Goal: Task Accomplishment & Management: Manage account settings

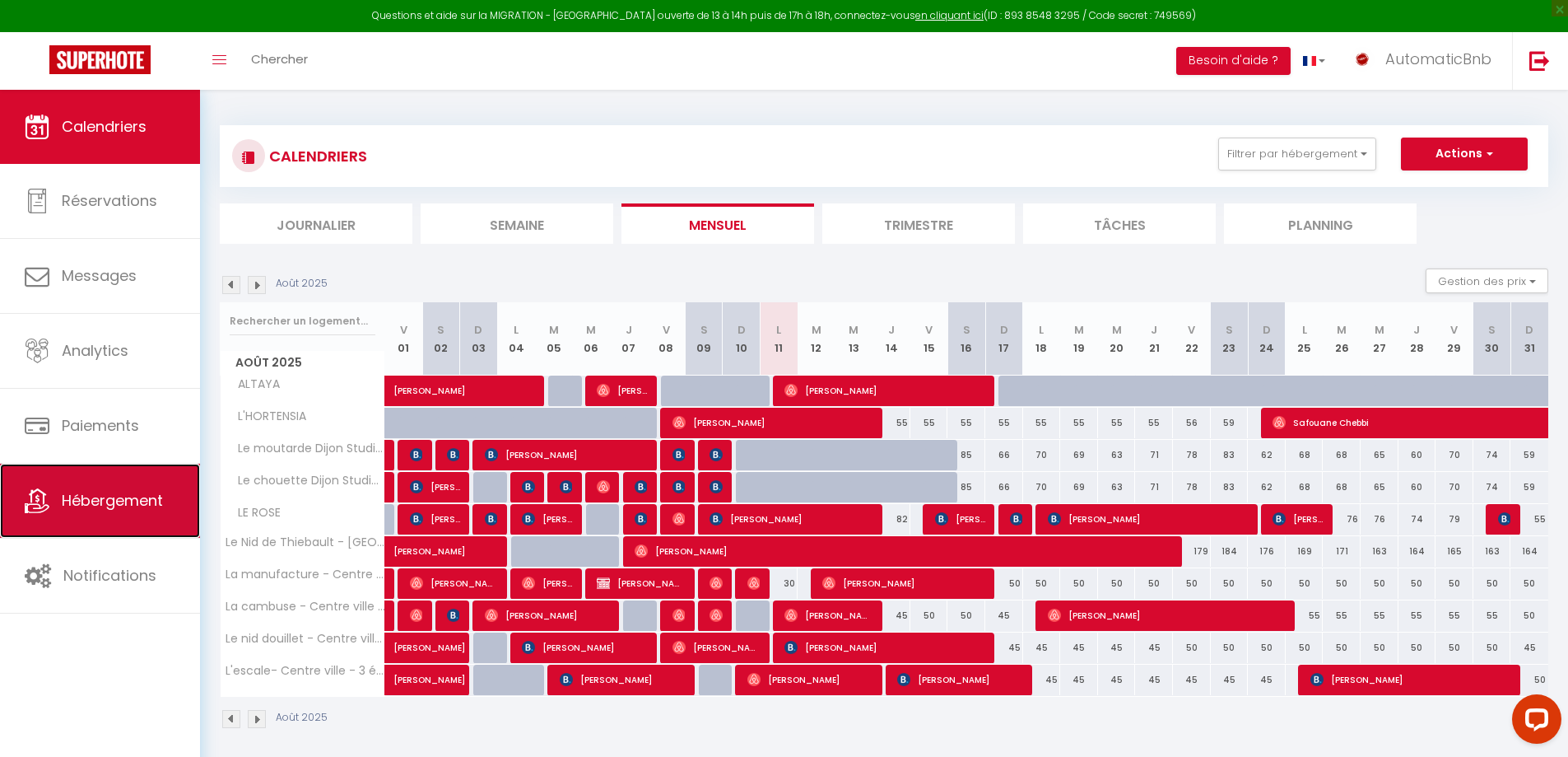
click at [103, 508] on span "Hébergement" at bounding box center [112, 499] width 101 height 21
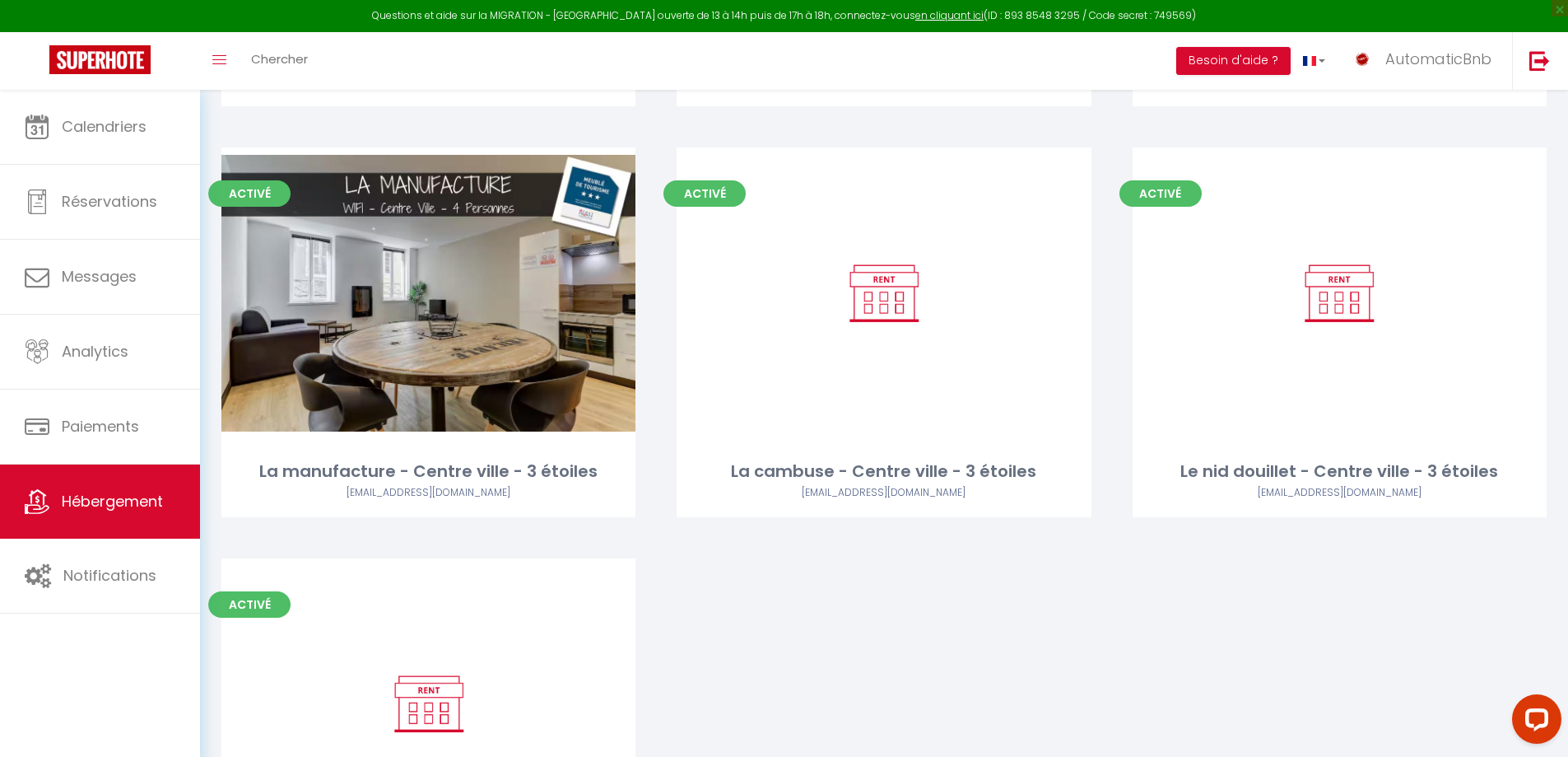
scroll to position [956, 0]
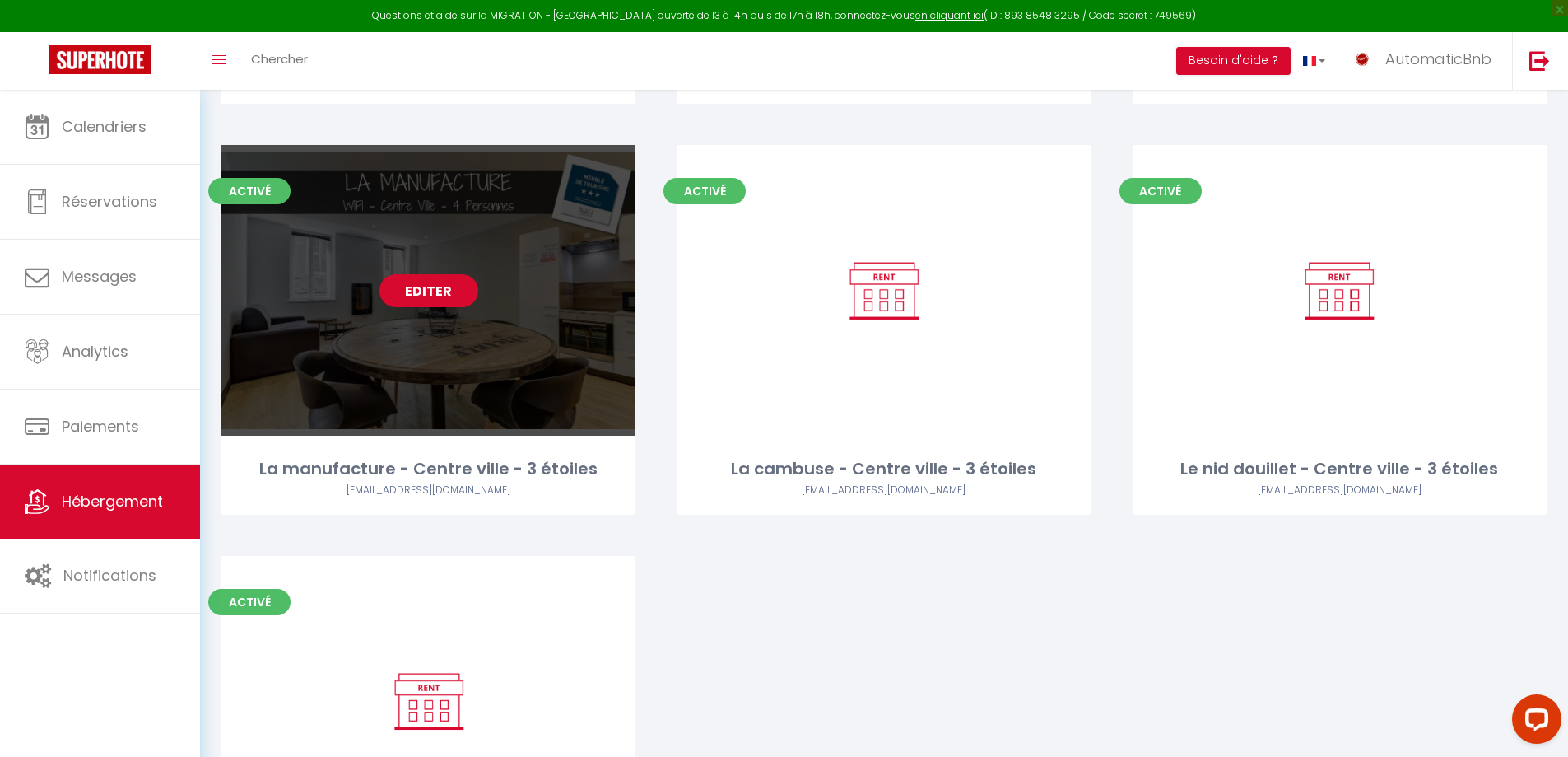
click at [401, 287] on link "Editer" at bounding box center [429, 290] width 99 height 33
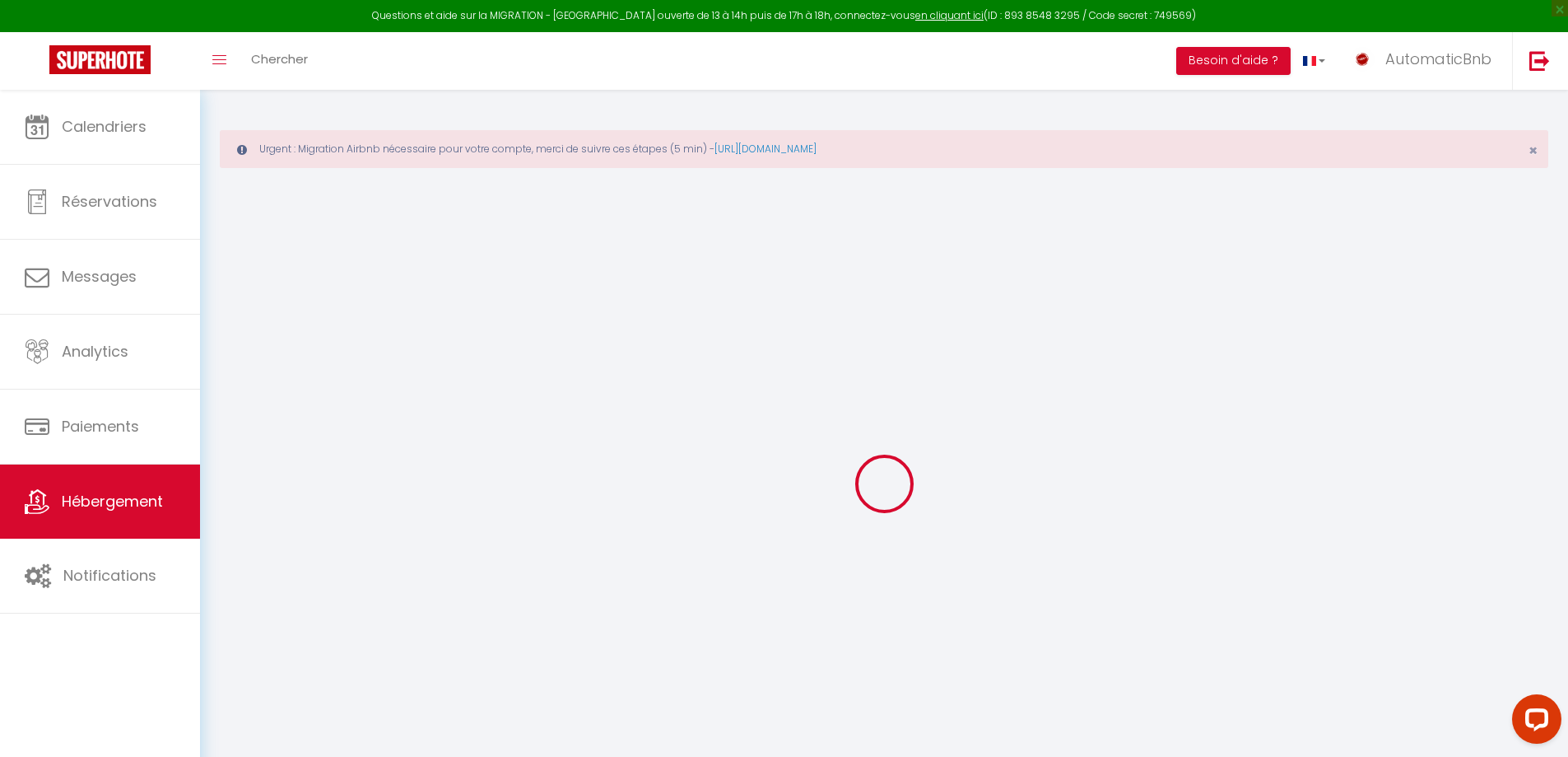
select select "IgloohomeV2"
checkbox input "false"
checkbox input "true"
checkbox input "false"
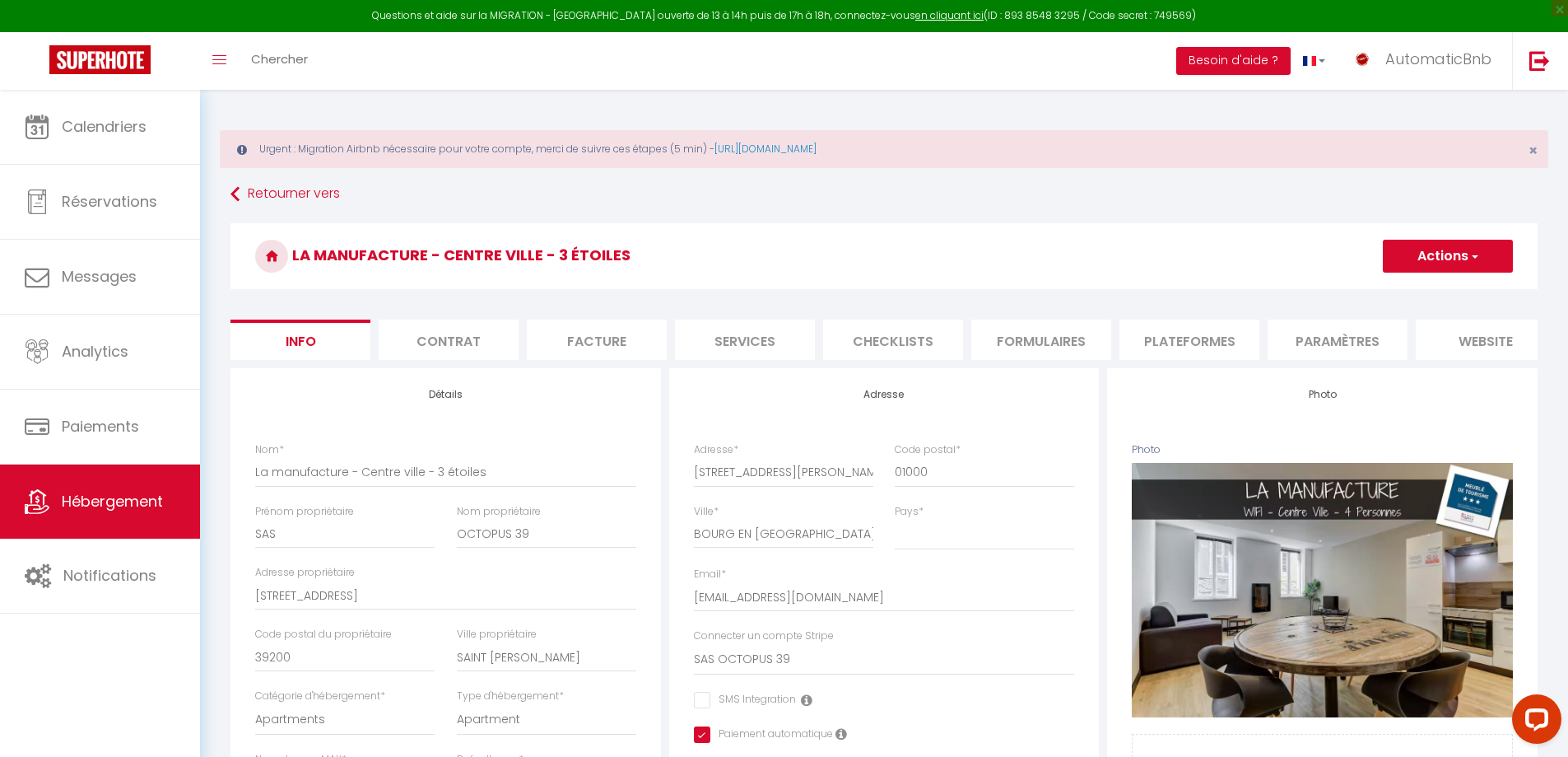
checkbox input "false"
checkbox input "true"
checkbox input "false"
click at [741, 343] on li "Services" at bounding box center [744, 339] width 140 height 41
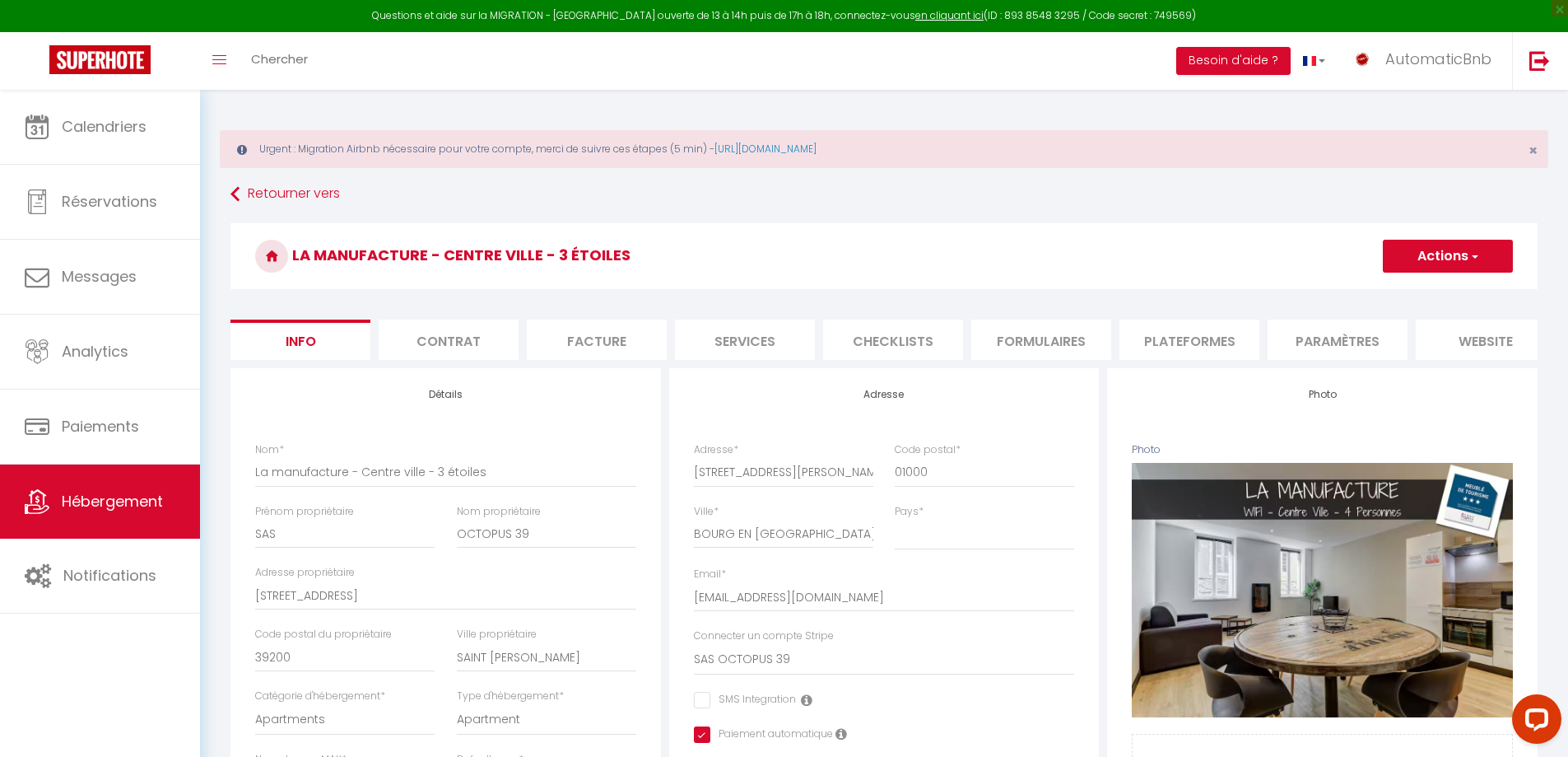
checkbox input "true"
checkbox input "false"
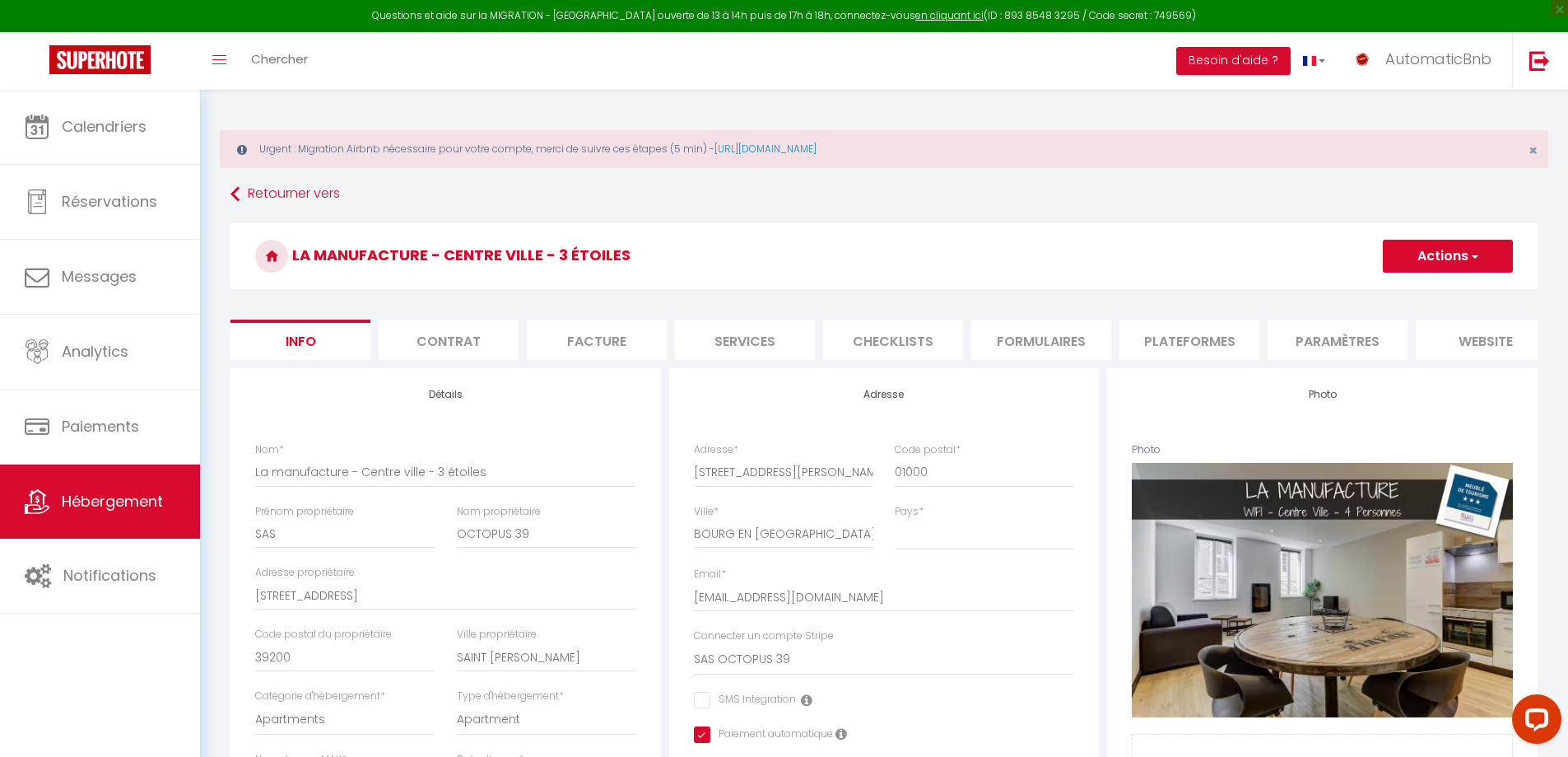
checkbox input "false"
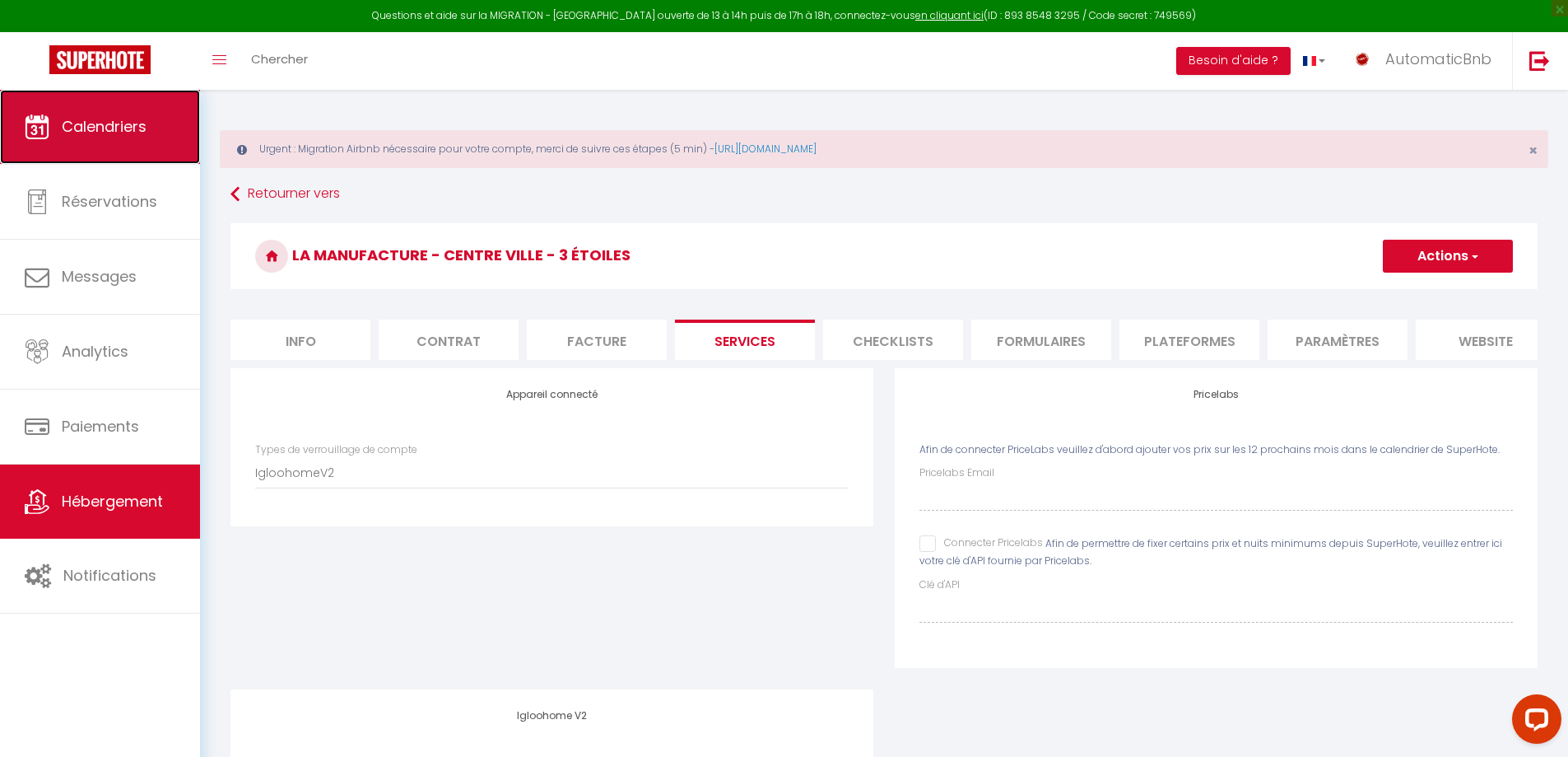
click at [100, 131] on span "Calendriers" at bounding box center [104, 126] width 85 height 21
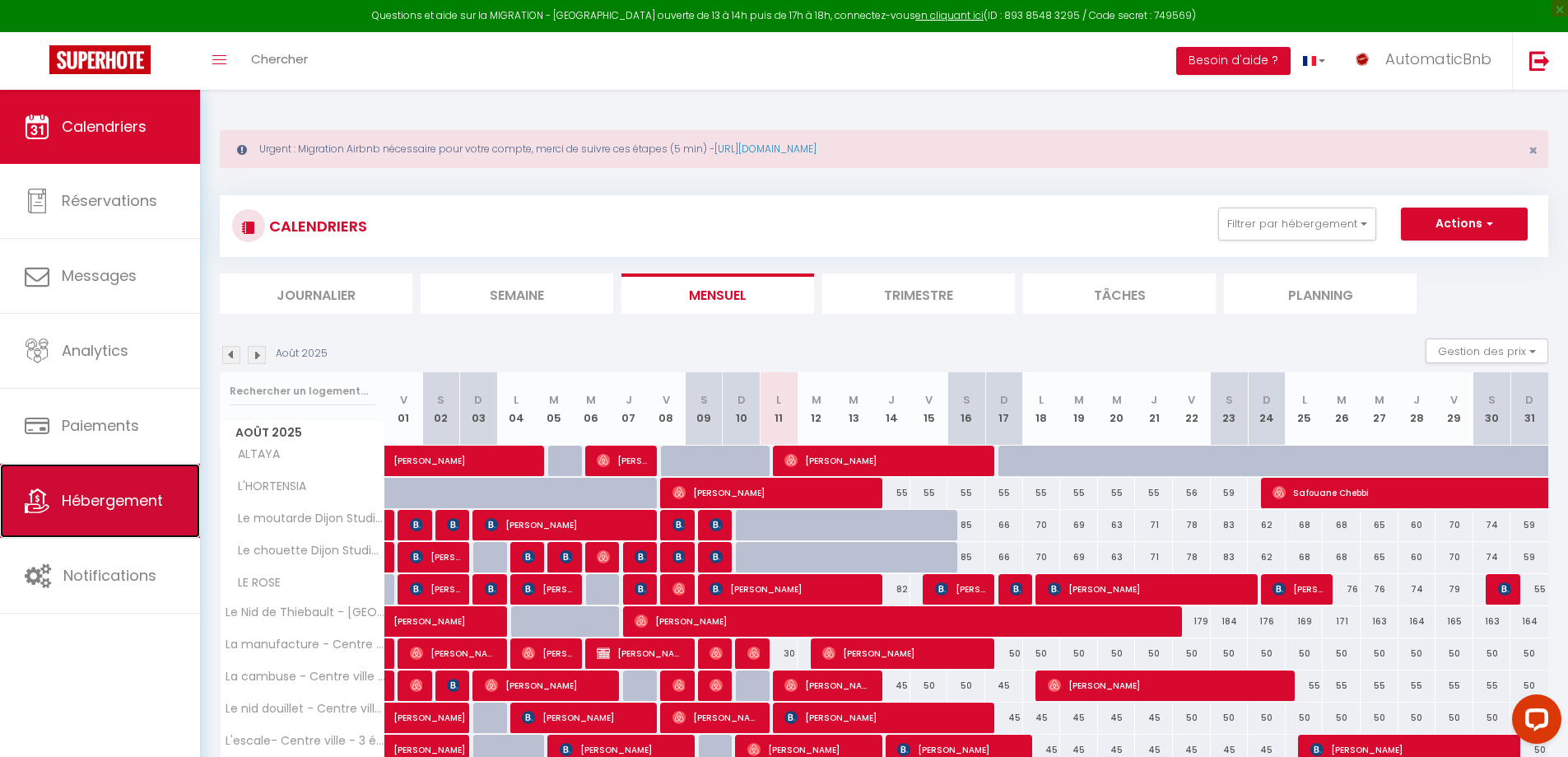
click at [99, 508] on span "Hébergement" at bounding box center [112, 499] width 101 height 21
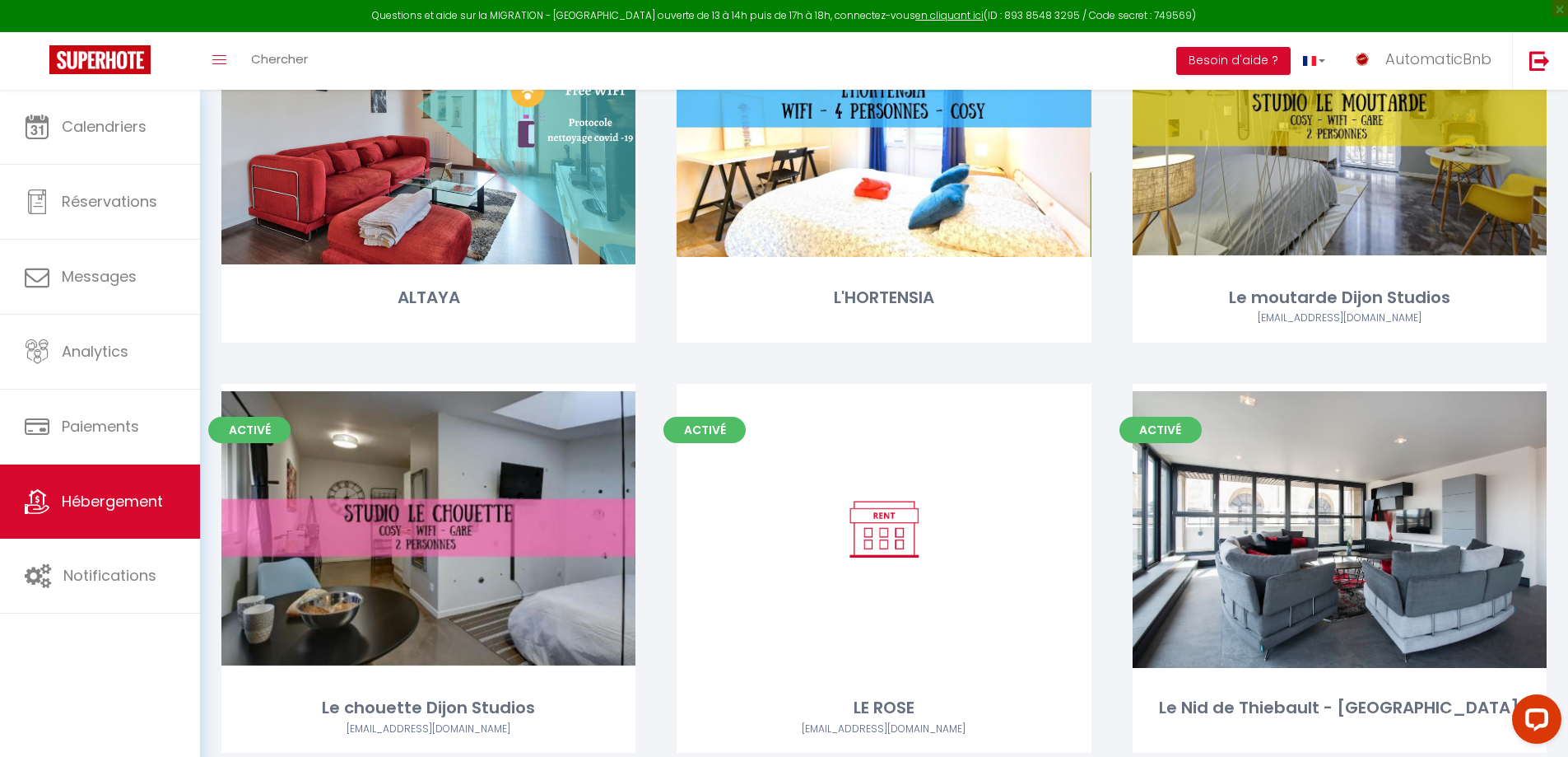
scroll to position [312, 0]
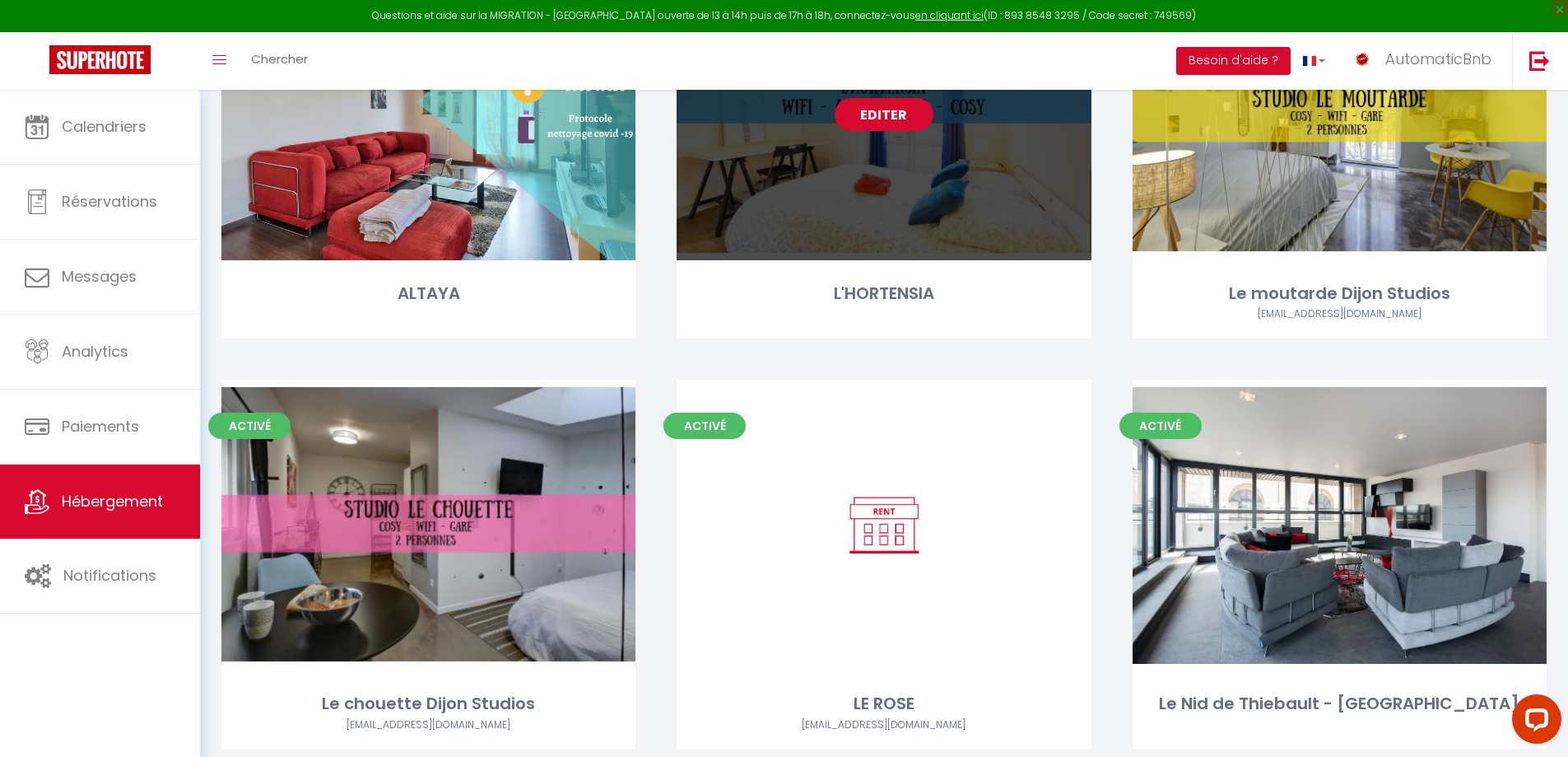
click at [870, 126] on link "Editer" at bounding box center [884, 114] width 99 height 33
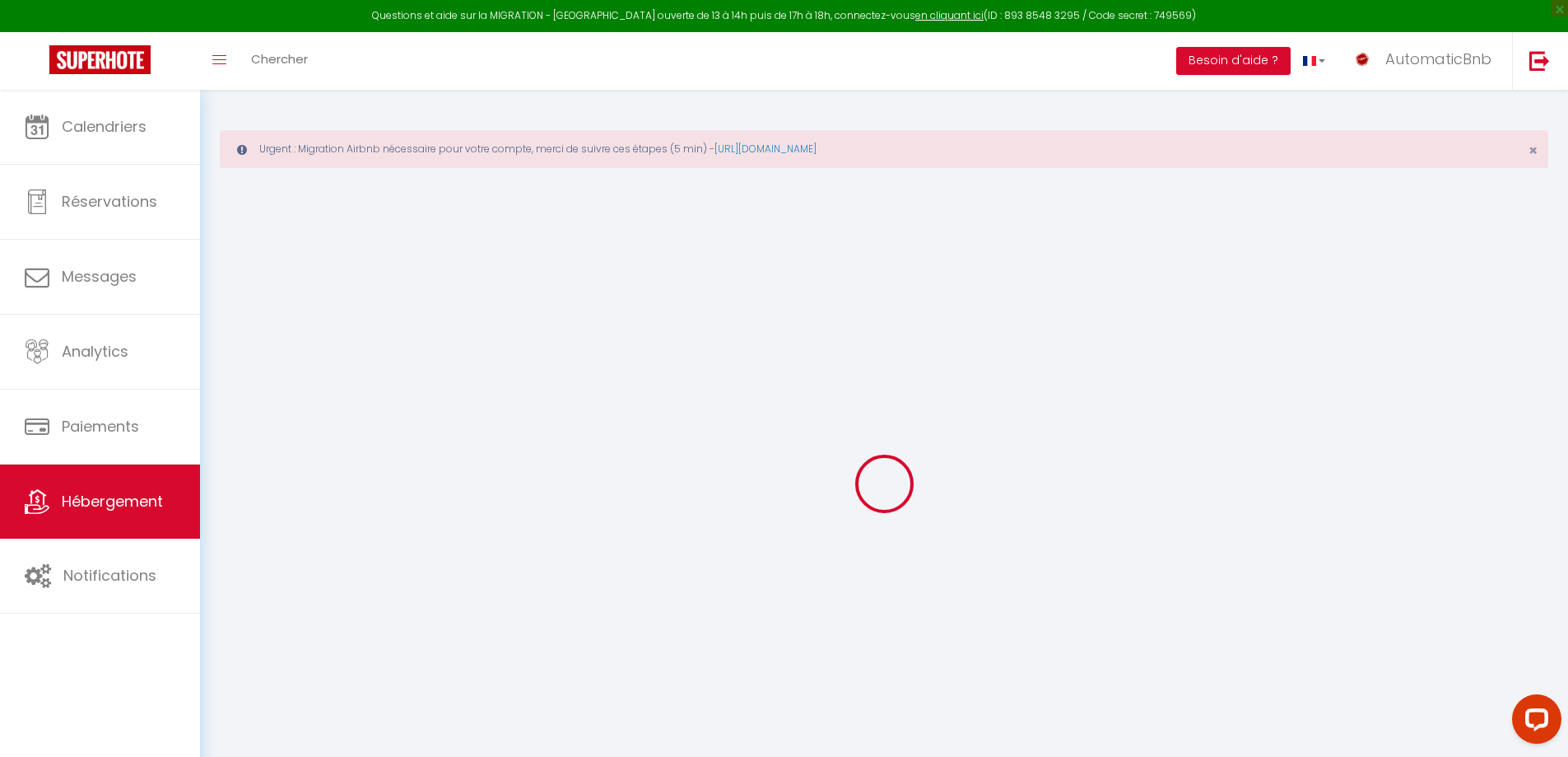
select select
type input "[EMAIL_ADDRESS][DOMAIN_NAME]"
checkbox input "true"
select select
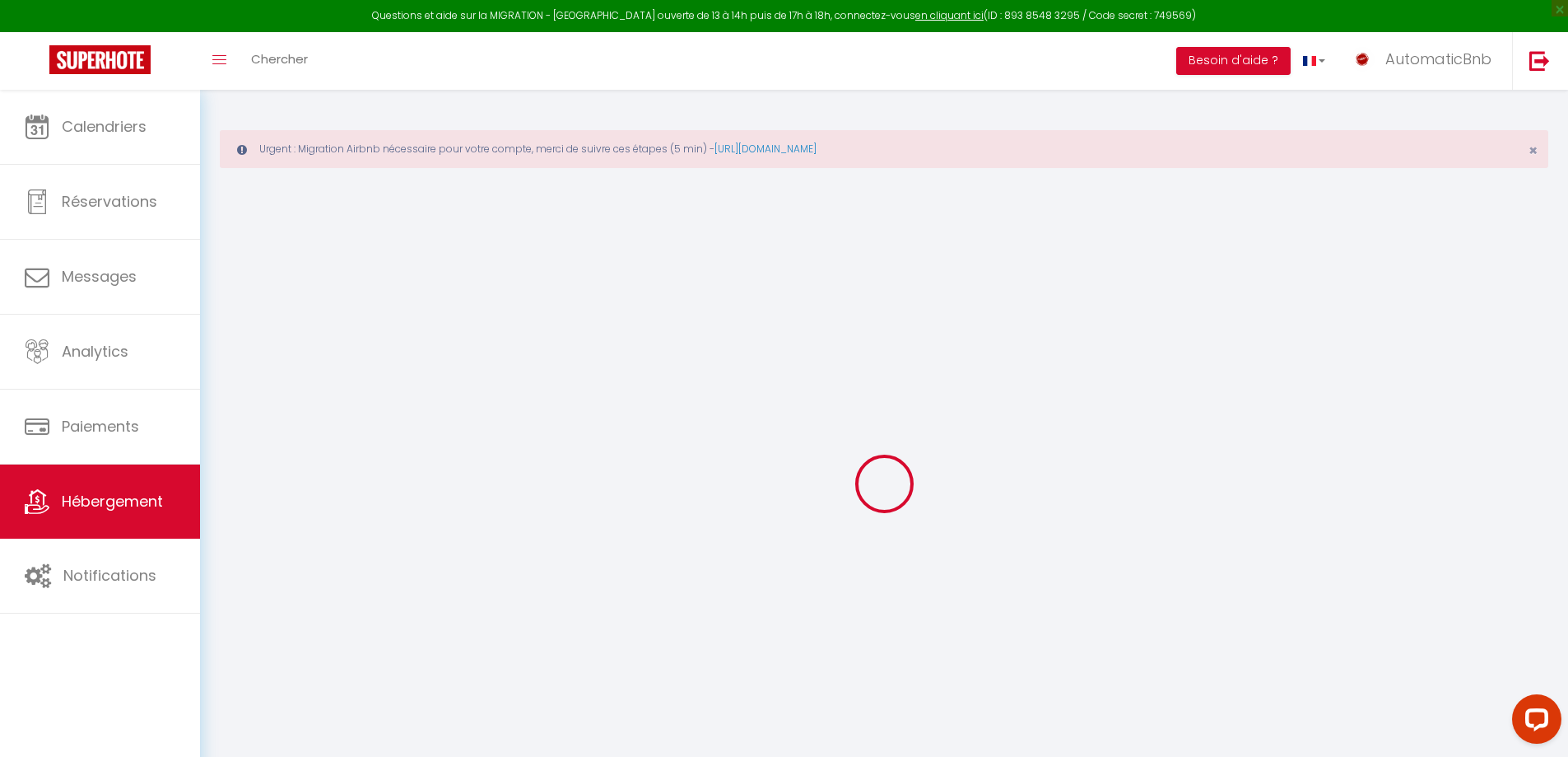
checkbox input "false"
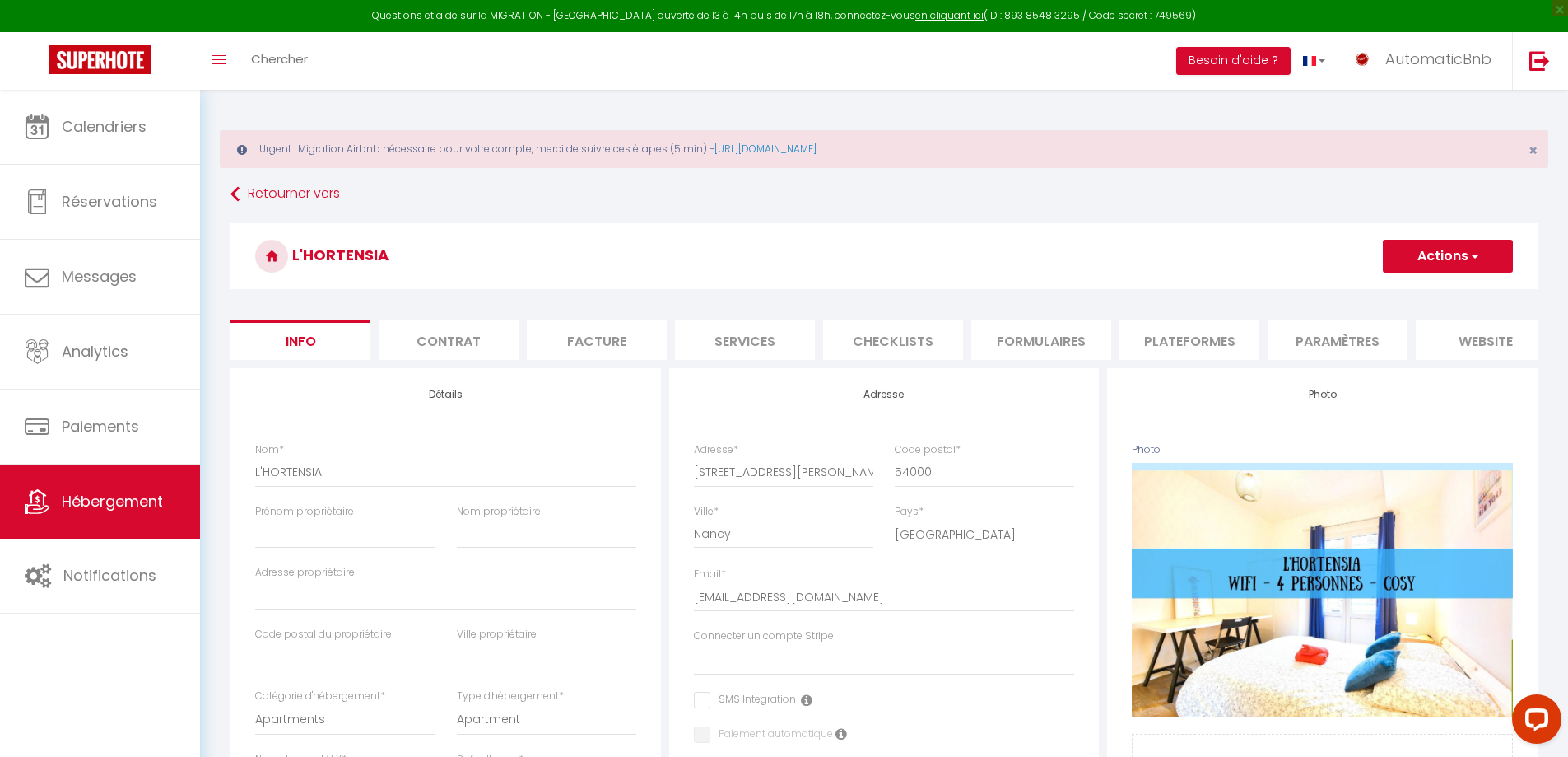
click at [744, 352] on li "Services" at bounding box center [744, 339] width 140 height 41
select select
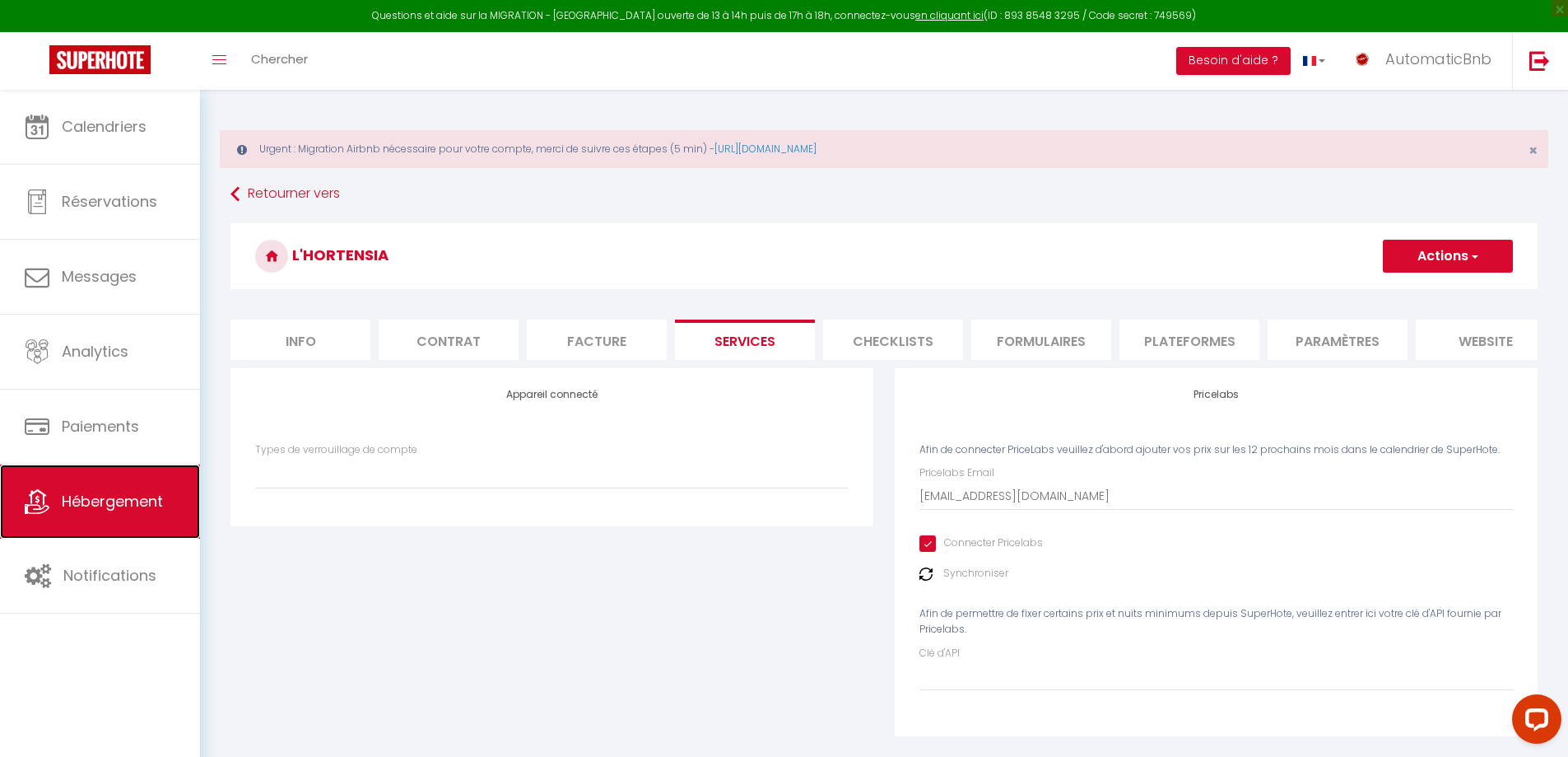
click at [114, 498] on span "Hébergement" at bounding box center [112, 500] width 101 height 21
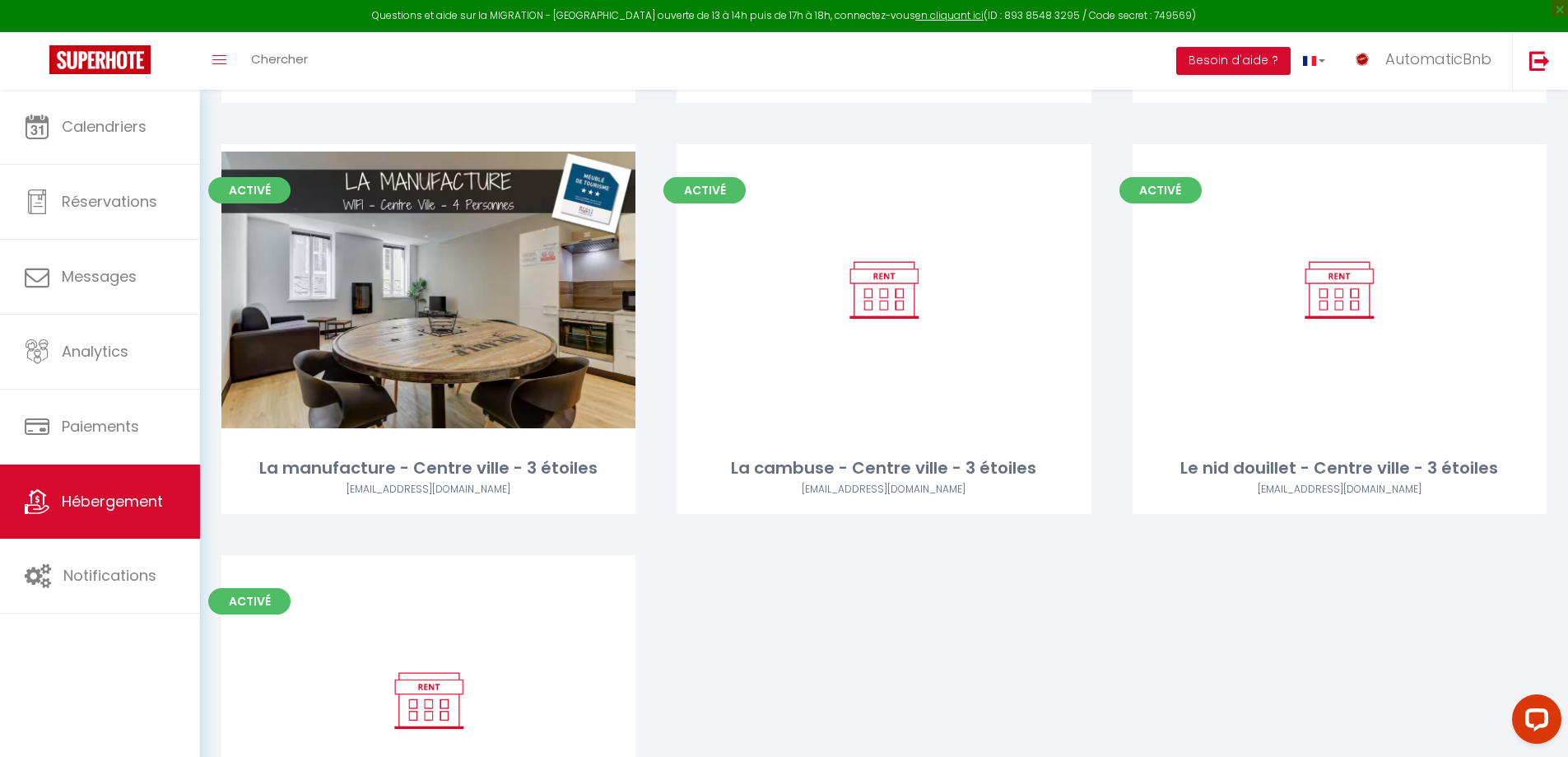
scroll to position [961, 0]
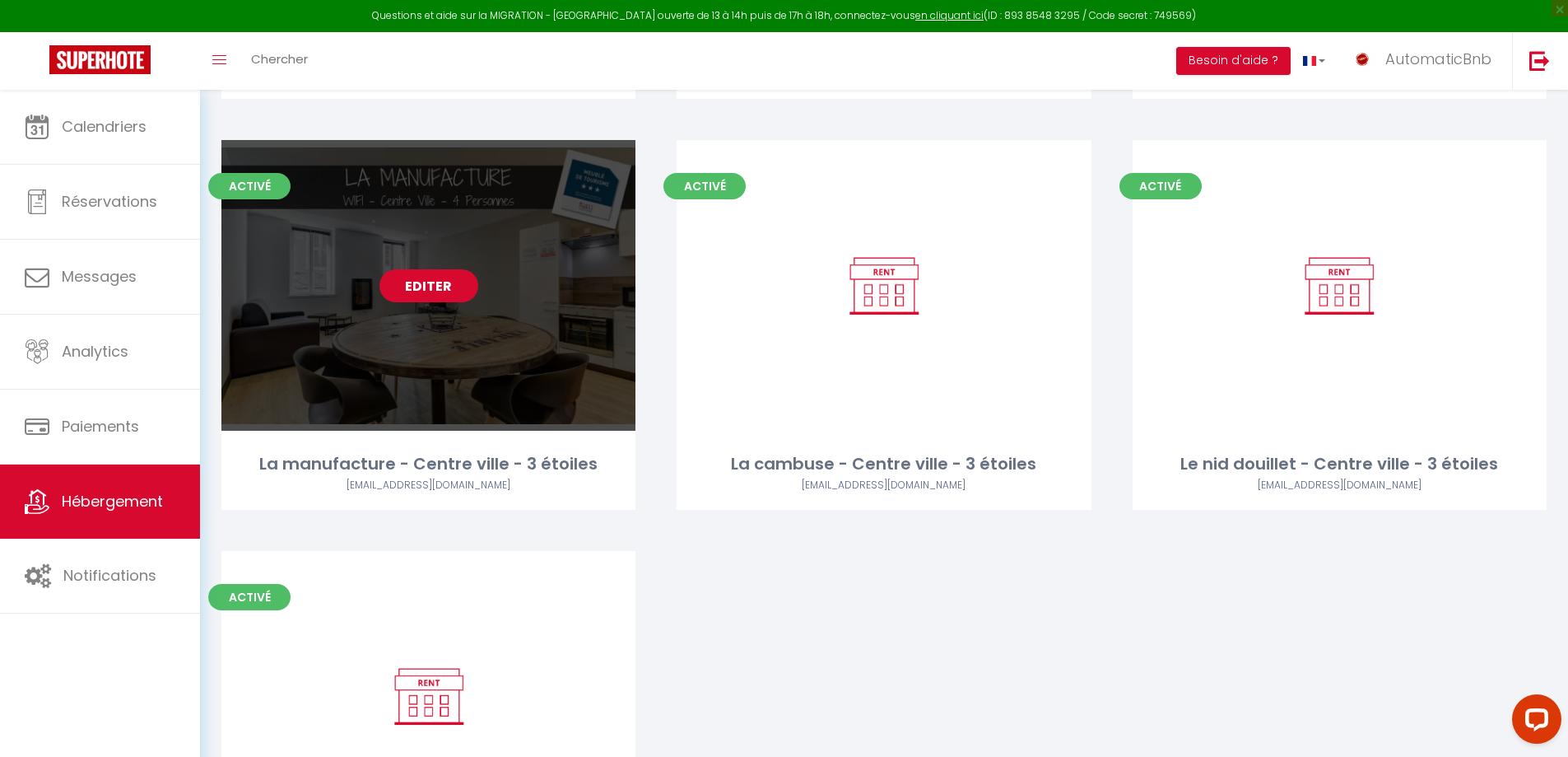
click at [405, 301] on link "Editer" at bounding box center [429, 285] width 99 height 33
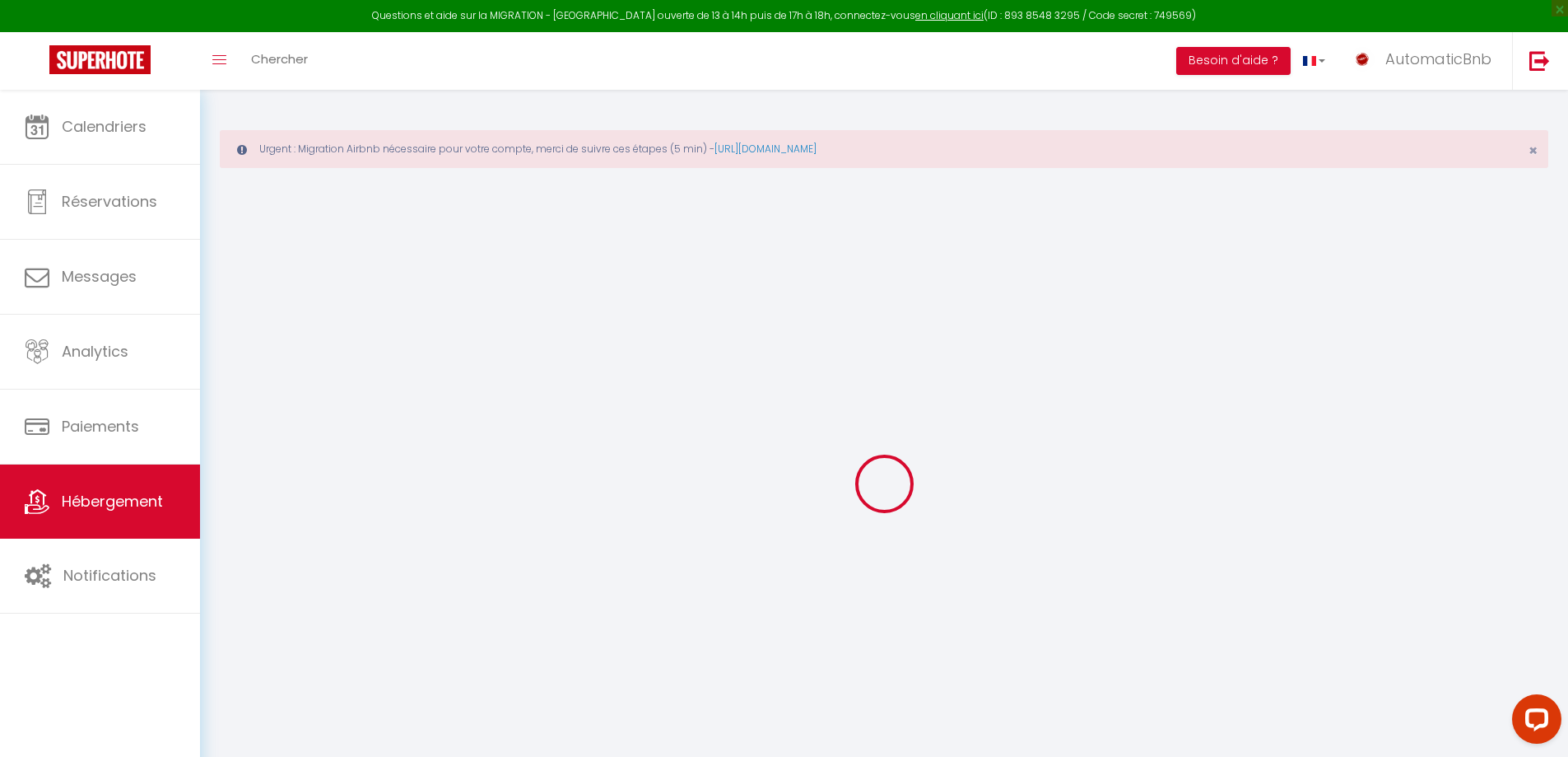
select select "IgloohomeV2"
checkbox input "false"
checkbox input "true"
checkbox input "false"
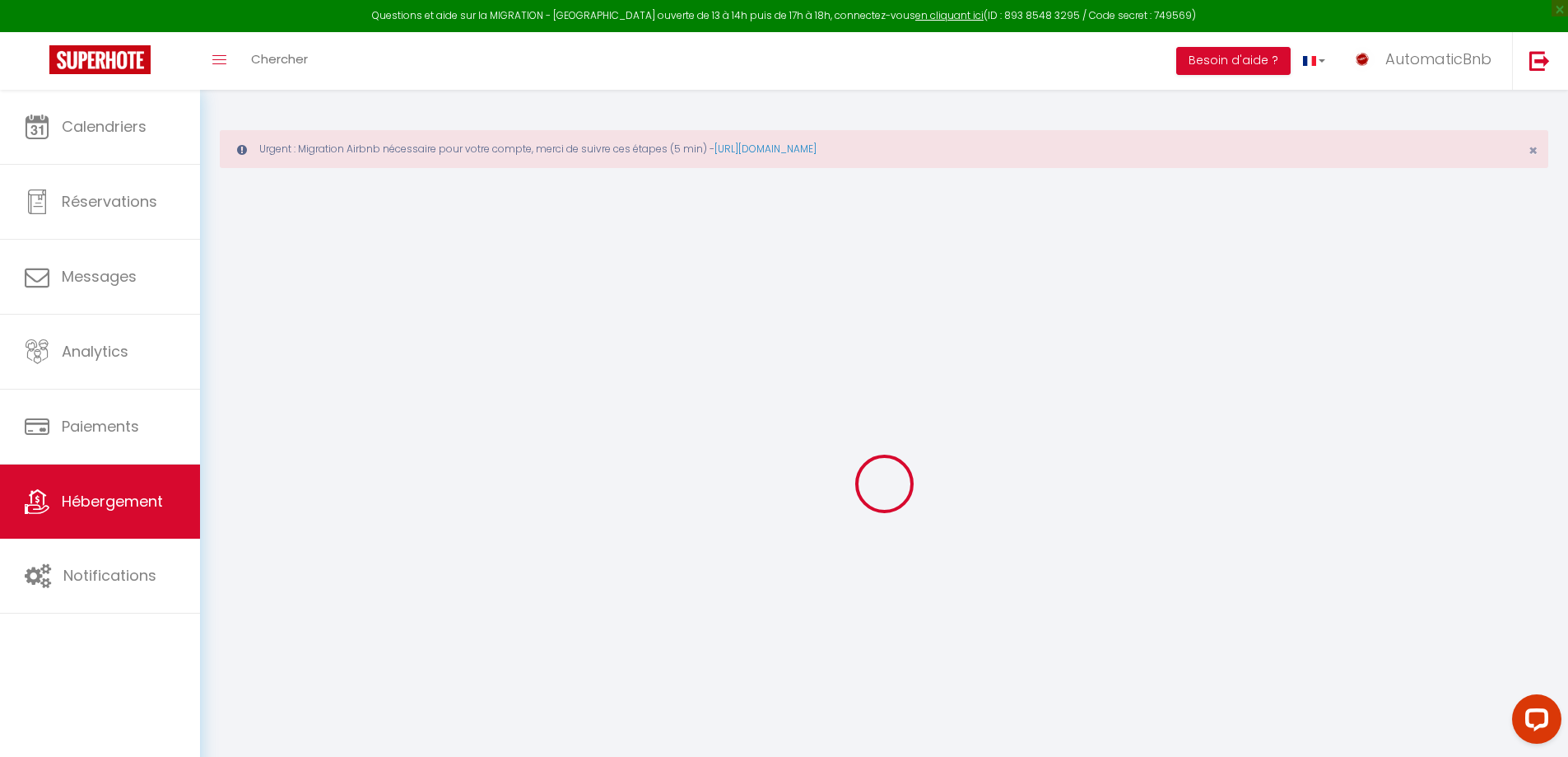
checkbox input "false"
checkbox input "true"
checkbox input "false"
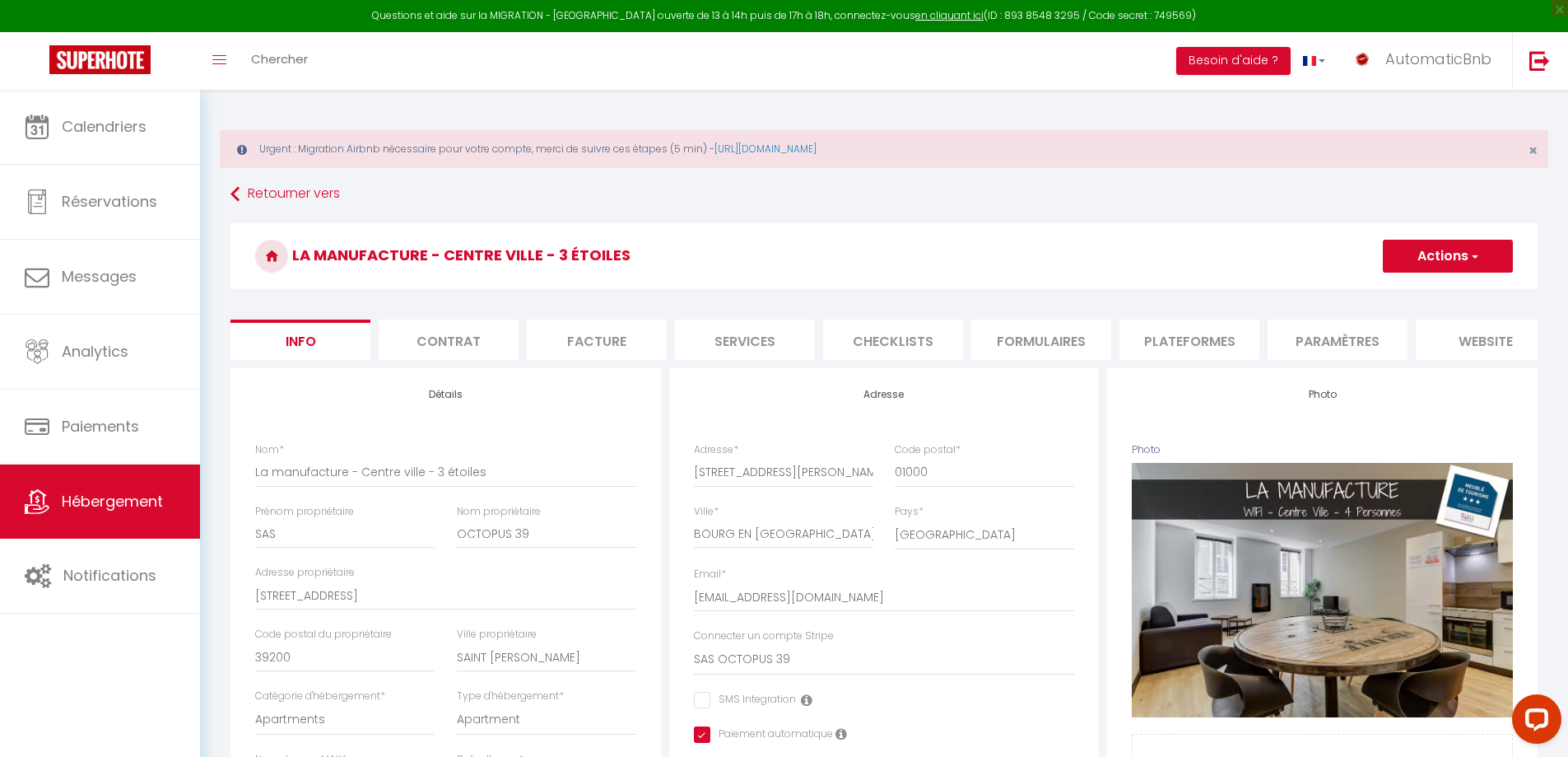
checkbox input "false"
checkbox input "true"
checkbox input "false"
click at [776, 337] on li "Services" at bounding box center [744, 339] width 140 height 41
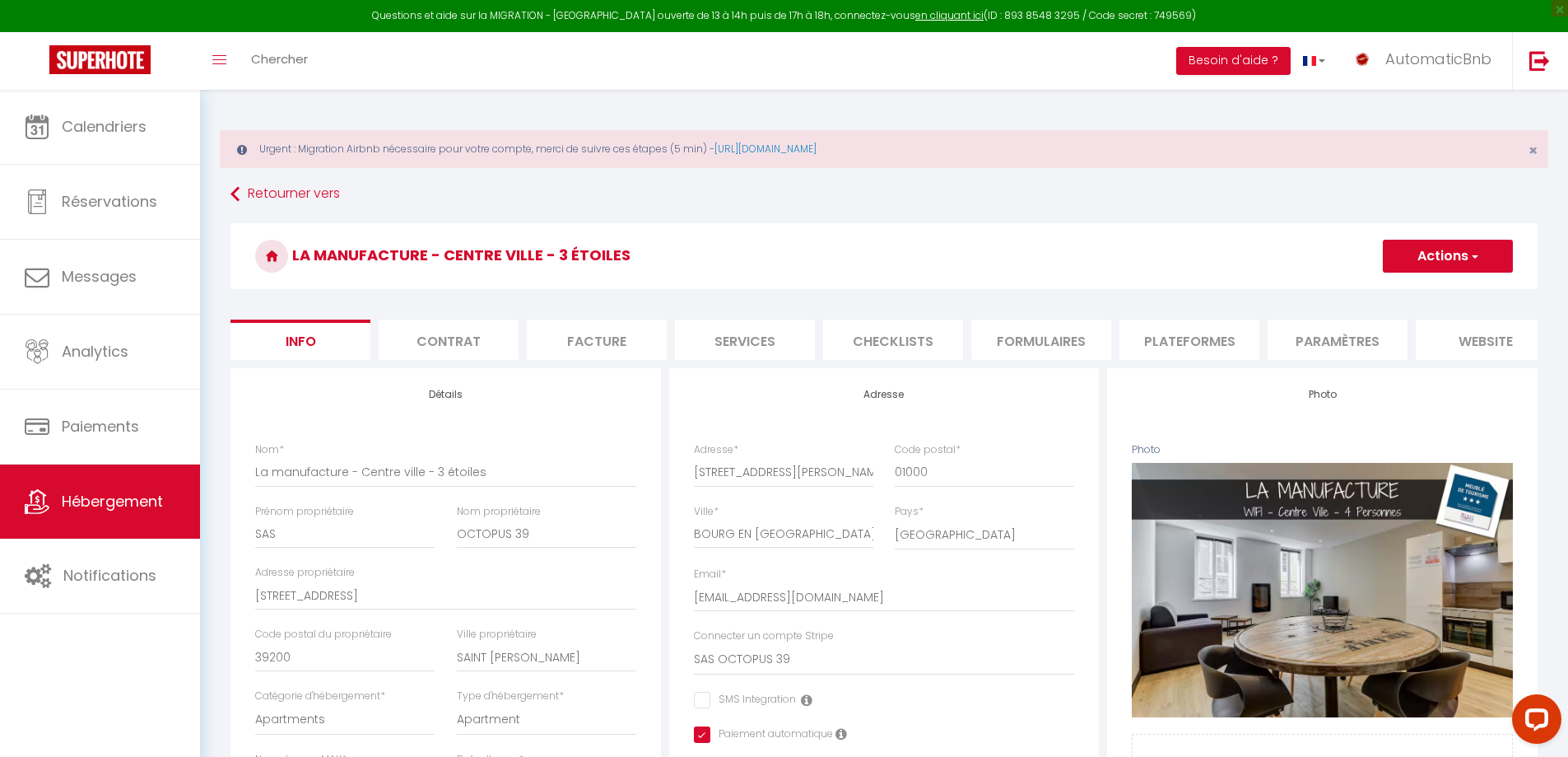
checkbox input "true"
checkbox input "false"
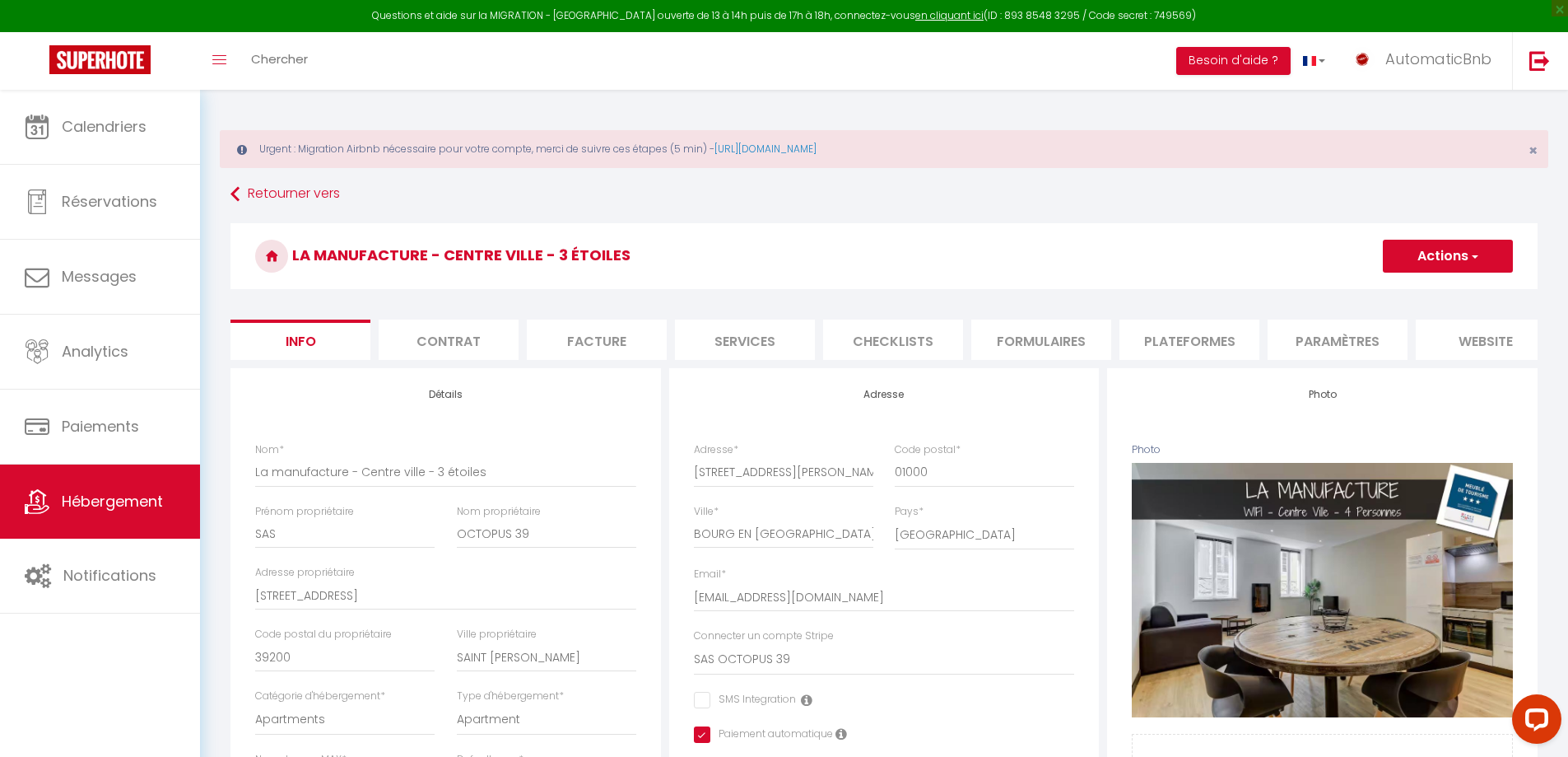
checkbox input "false"
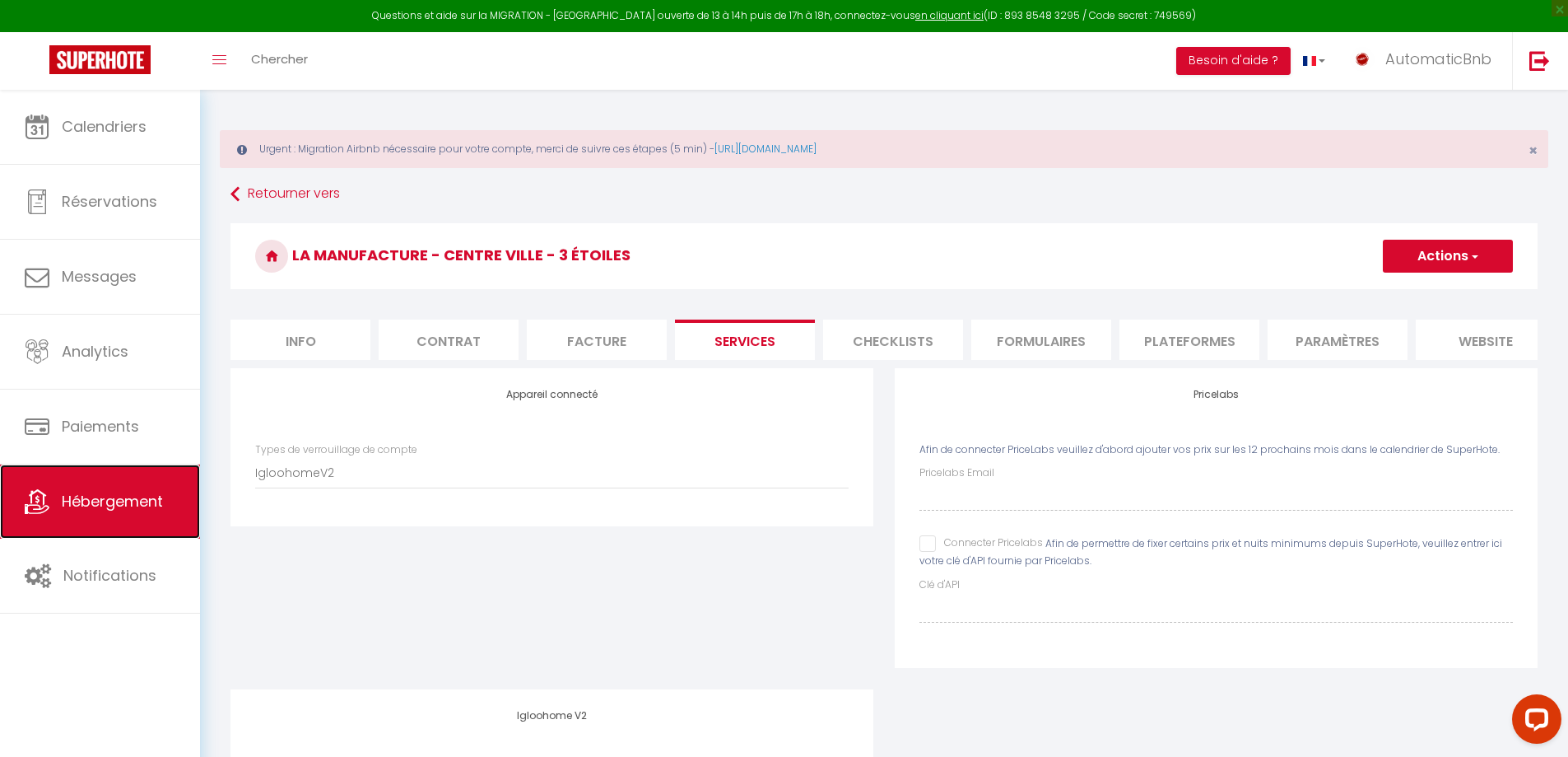
click at [72, 511] on span "Hébergement" at bounding box center [112, 500] width 101 height 21
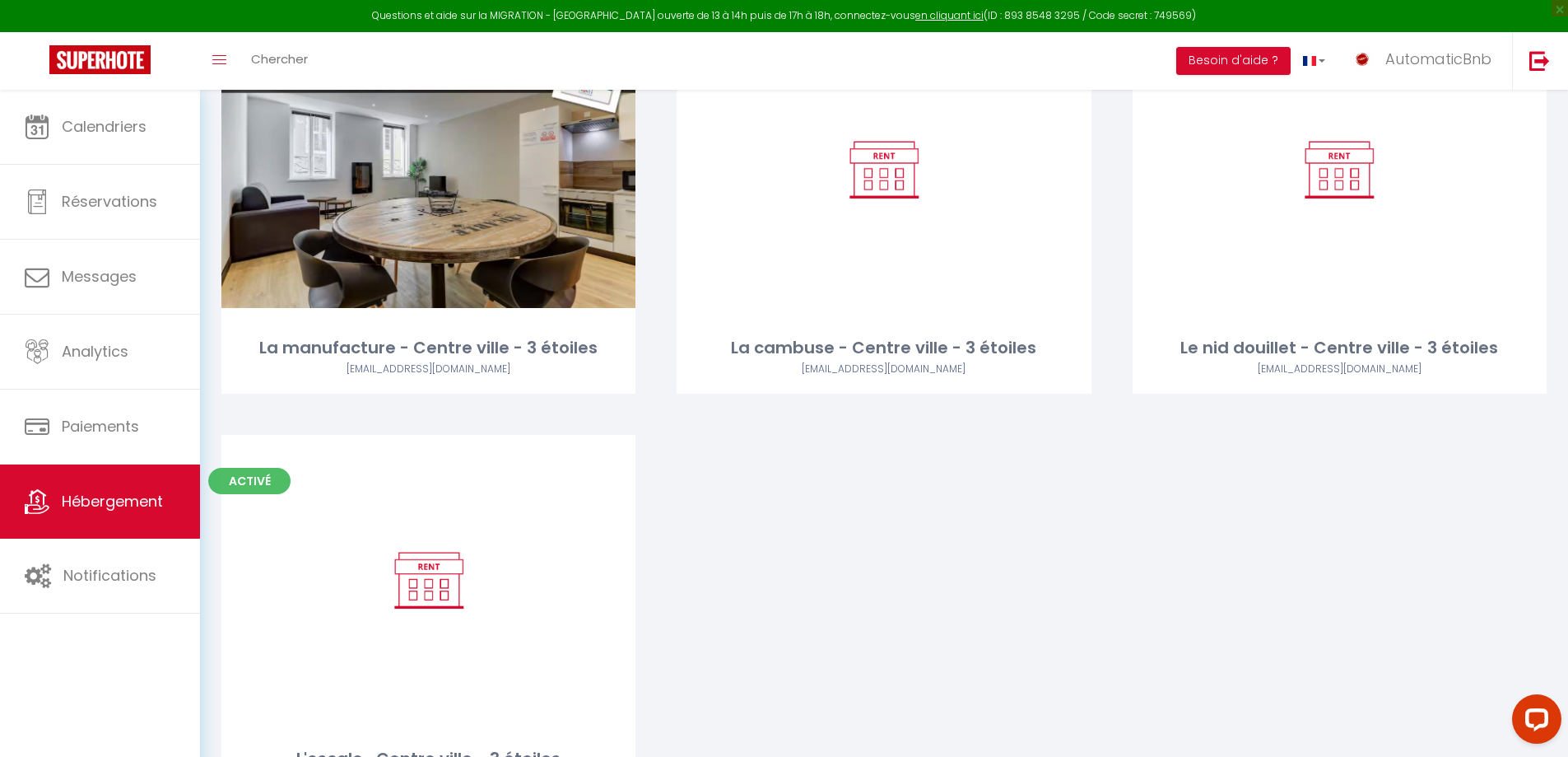
scroll to position [1087, 0]
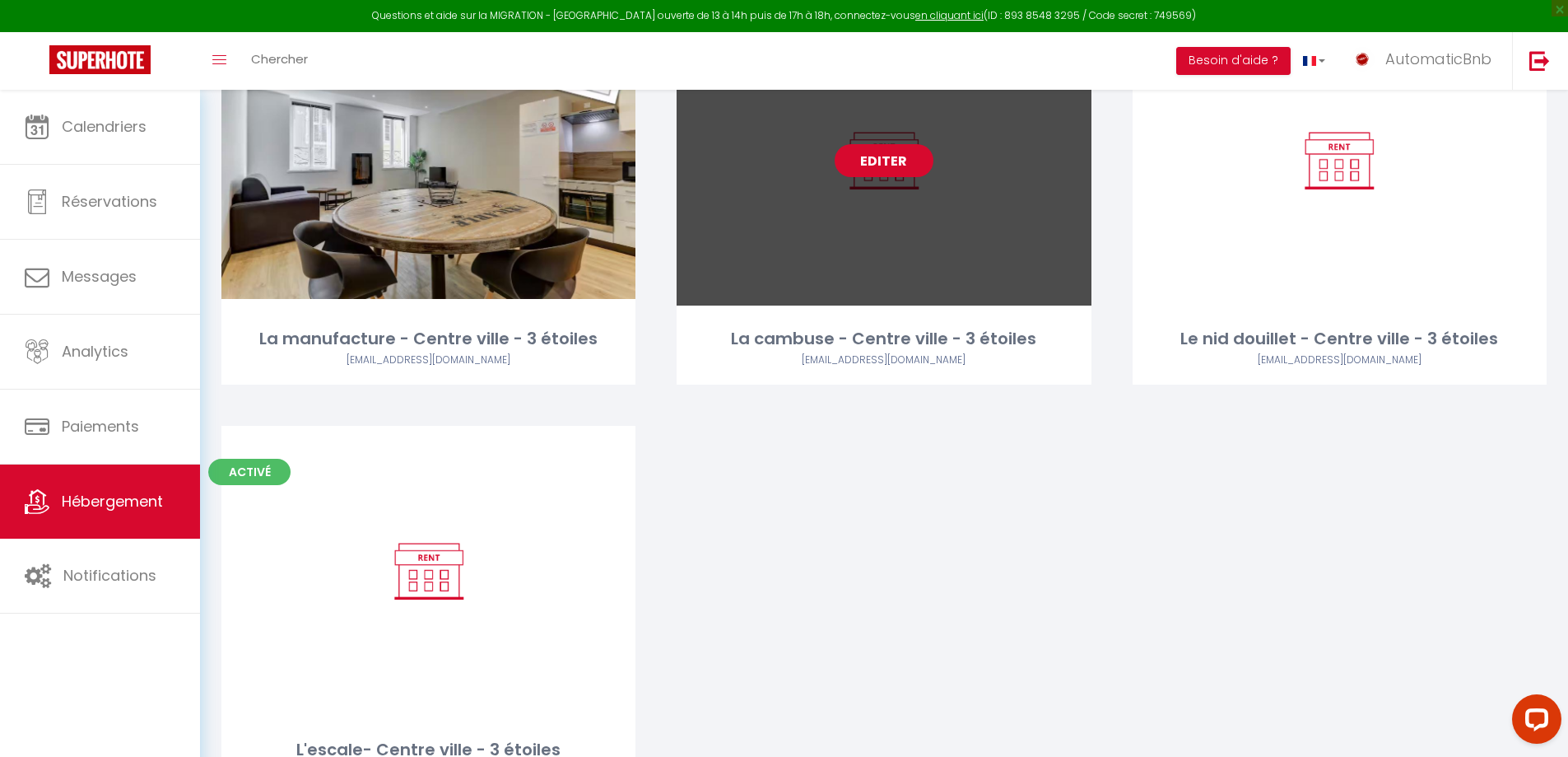
click at [898, 168] on link "Editer" at bounding box center [884, 160] width 99 height 33
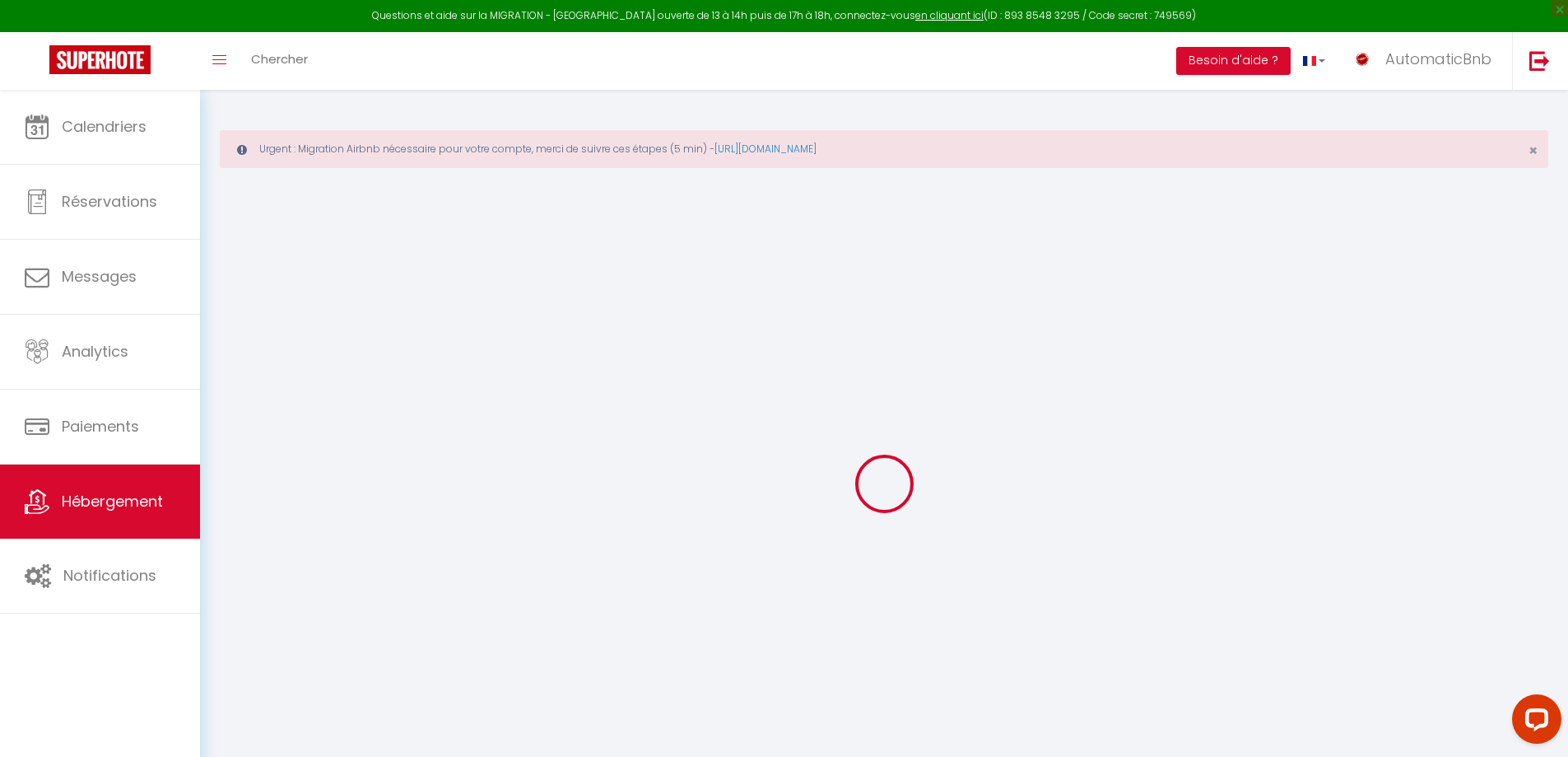
checkbox input "false"
checkbox input "true"
checkbox input "false"
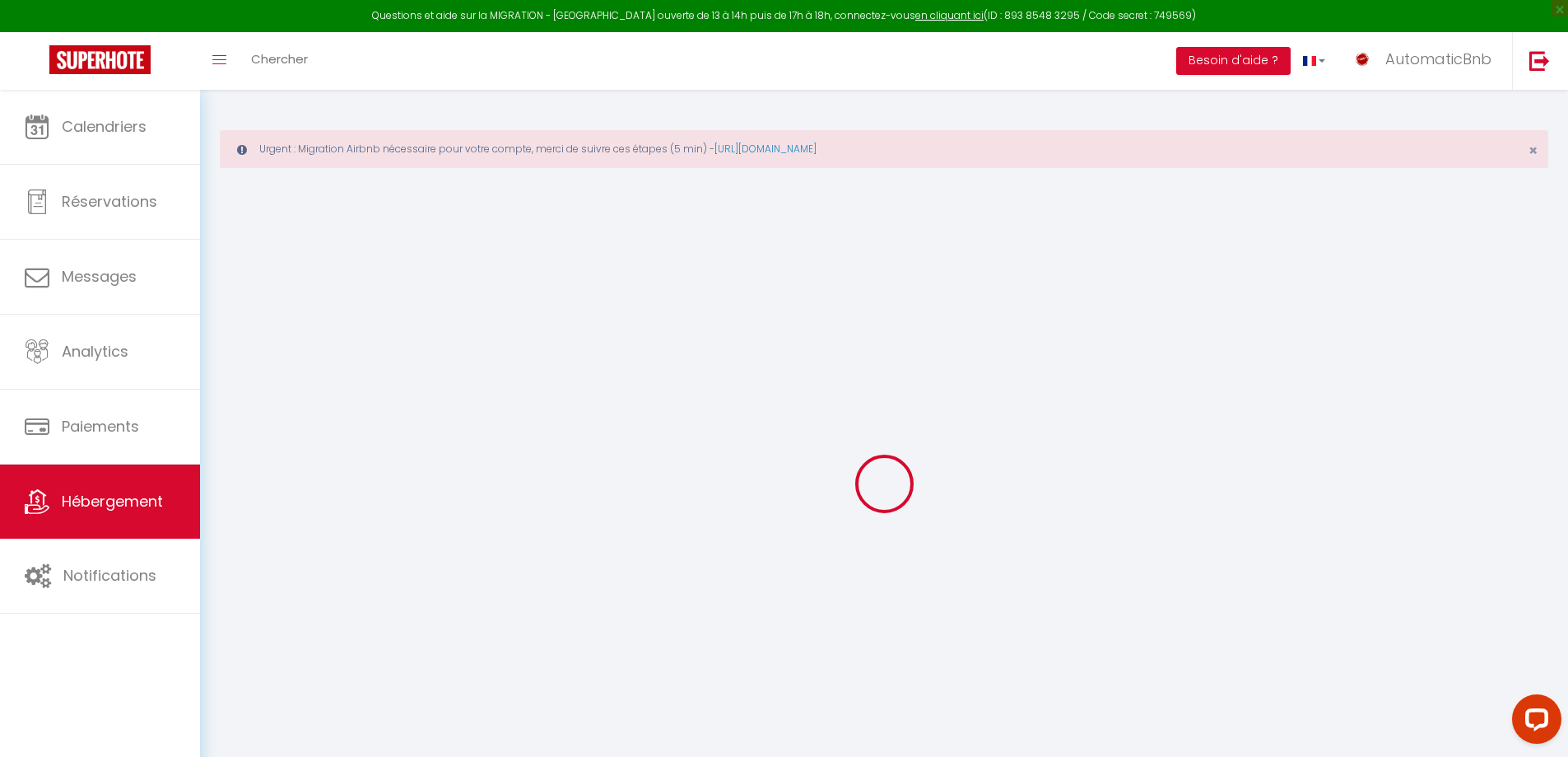
checkbox input "true"
checkbox input "false"
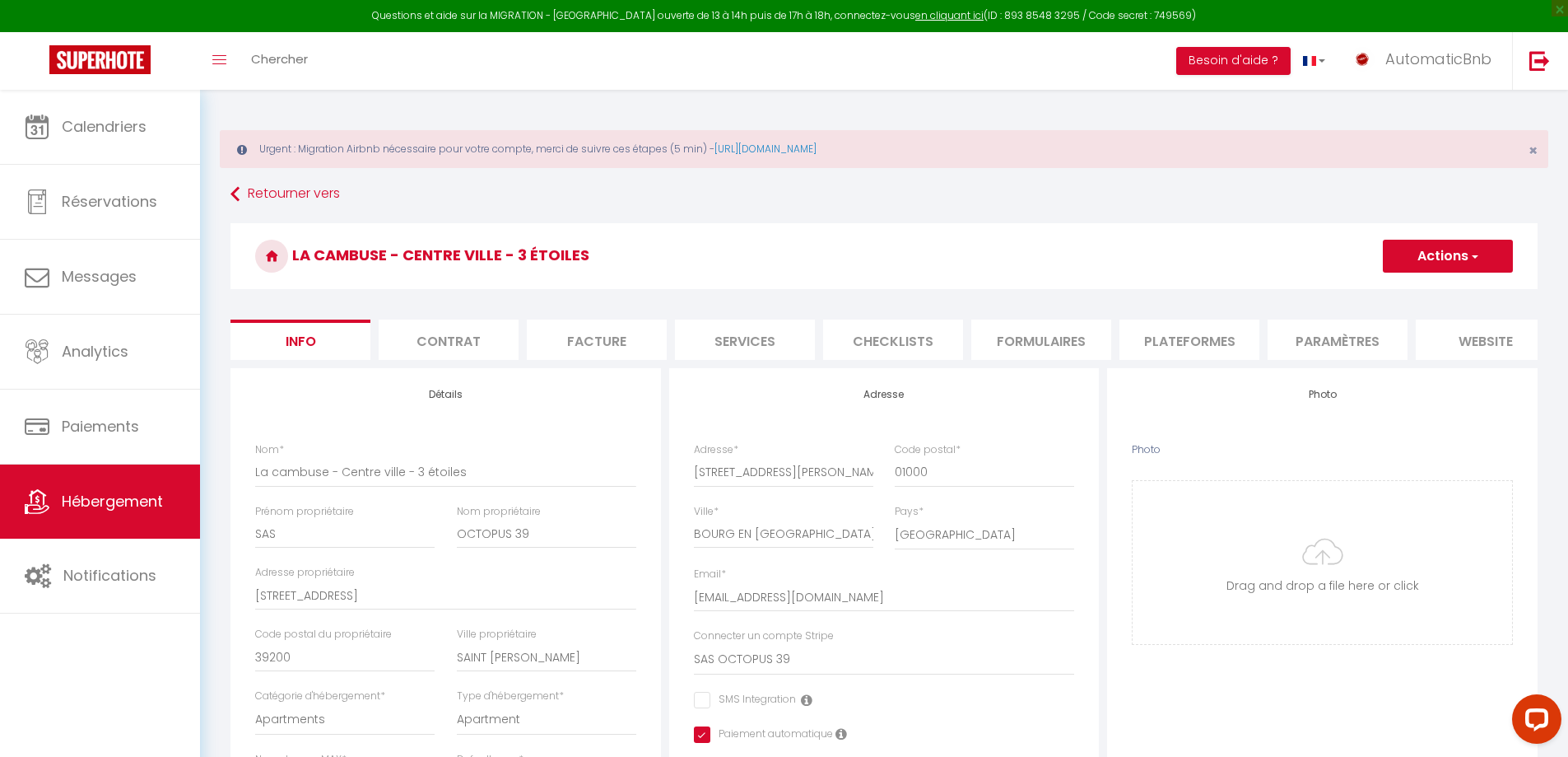
checkbox input "false"
checkbox input "true"
checkbox input "false"
click at [598, 352] on li "Facture" at bounding box center [596, 339] width 140 height 41
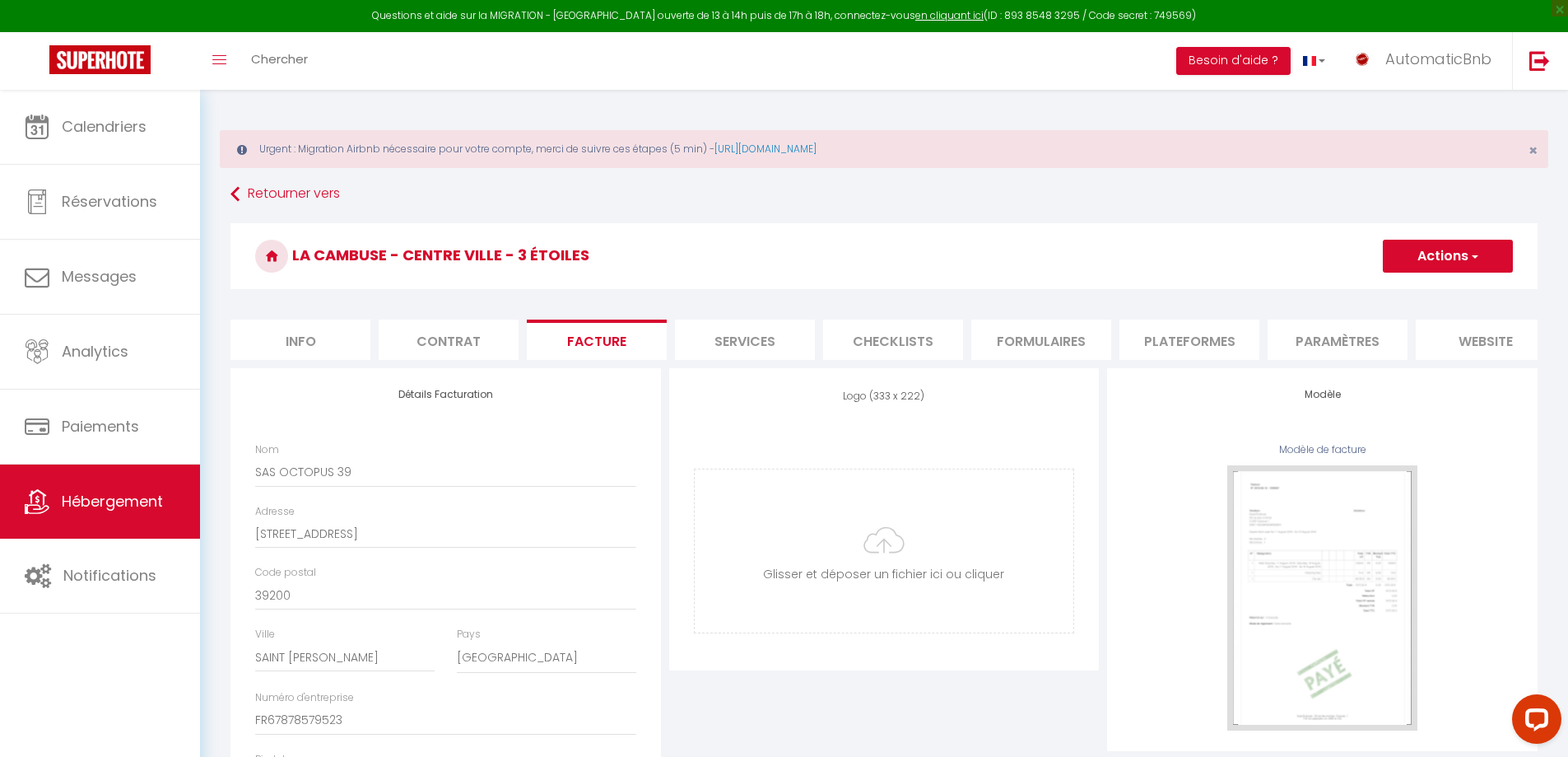
click at [712, 346] on li "Services" at bounding box center [744, 339] width 140 height 41
checkbox input "true"
checkbox input "false"
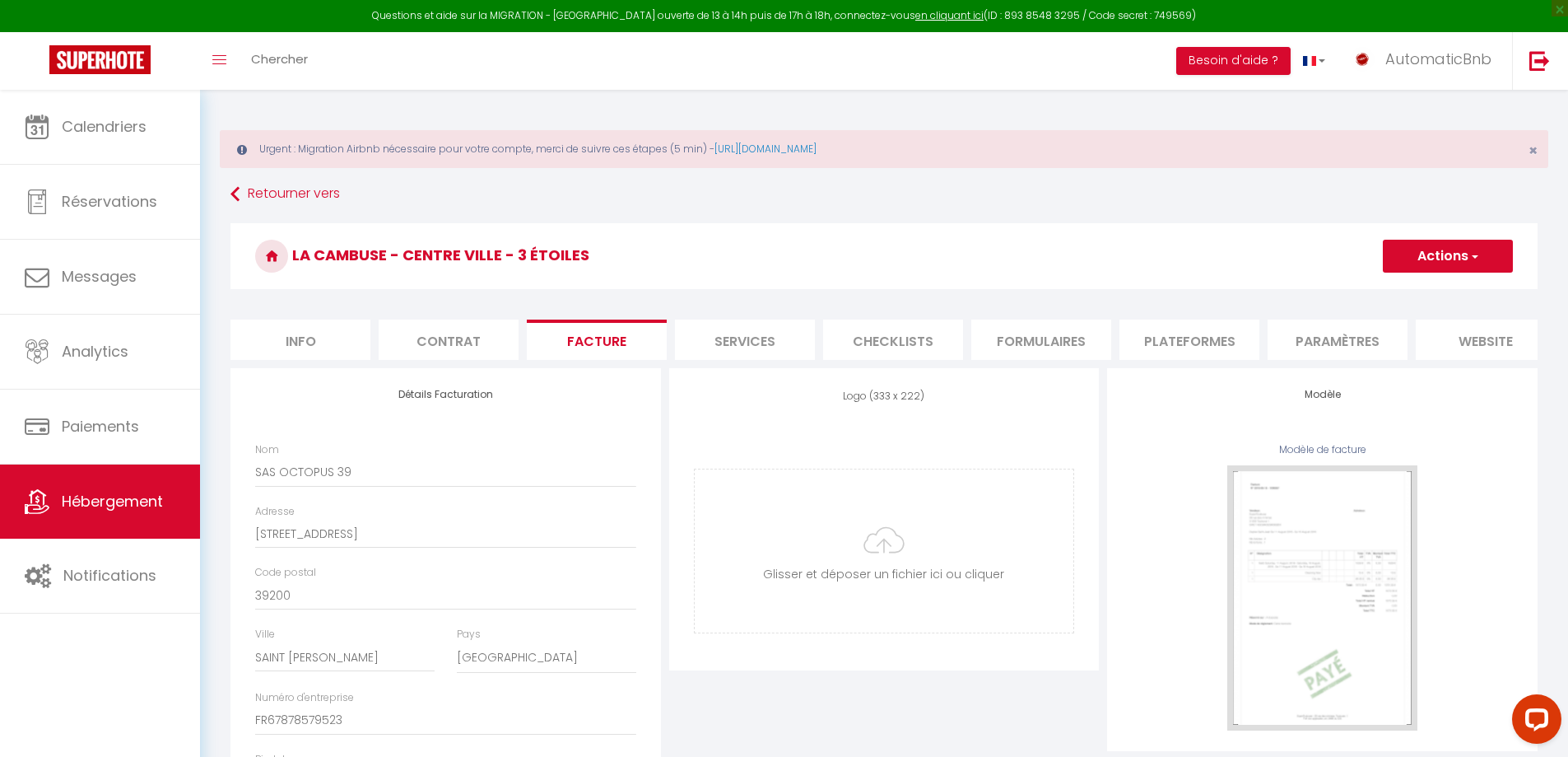
checkbox input "false"
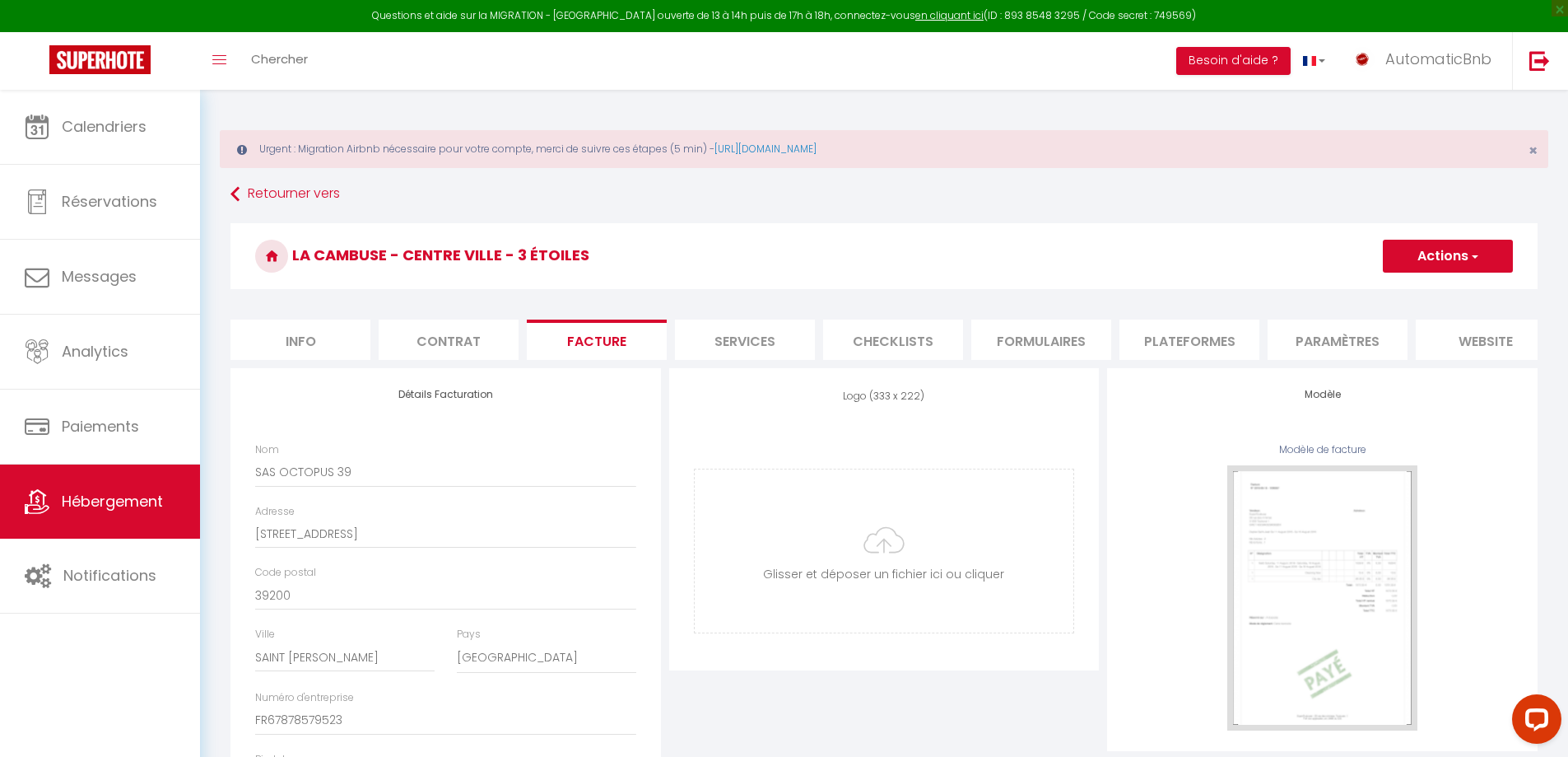
checkbox input "false"
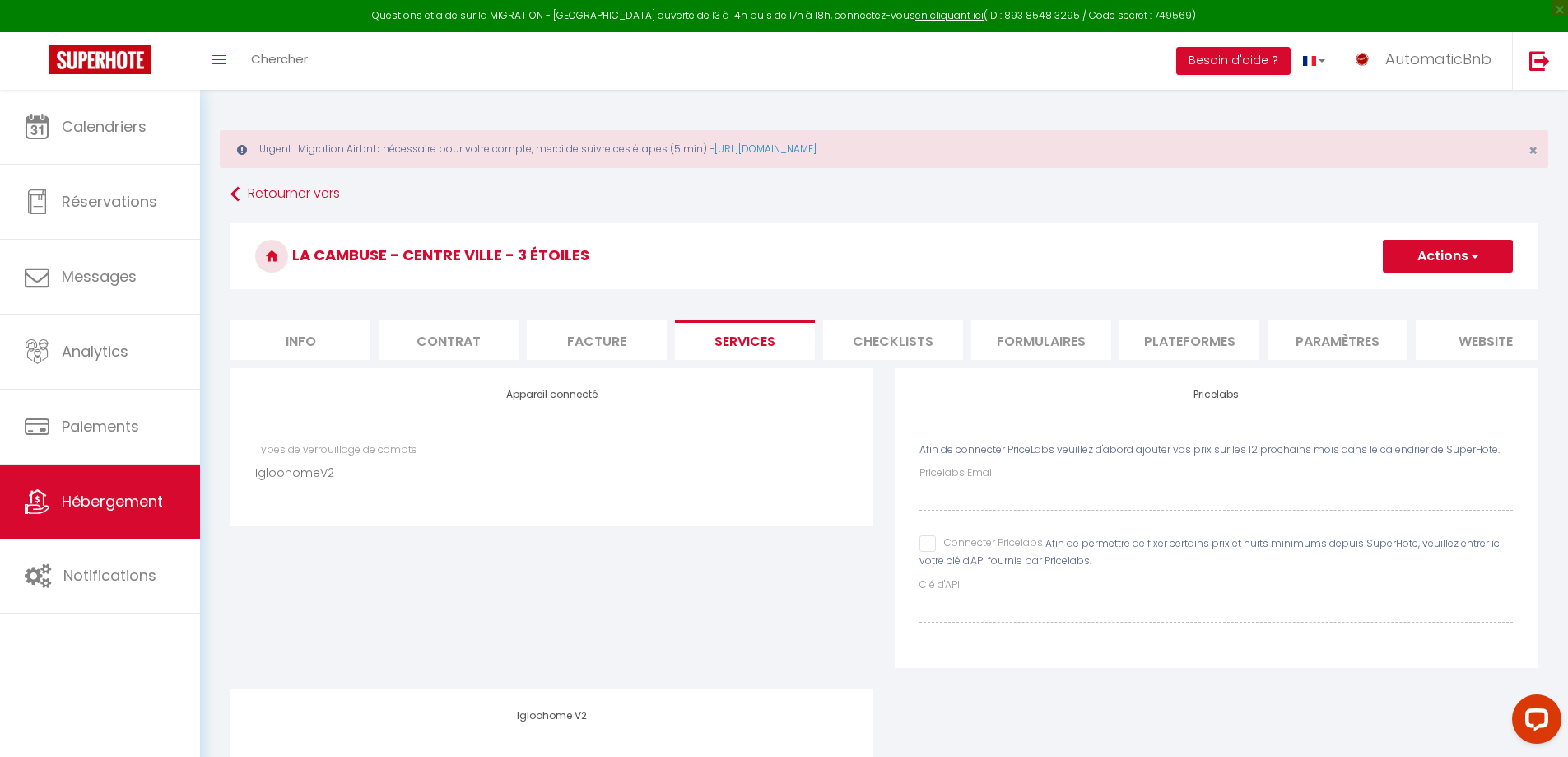
checkbox input "true"
checkbox input "false"
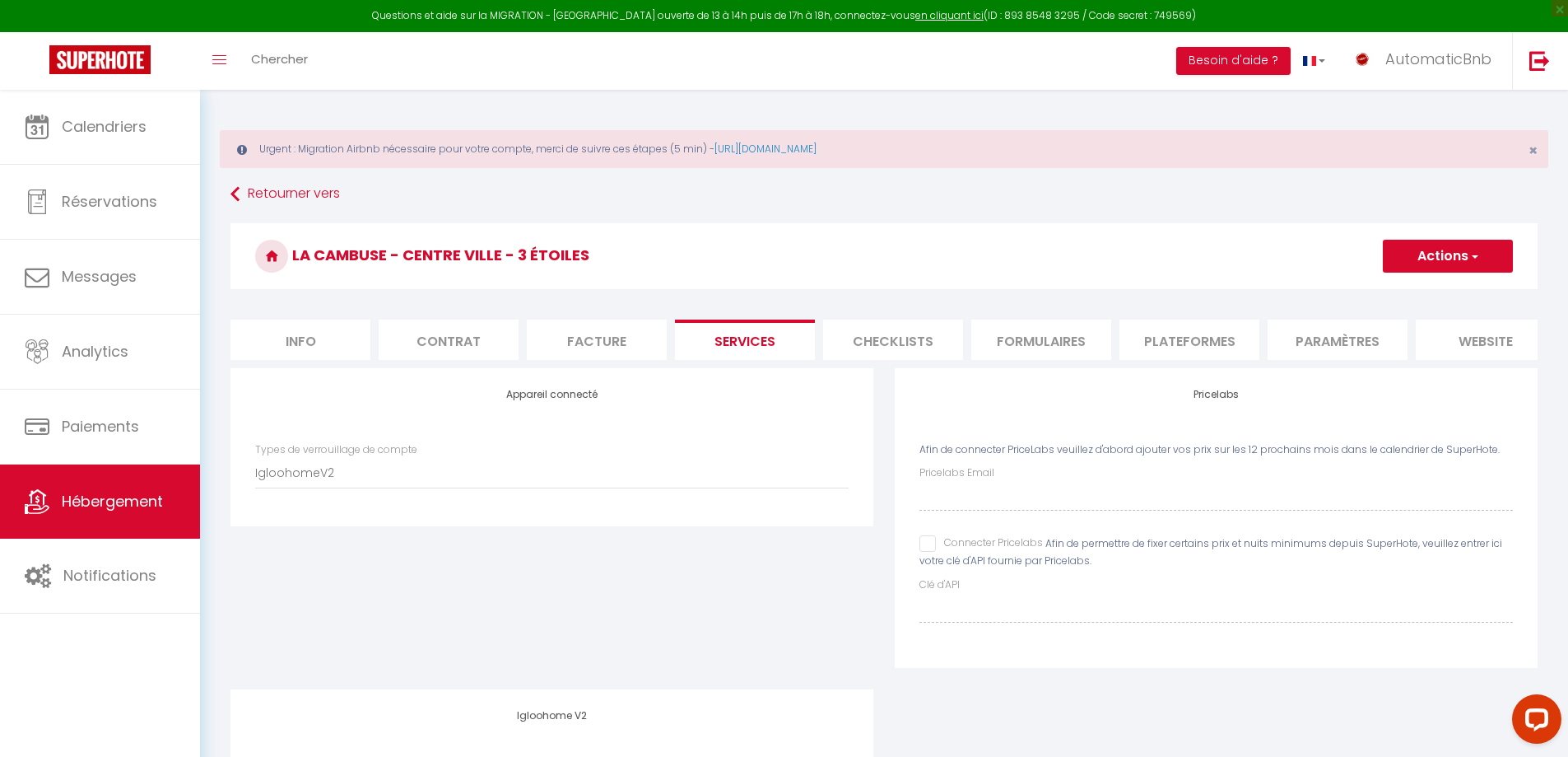
checkbox input "false"
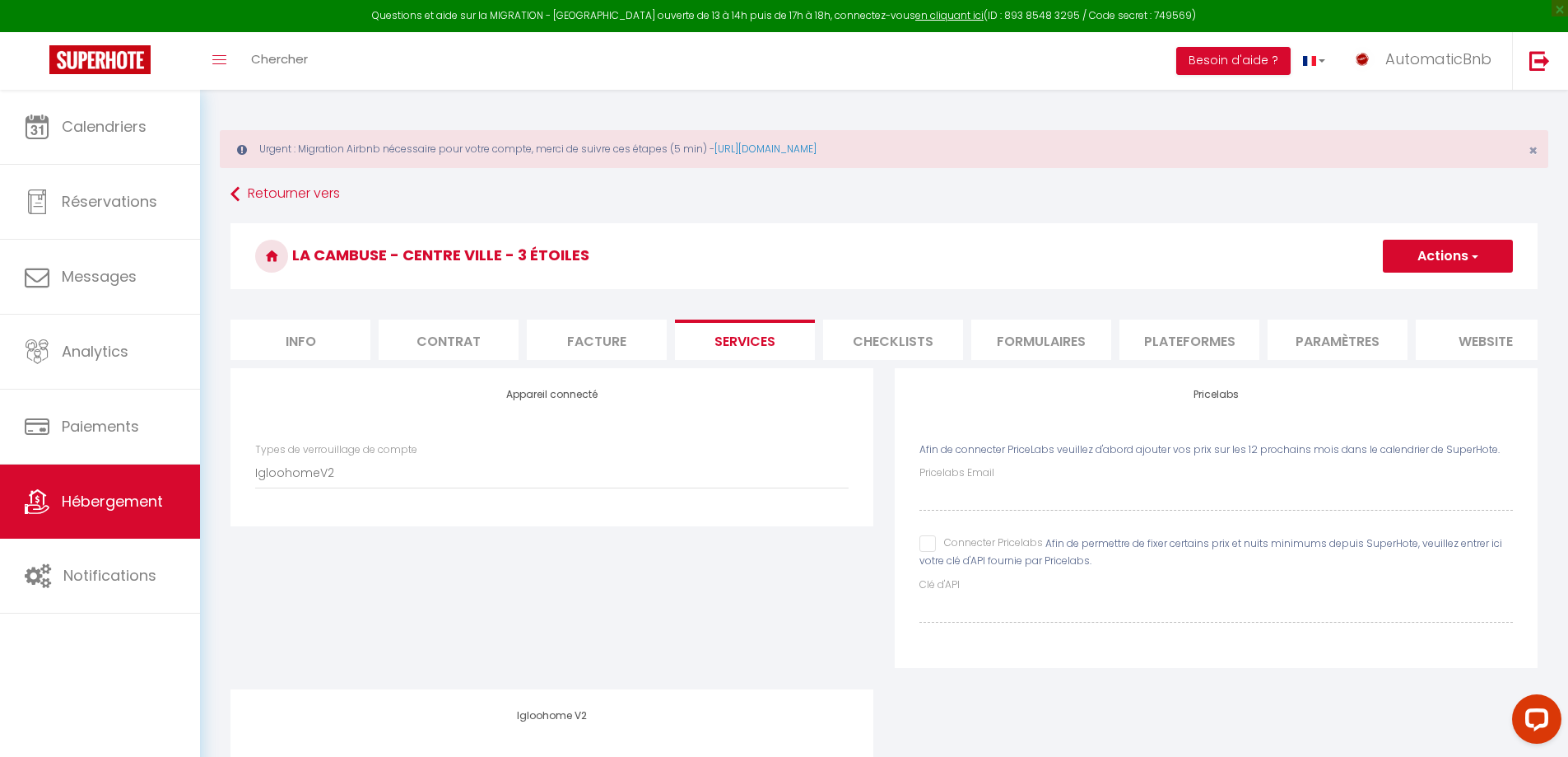
checkbox input "true"
checkbox input "false"
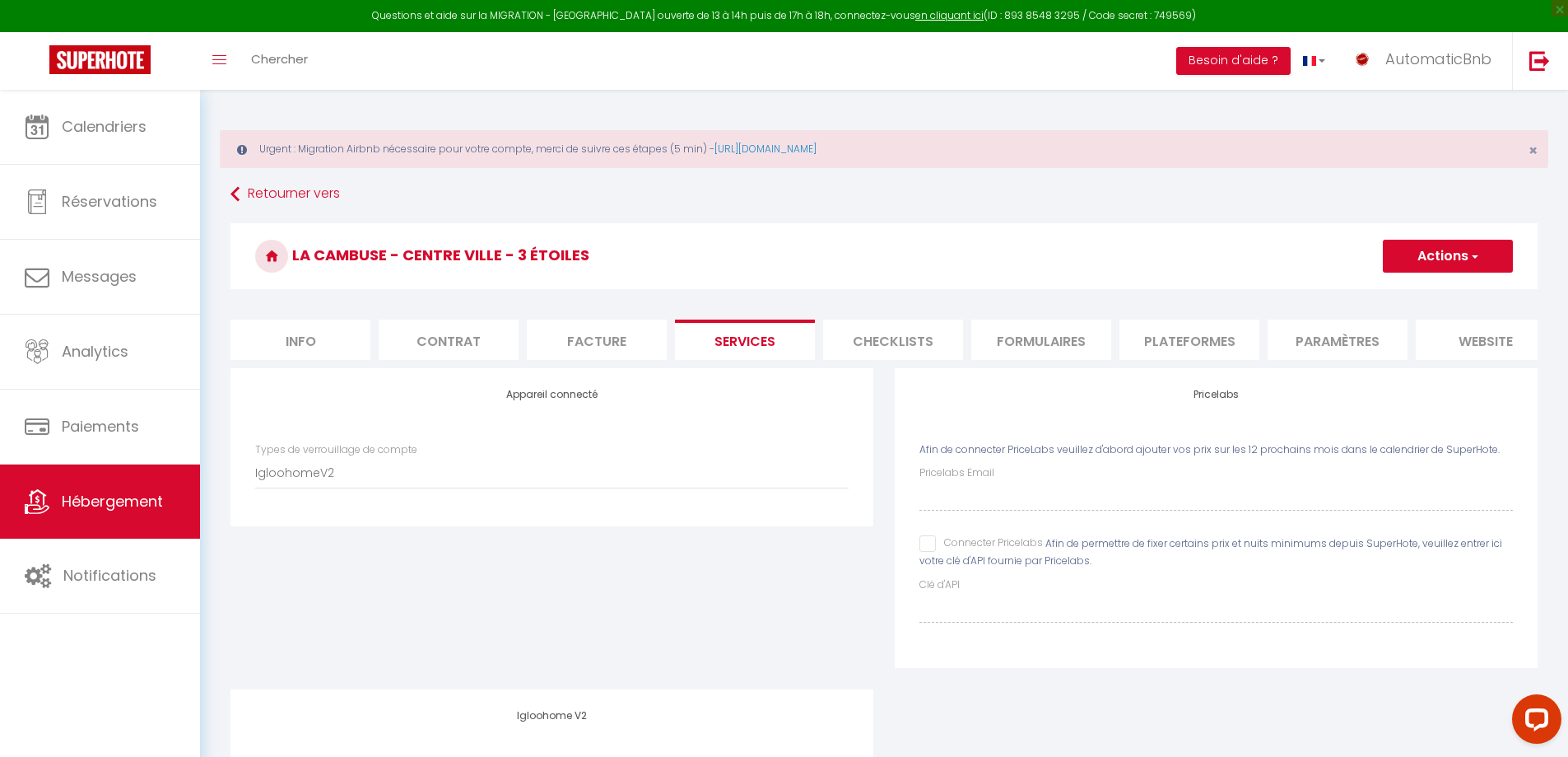
checkbox input "false"
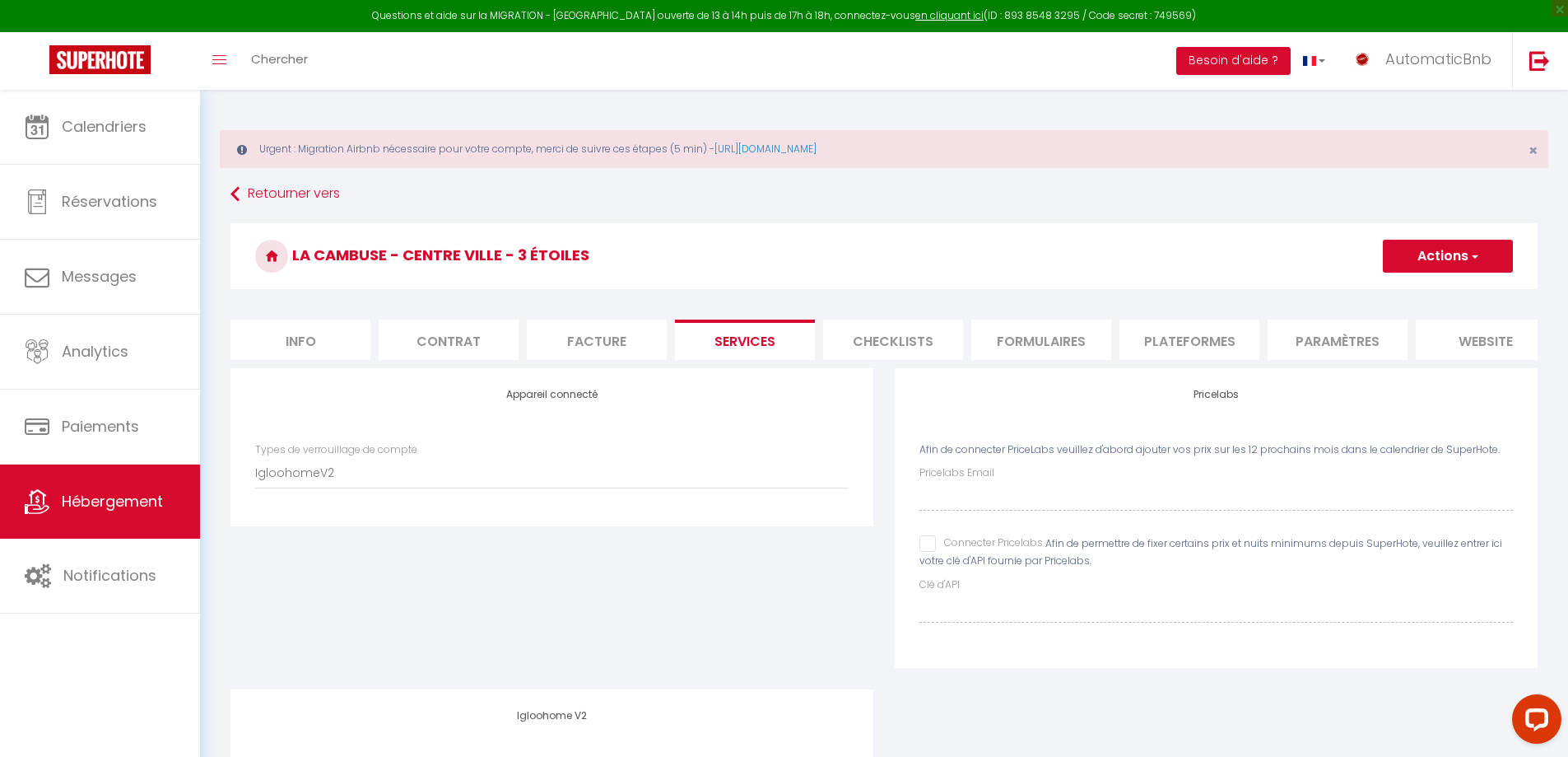
checkbox input "true"
checkbox input "false"
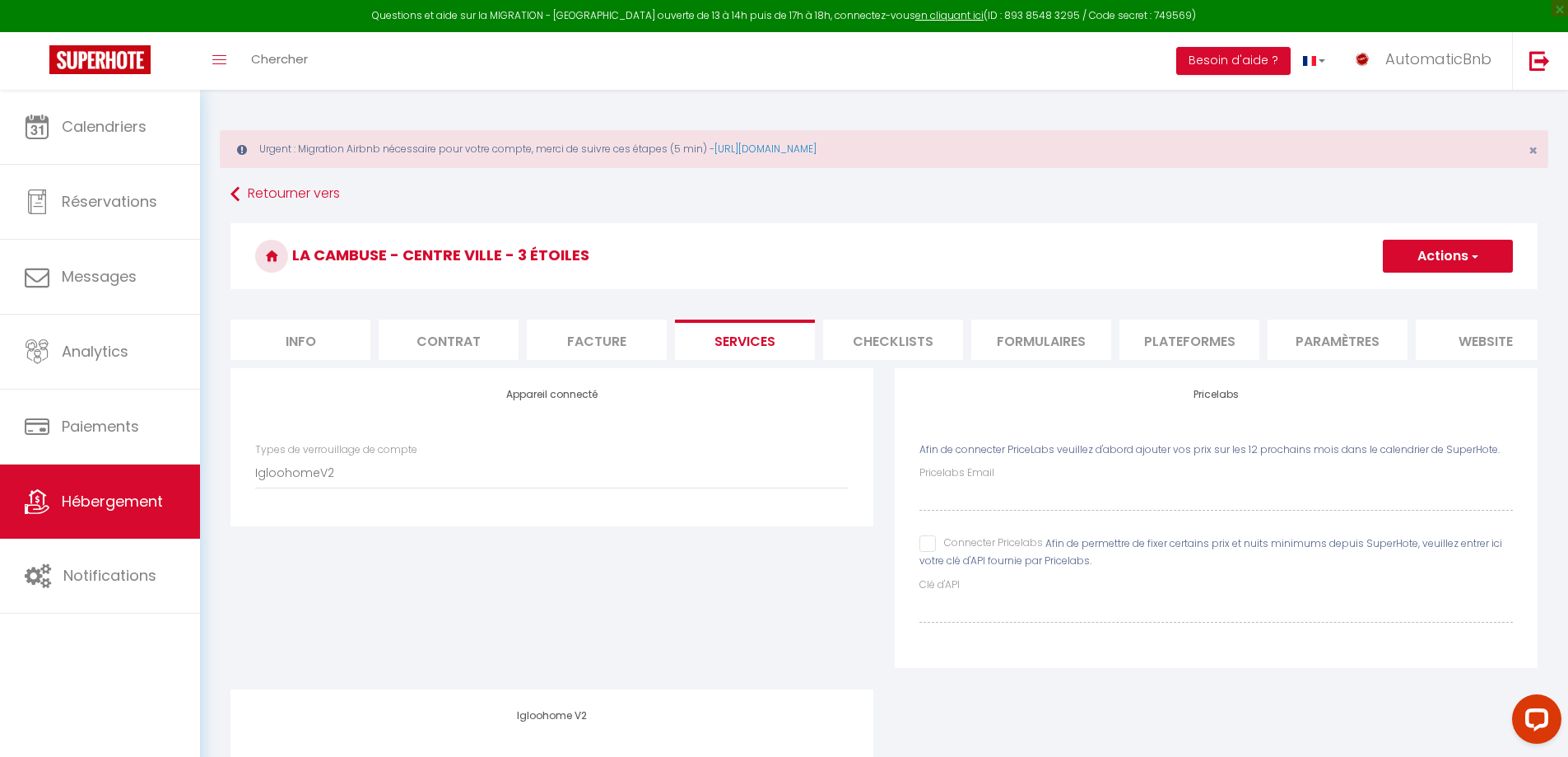
checkbox input "false"
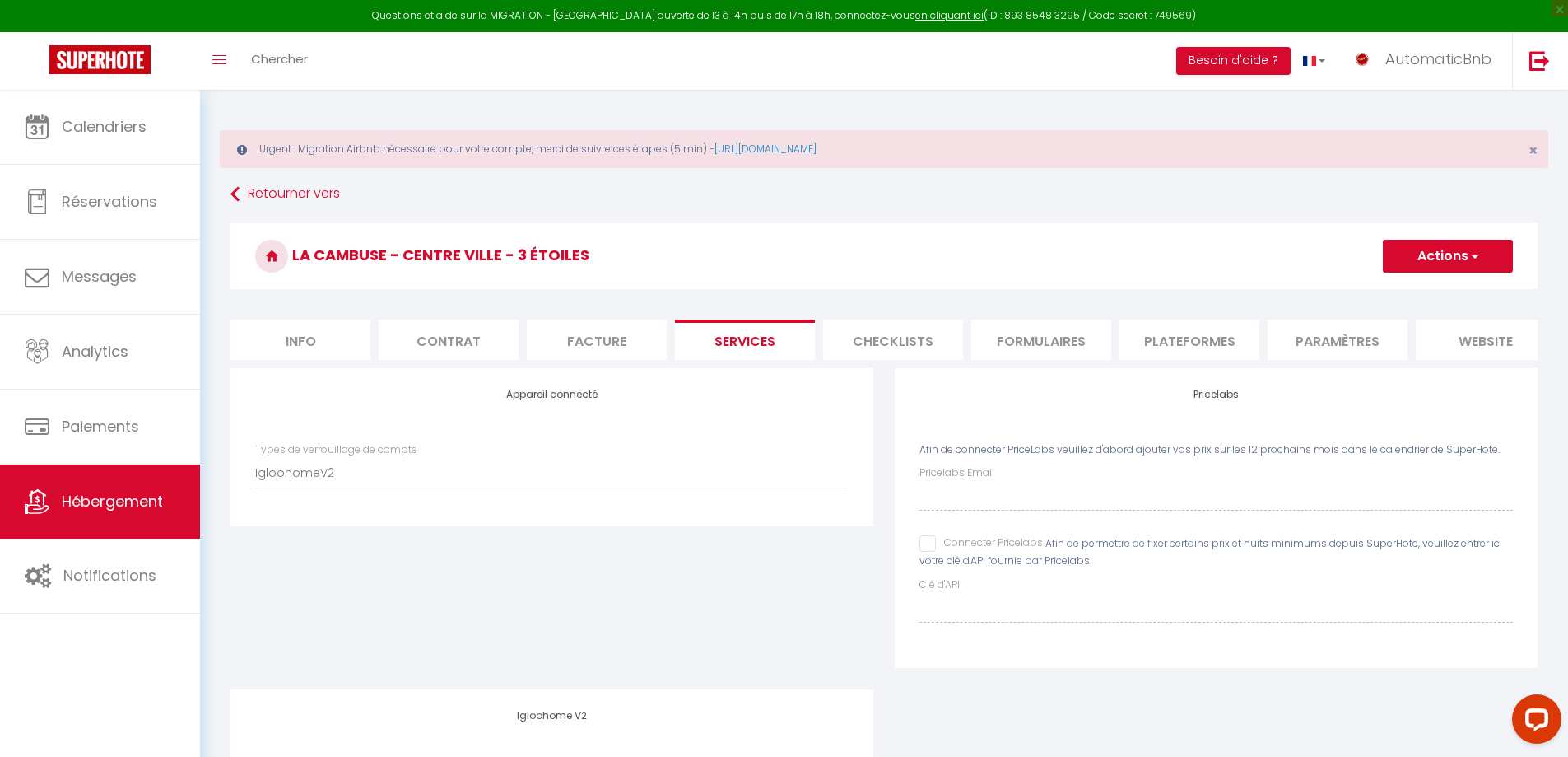
checkbox input "true"
checkbox input "false"
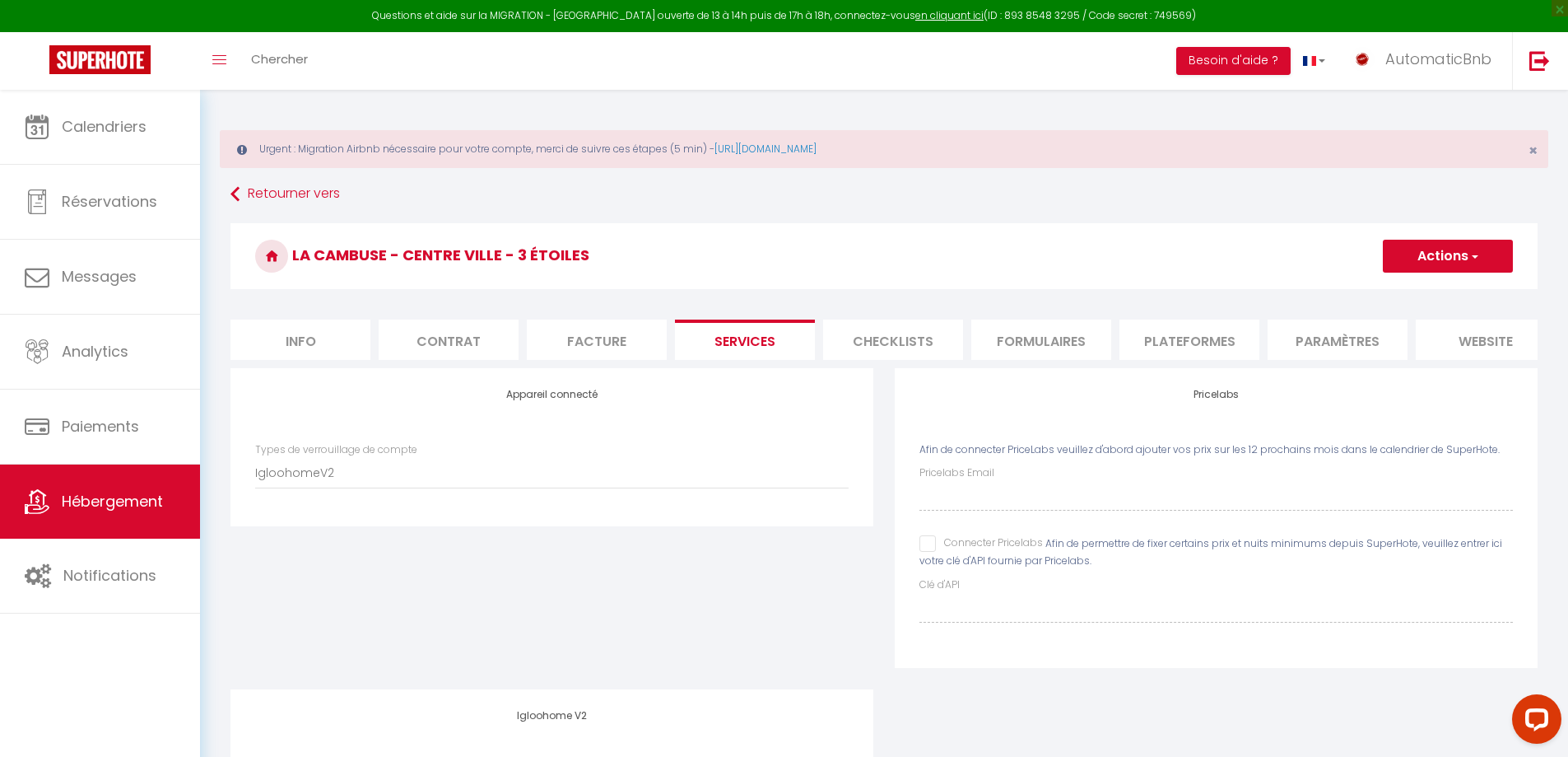
checkbox input "false"
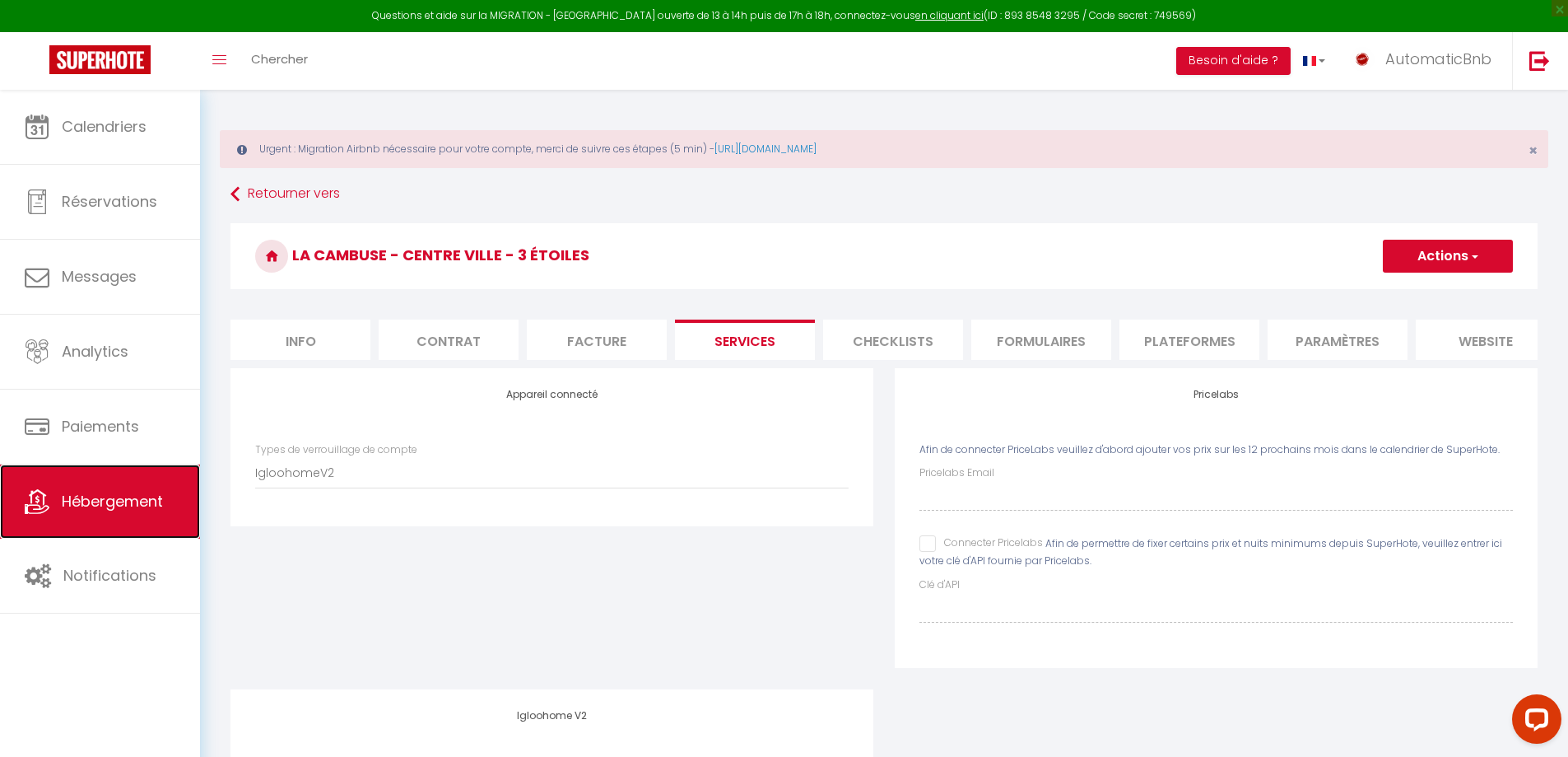
click at [119, 490] on span "Hébergement" at bounding box center [112, 500] width 101 height 21
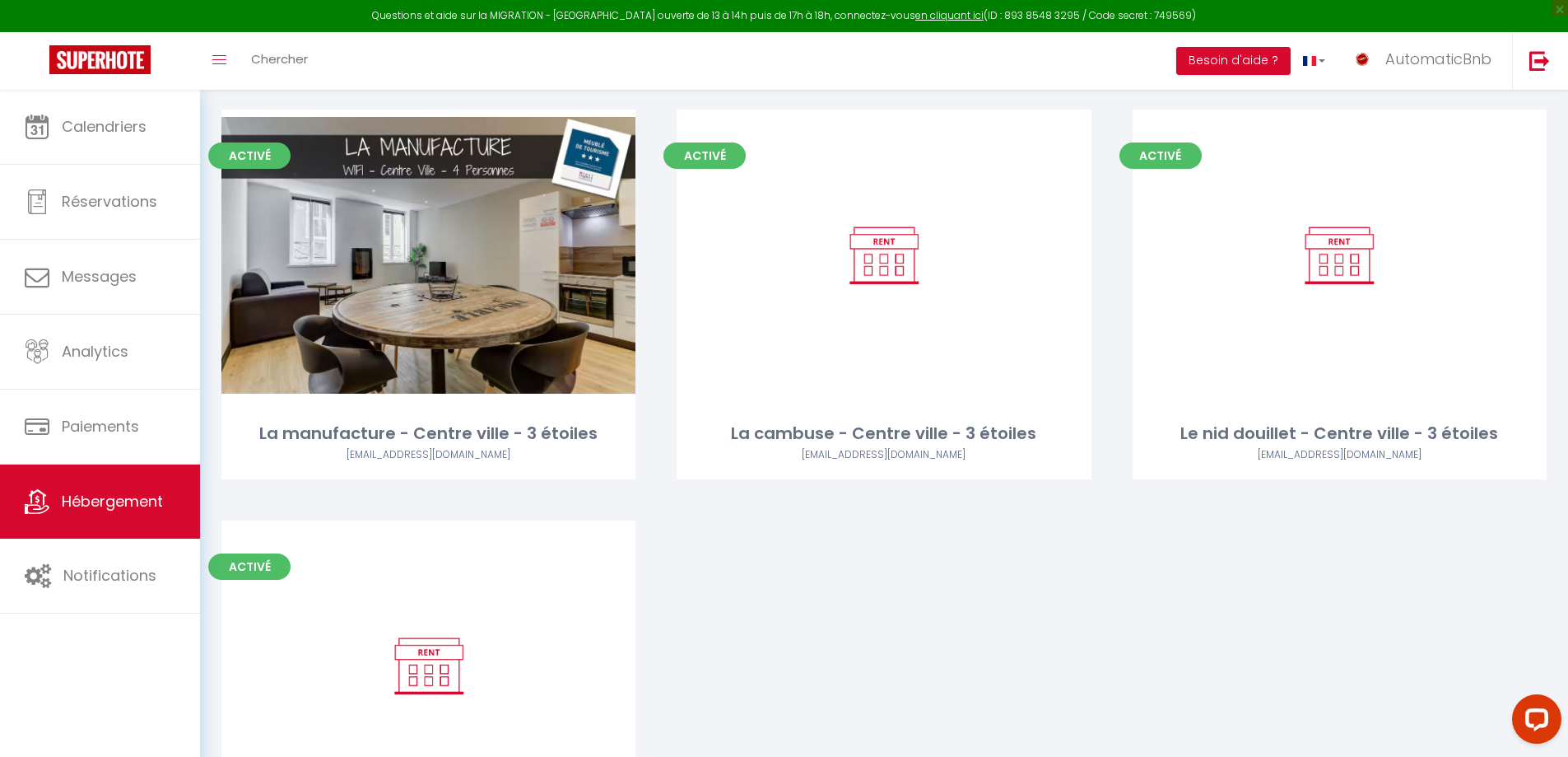
scroll to position [1185, 0]
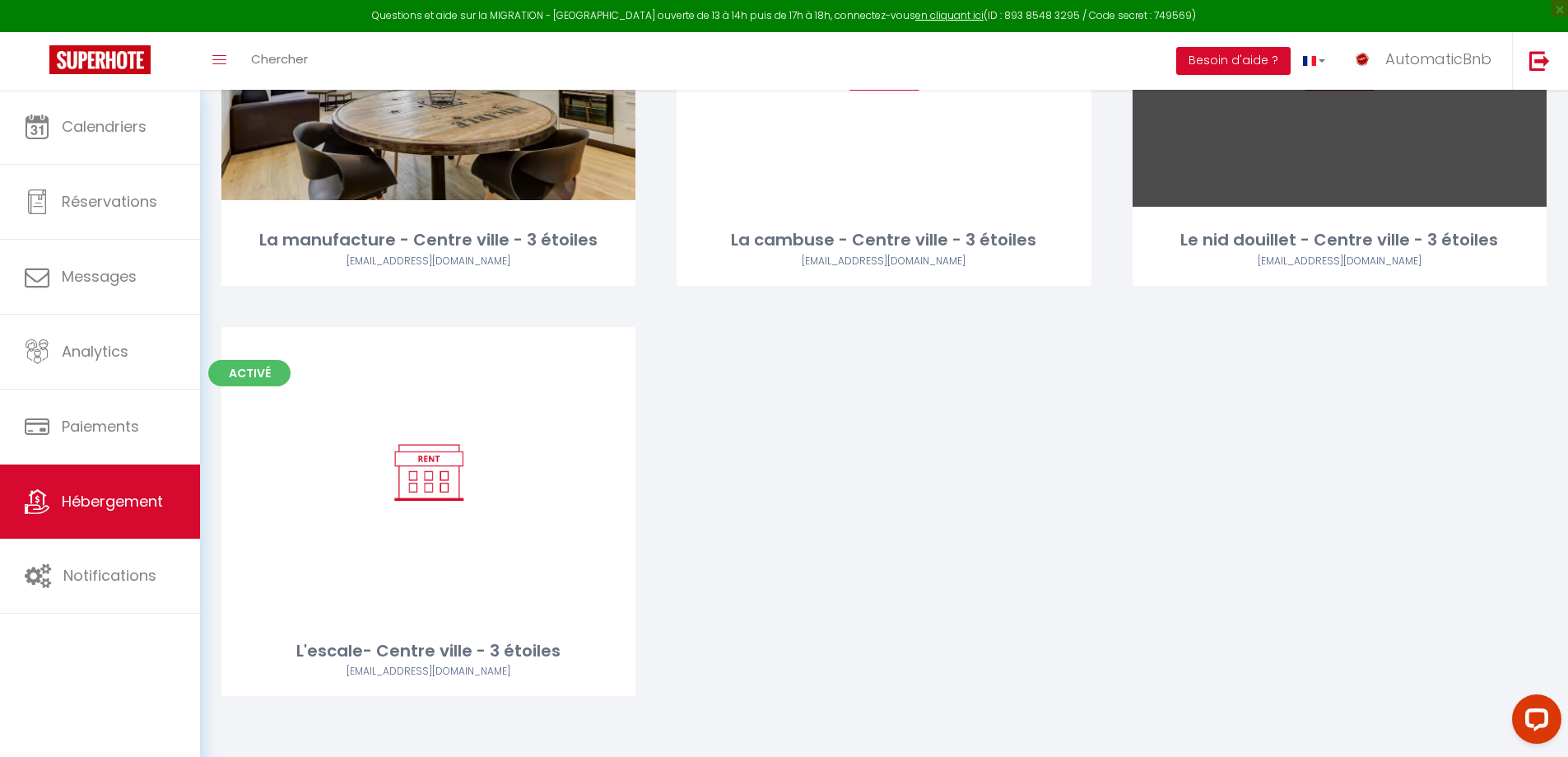
click at [1343, 125] on div "Editer" at bounding box center [1339, 60] width 414 height 290
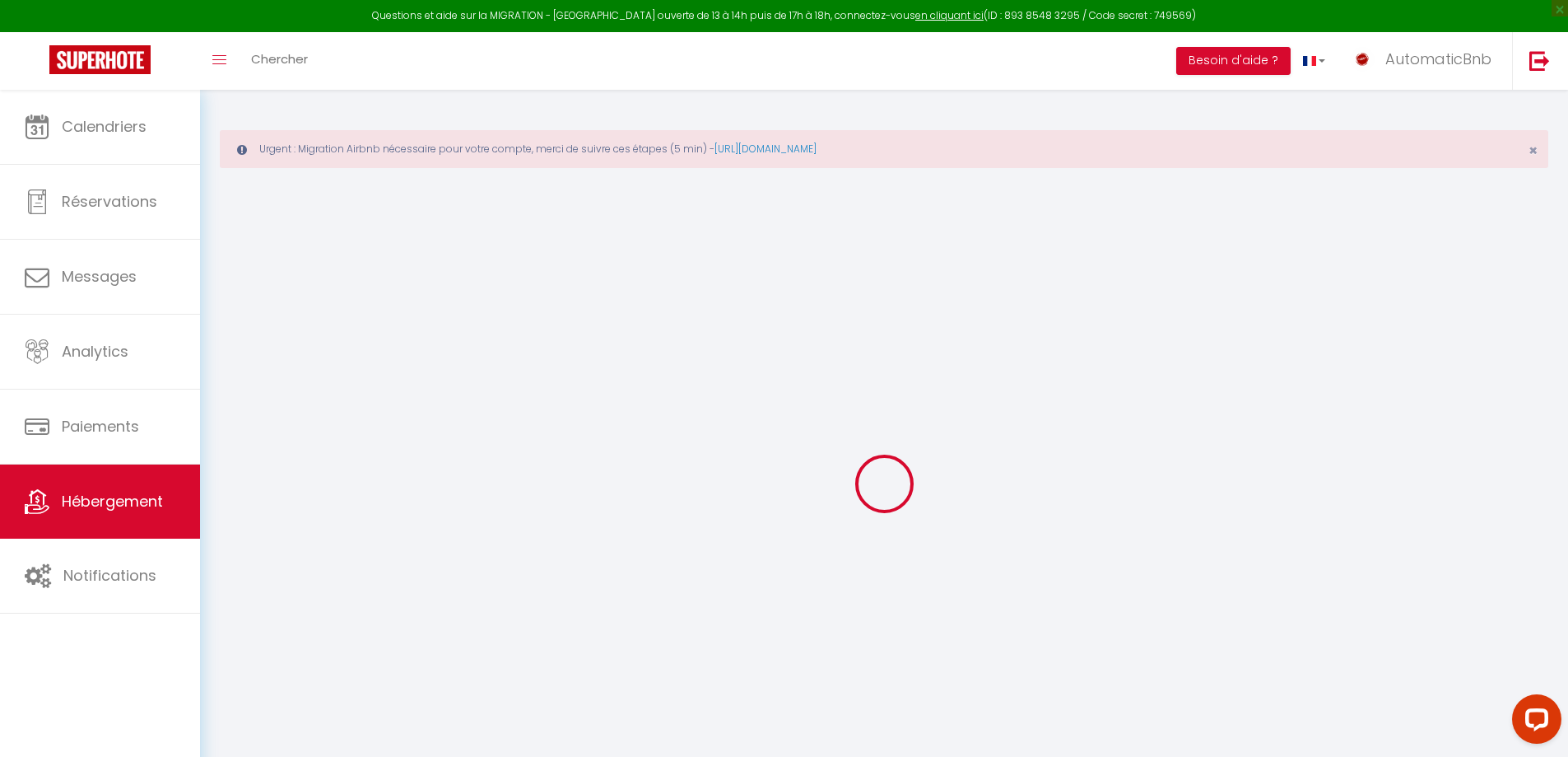
checkbox input "false"
checkbox input "true"
checkbox input "false"
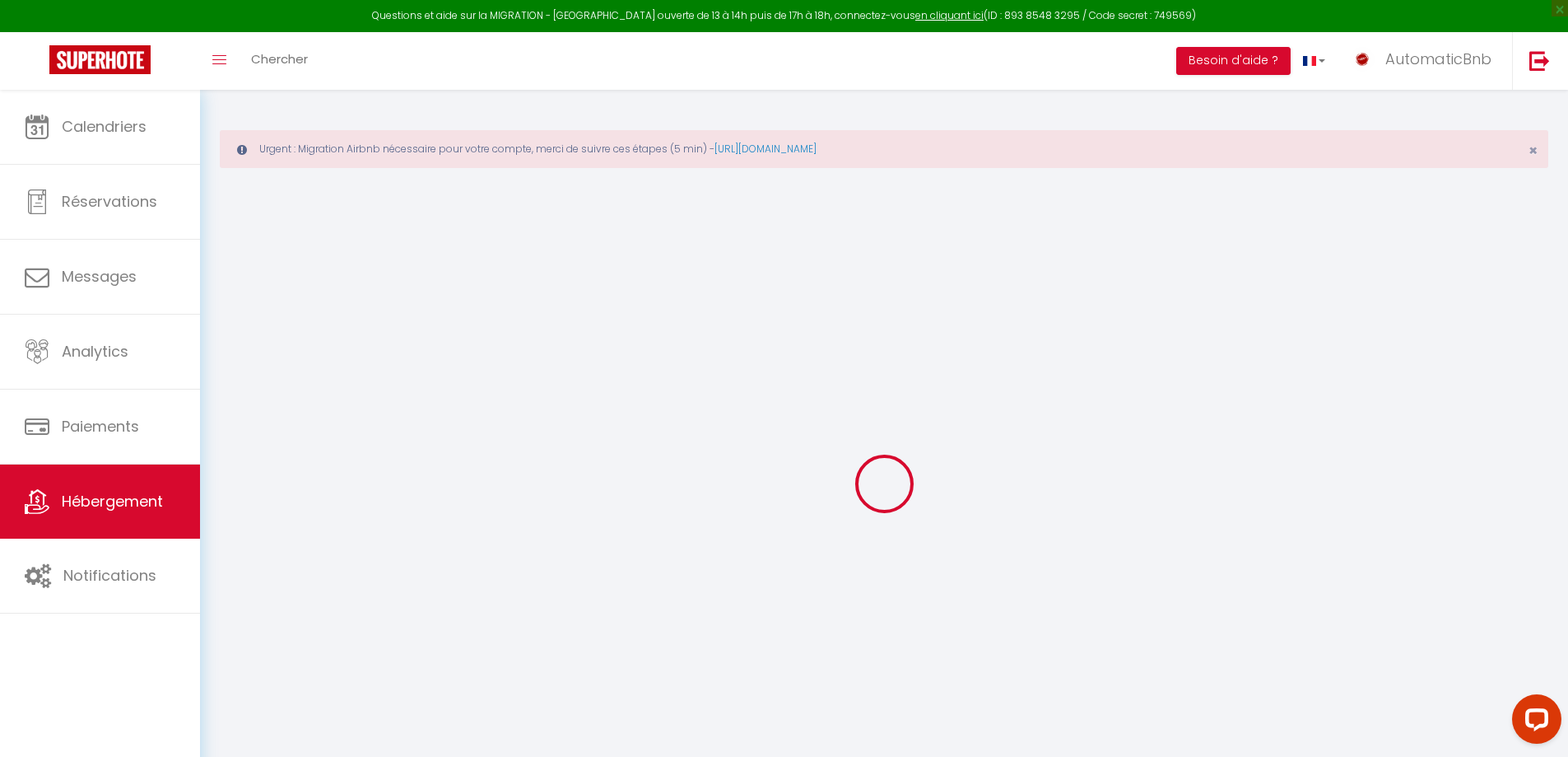
checkbox input "true"
checkbox input "false"
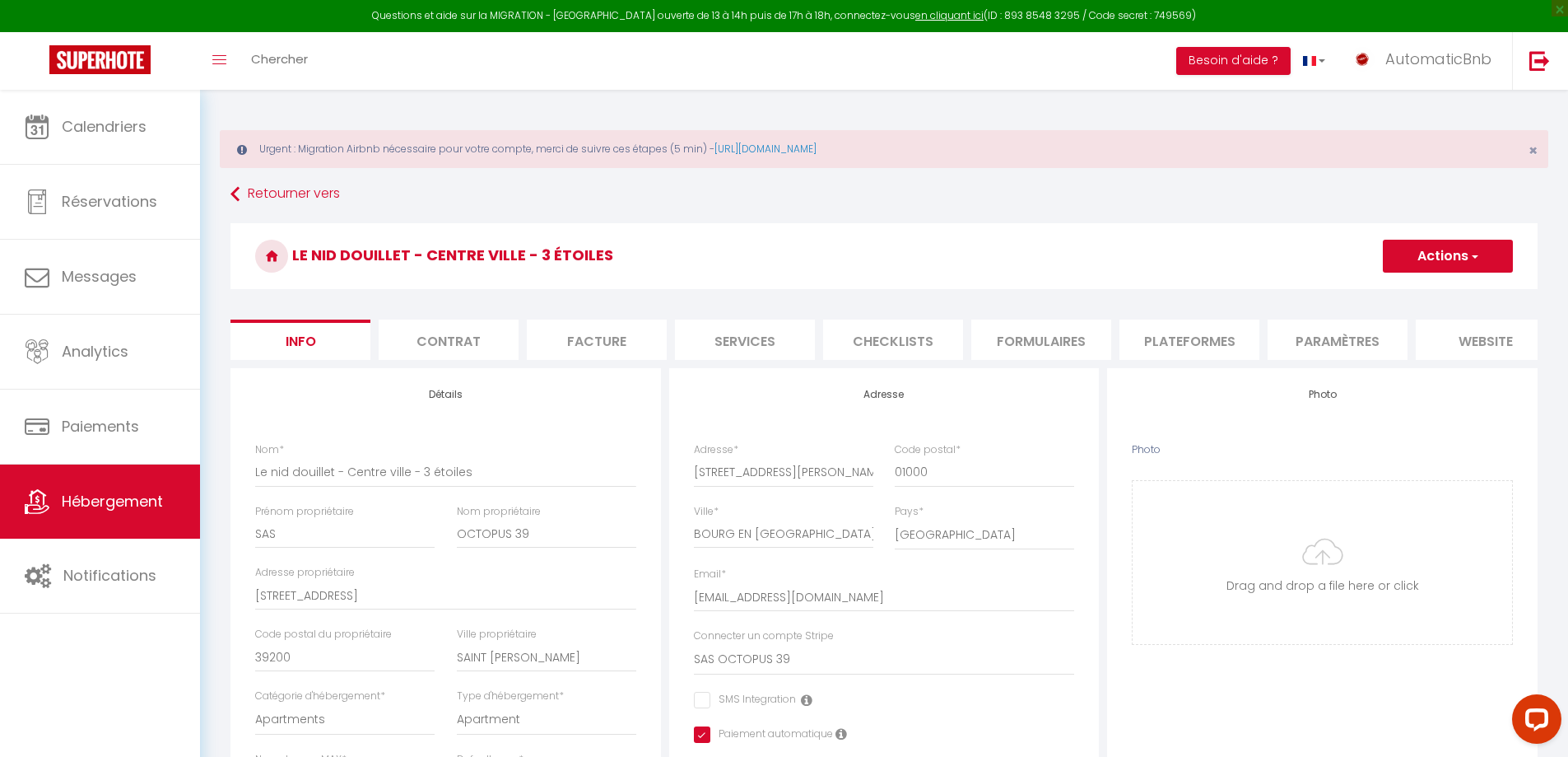
checkbox input "false"
checkbox input "true"
checkbox input "false"
click at [760, 338] on li "Services" at bounding box center [744, 339] width 140 height 41
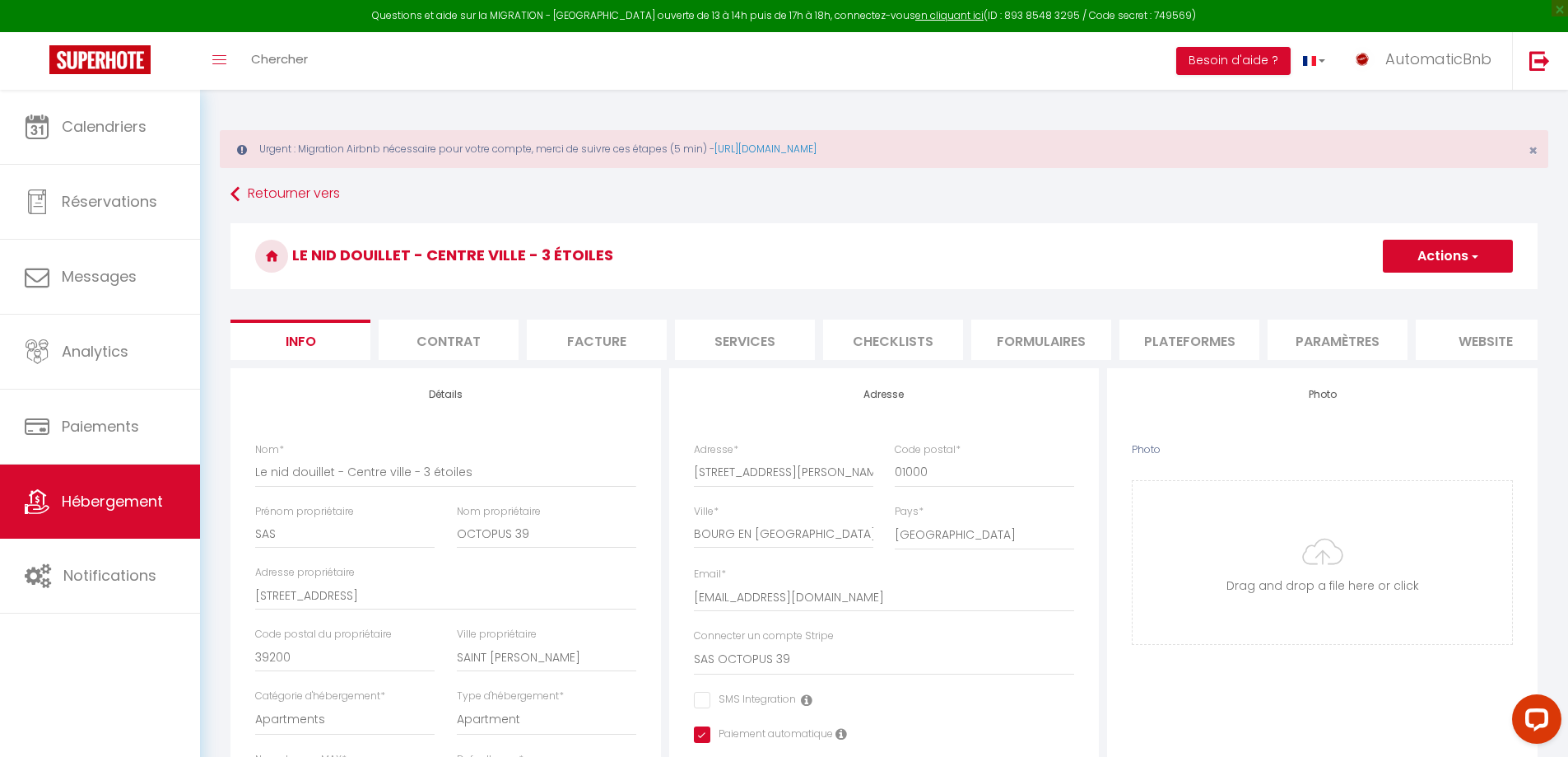
checkbox input "true"
checkbox input "false"
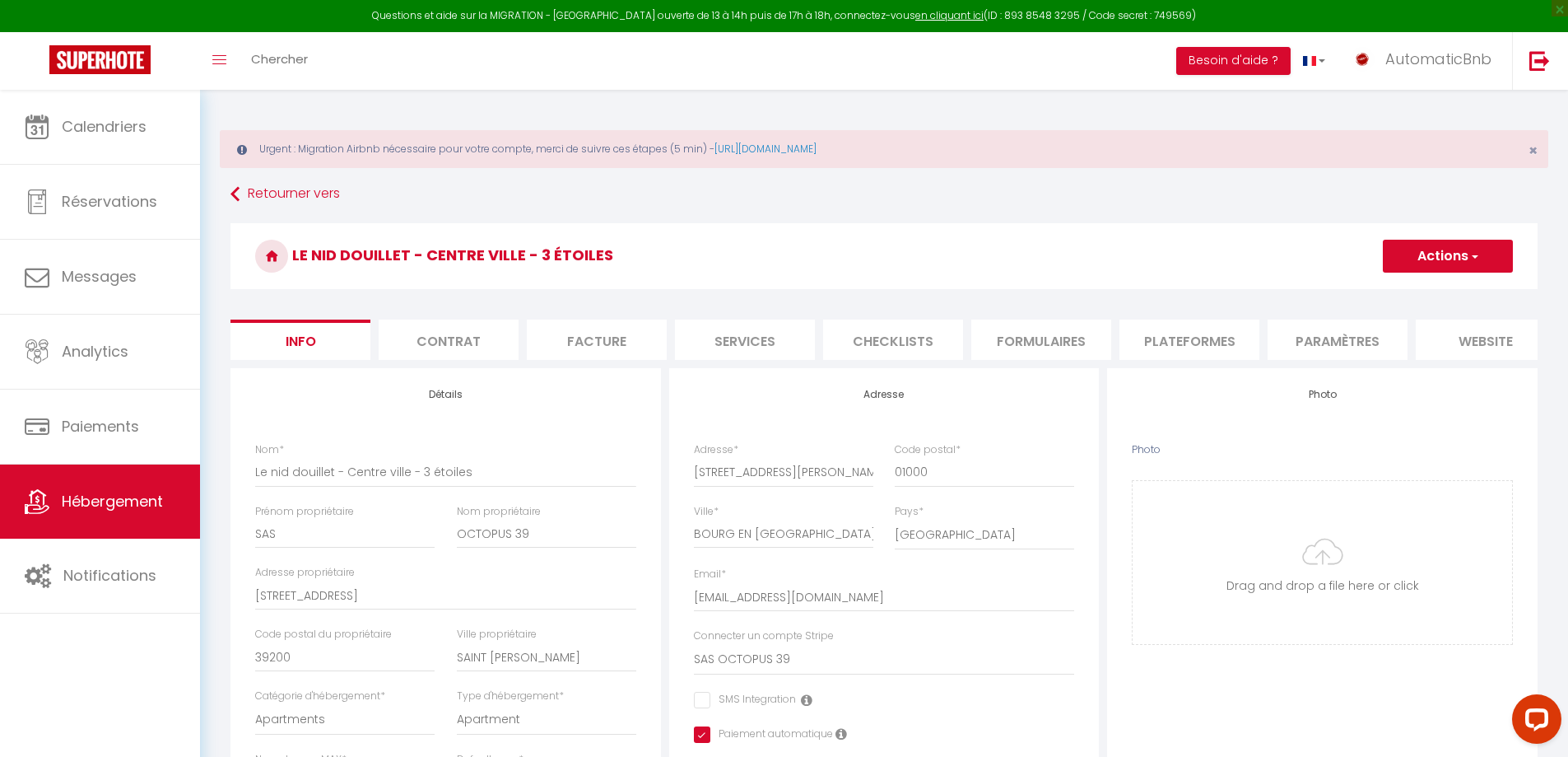
checkbox input "false"
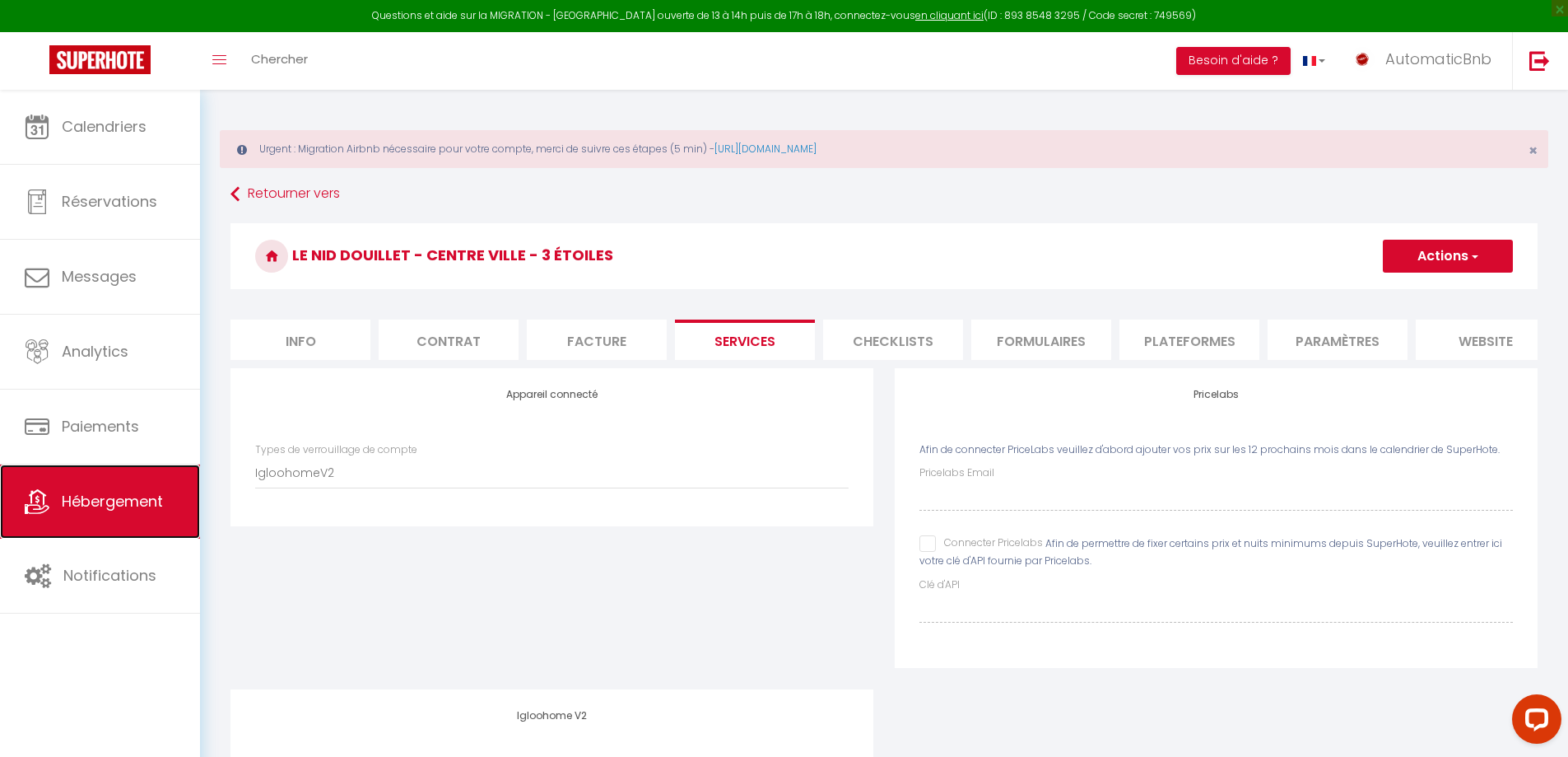
click at [102, 508] on span "Hébergement" at bounding box center [112, 500] width 101 height 21
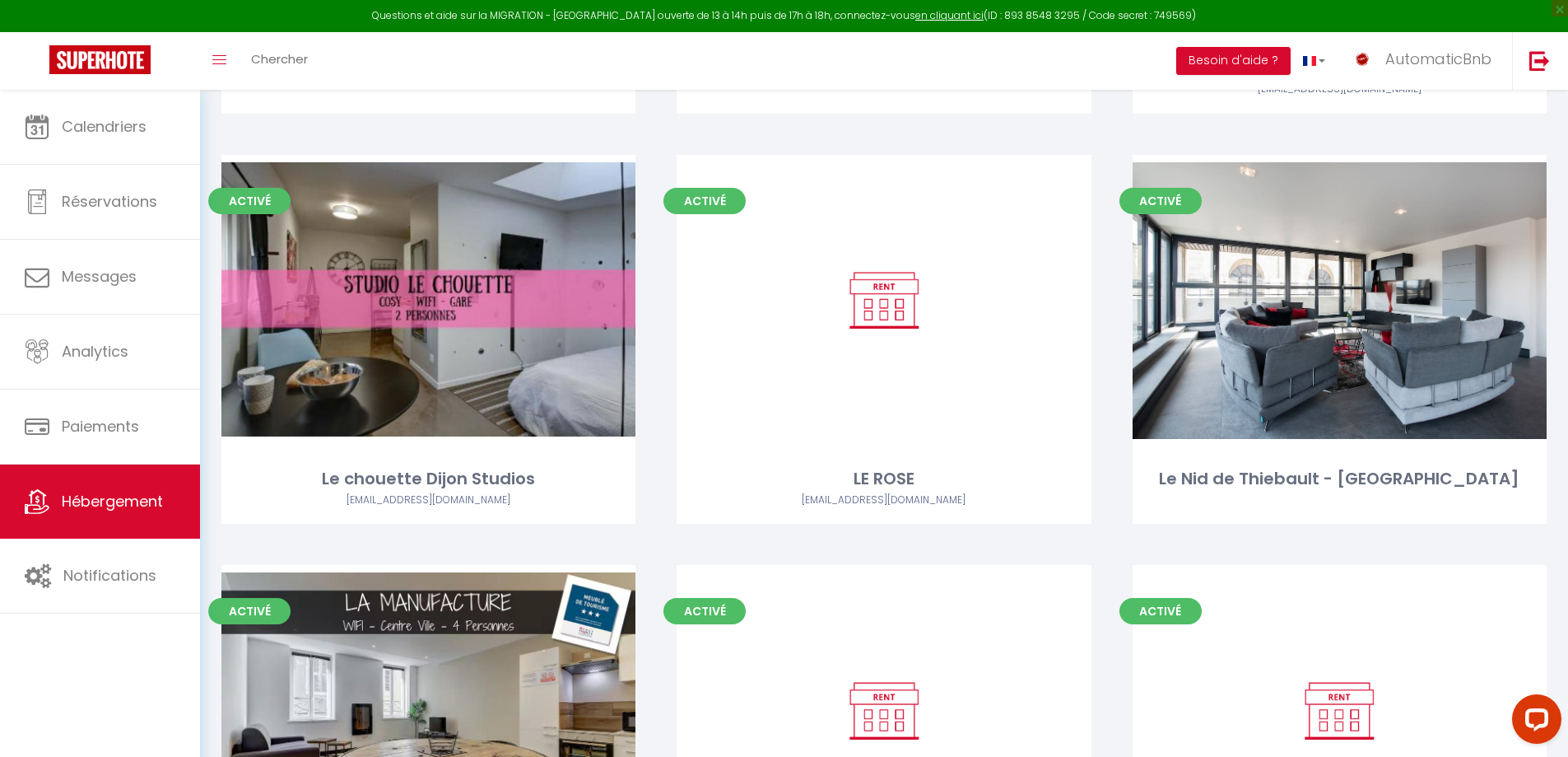
scroll to position [1185, 0]
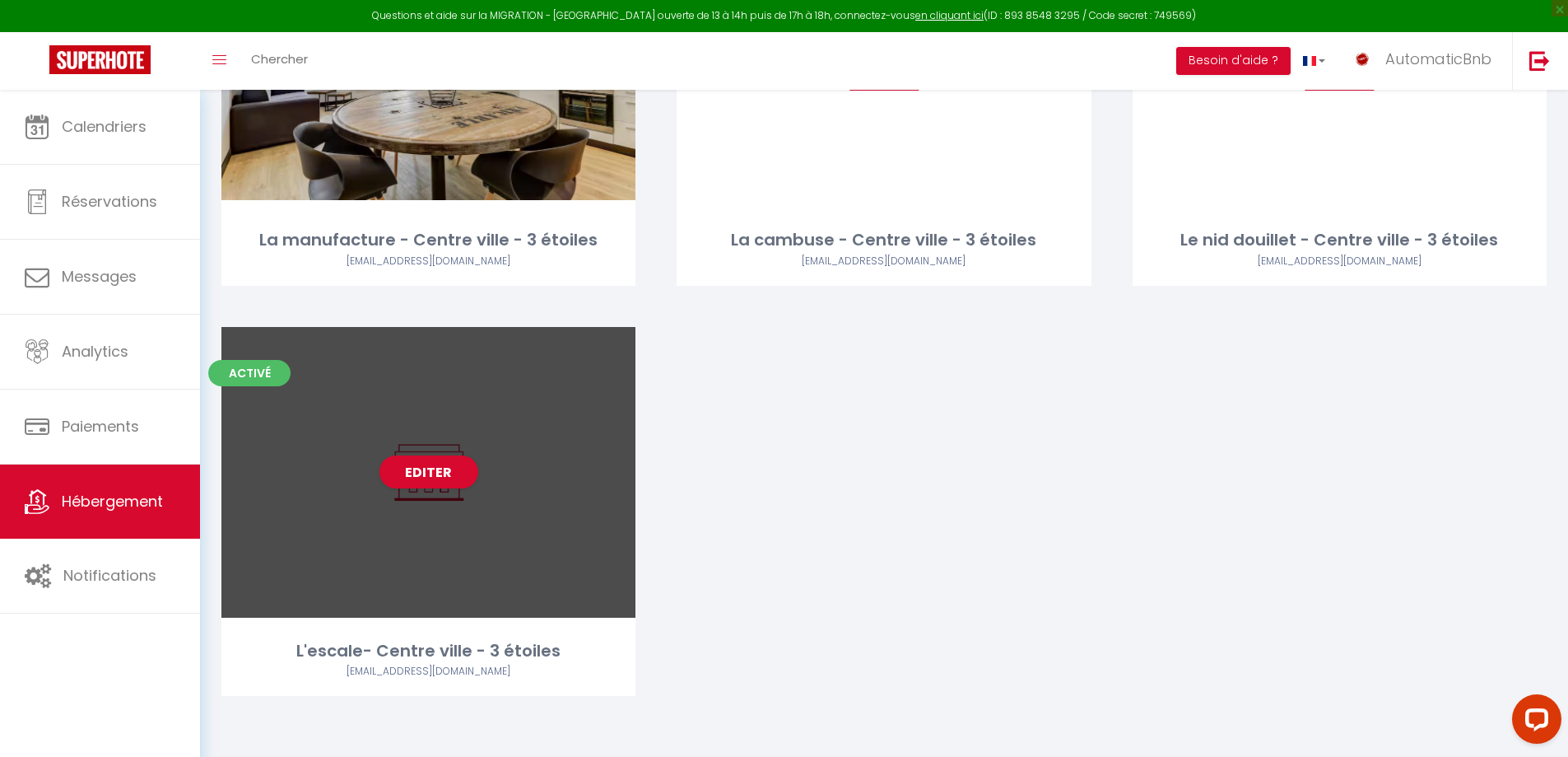
click at [484, 470] on div "Editer" at bounding box center [428, 472] width 414 height 290
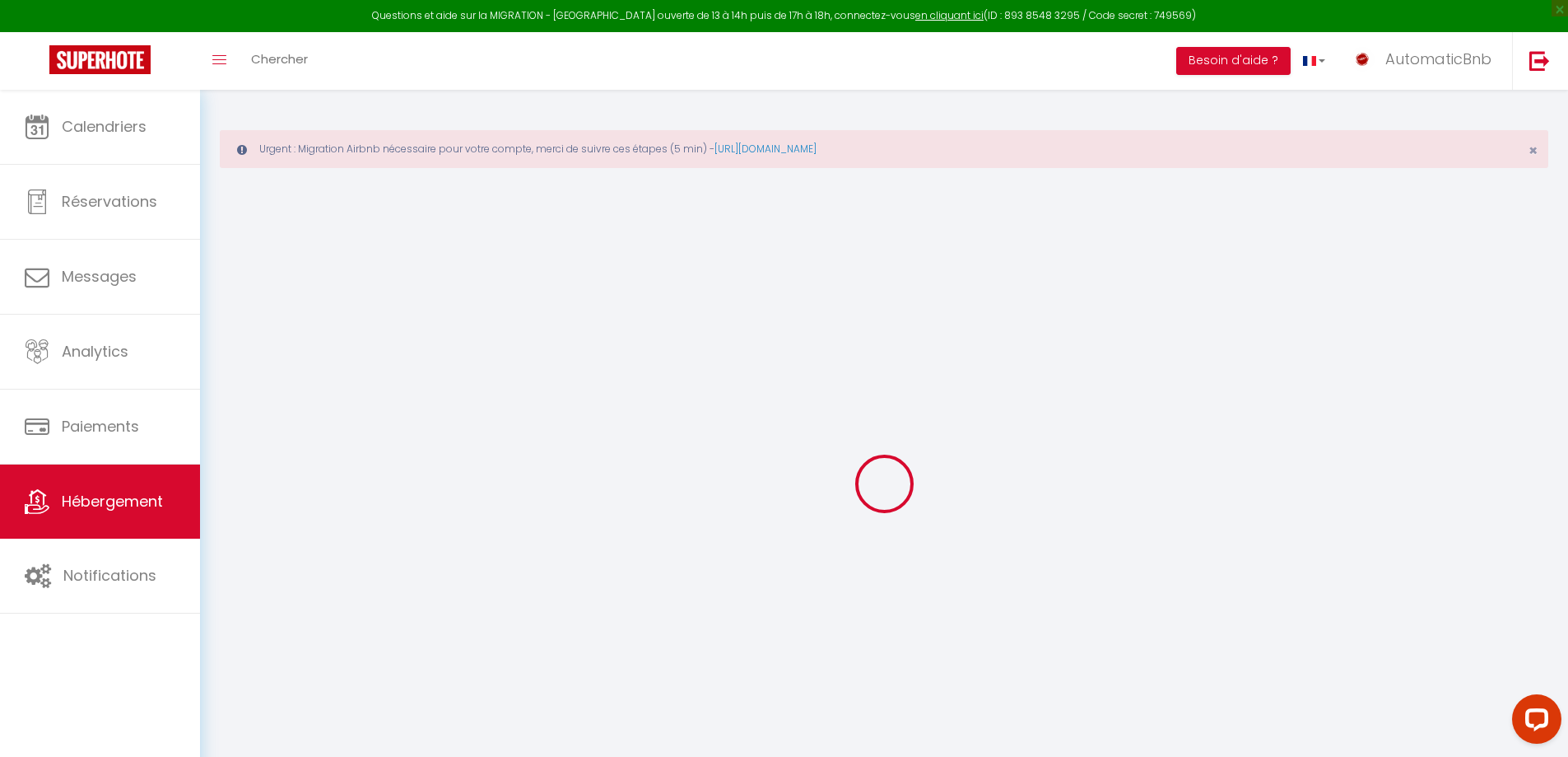
checkbox input "false"
checkbox input "true"
checkbox input "false"
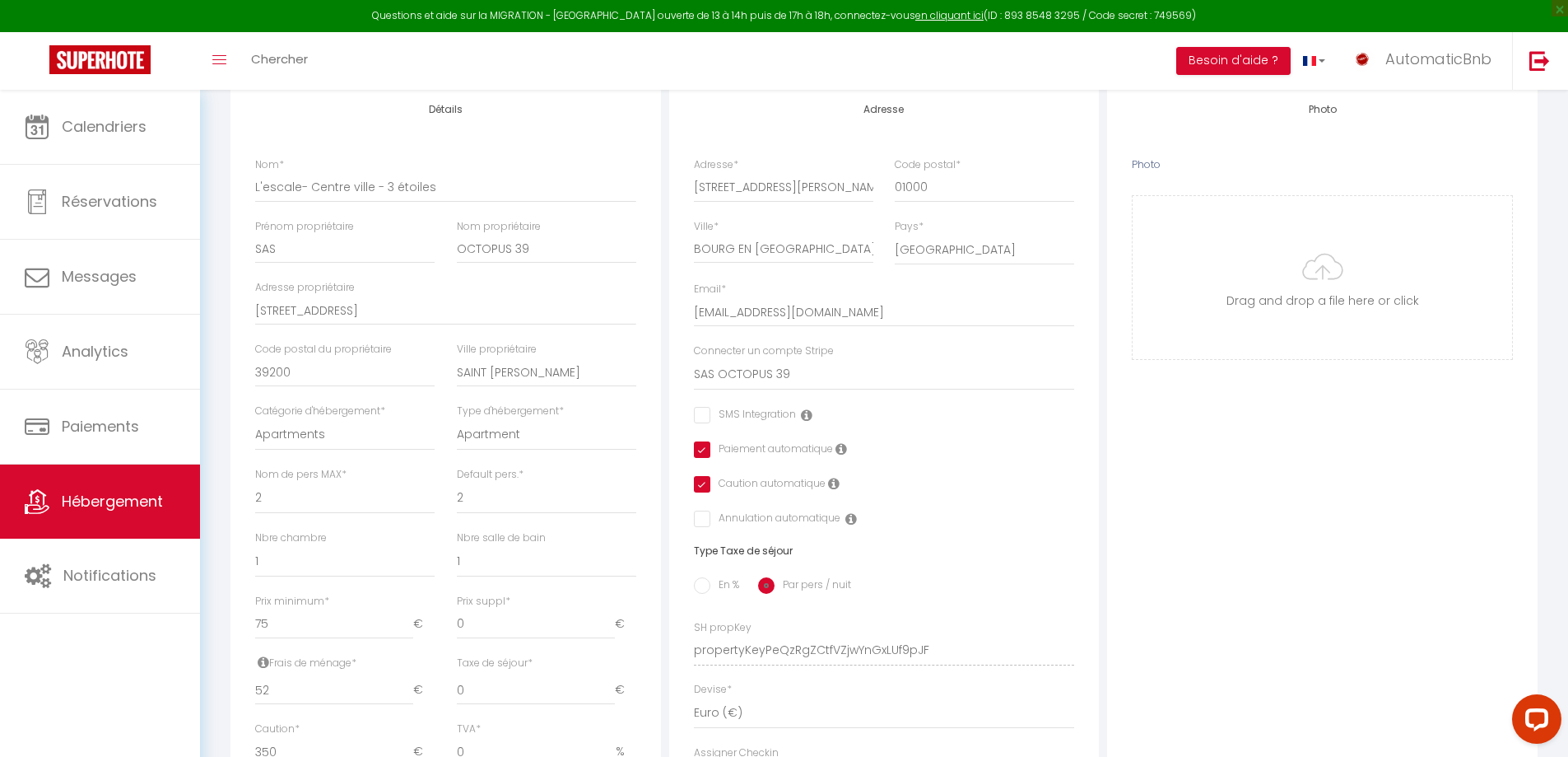
checkbox input "false"
checkbox input "true"
checkbox input "false"
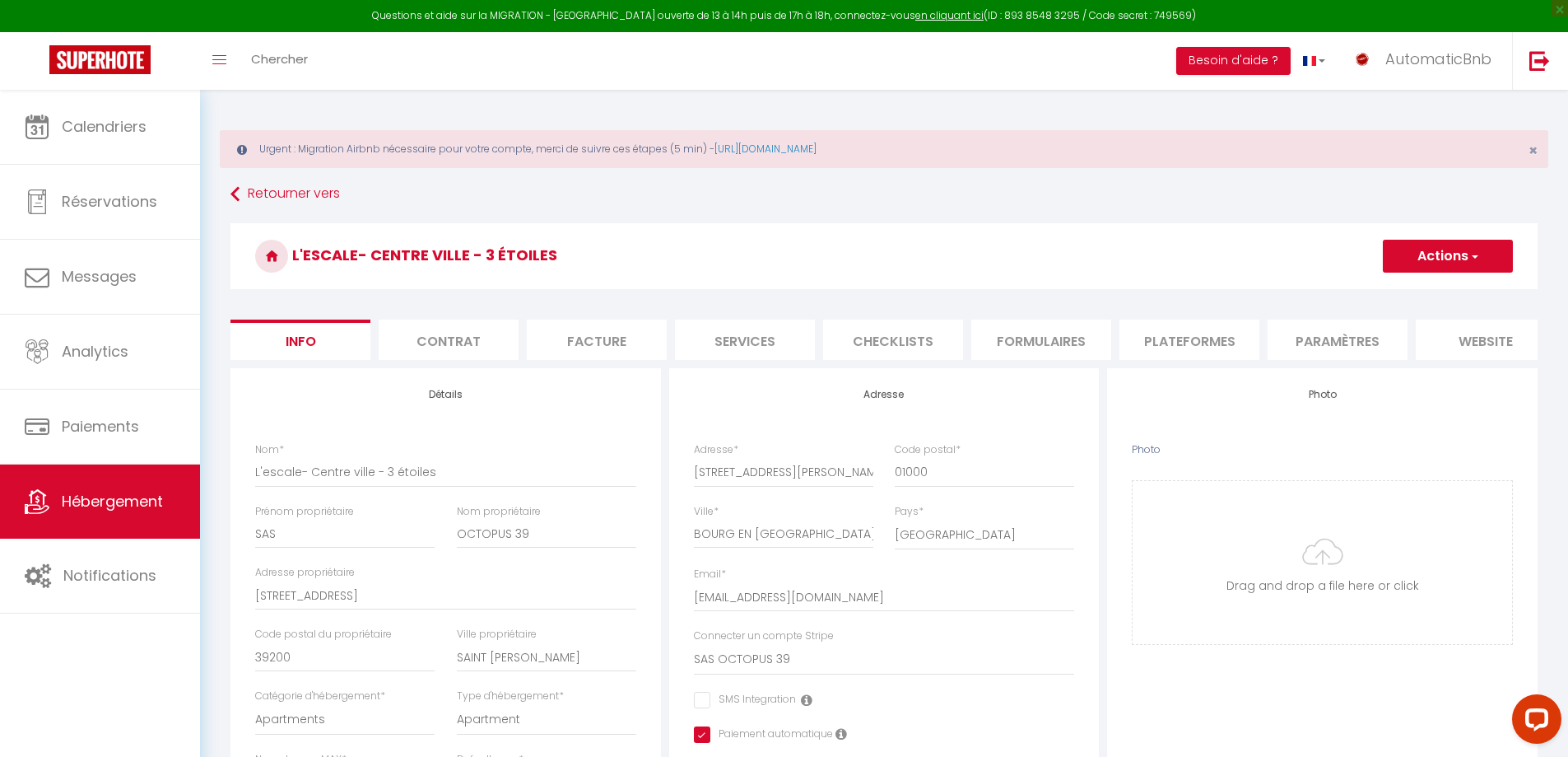
click at [734, 340] on li "Services" at bounding box center [744, 339] width 140 height 41
checkbox input "true"
checkbox input "false"
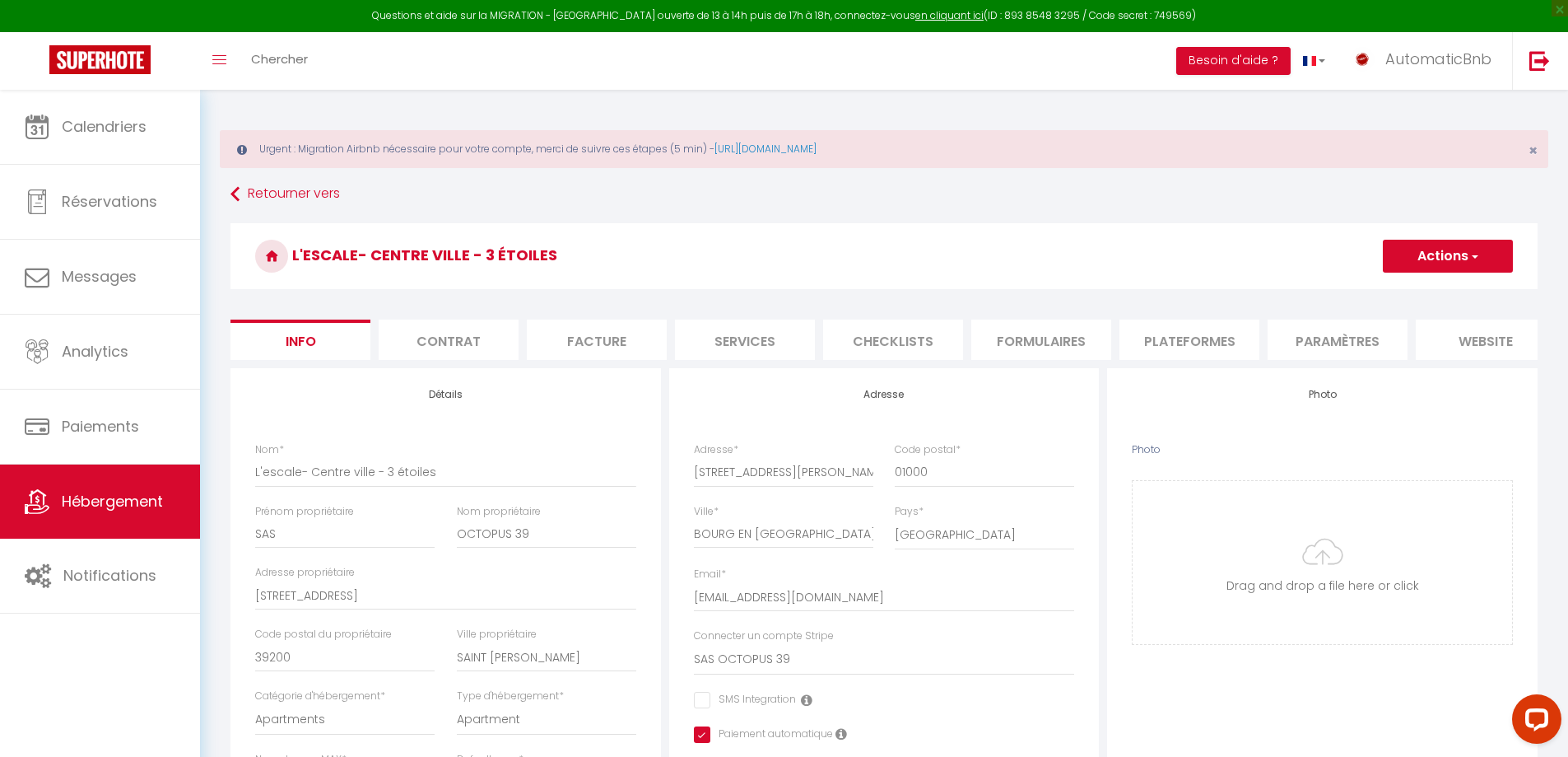
checkbox input "false"
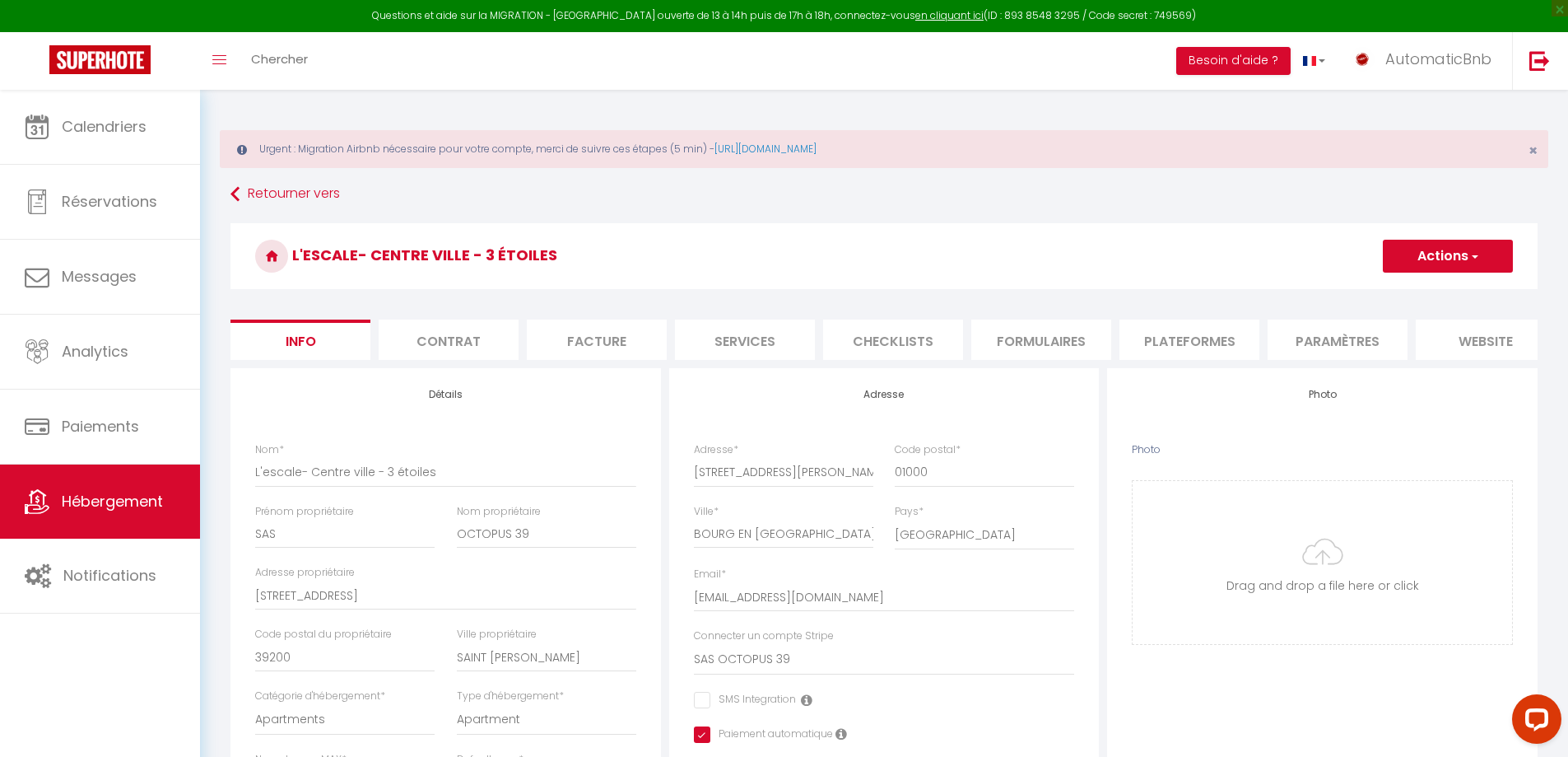
checkbox input "false"
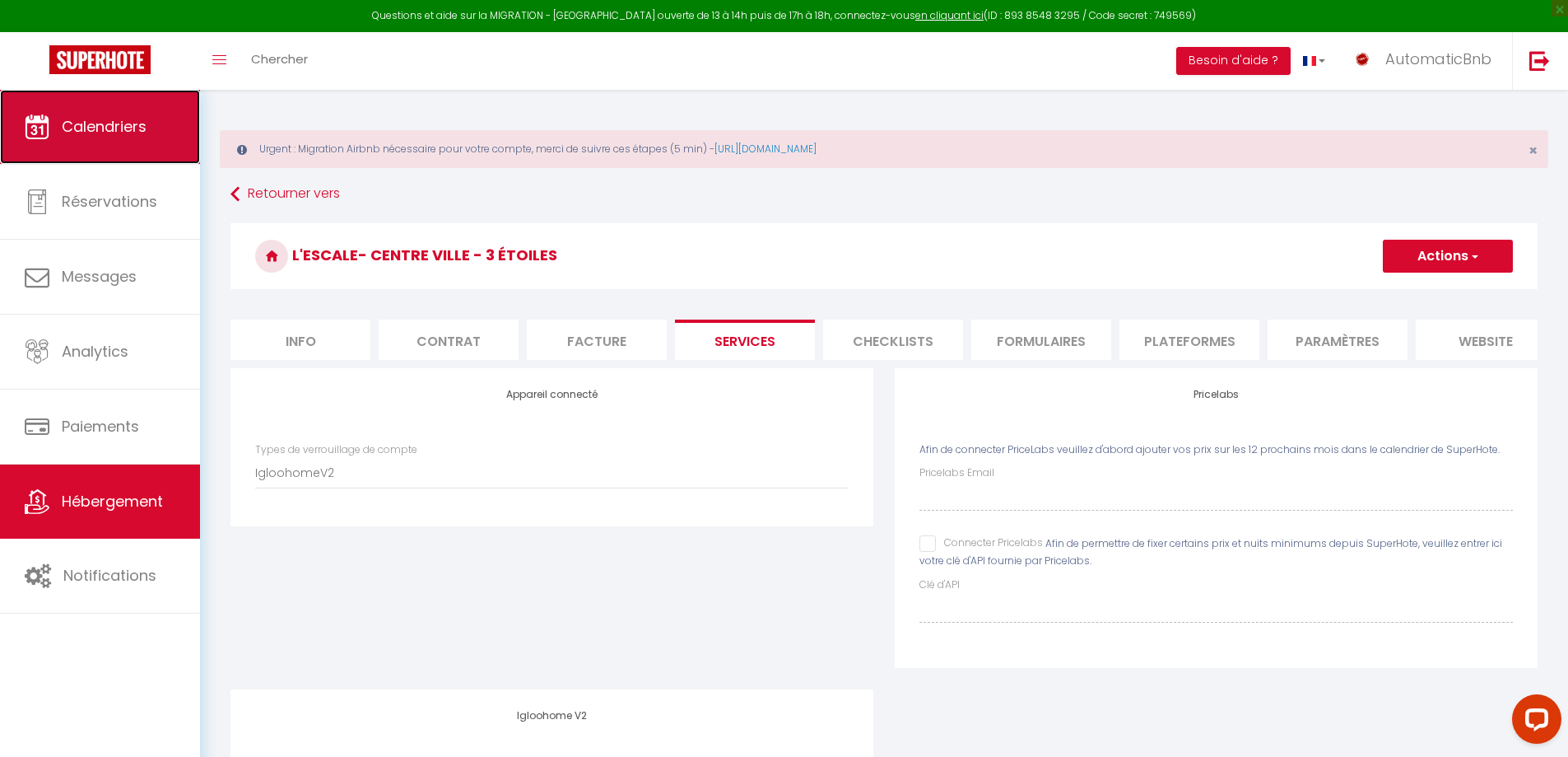
click at [90, 126] on span "Calendriers" at bounding box center [104, 126] width 85 height 21
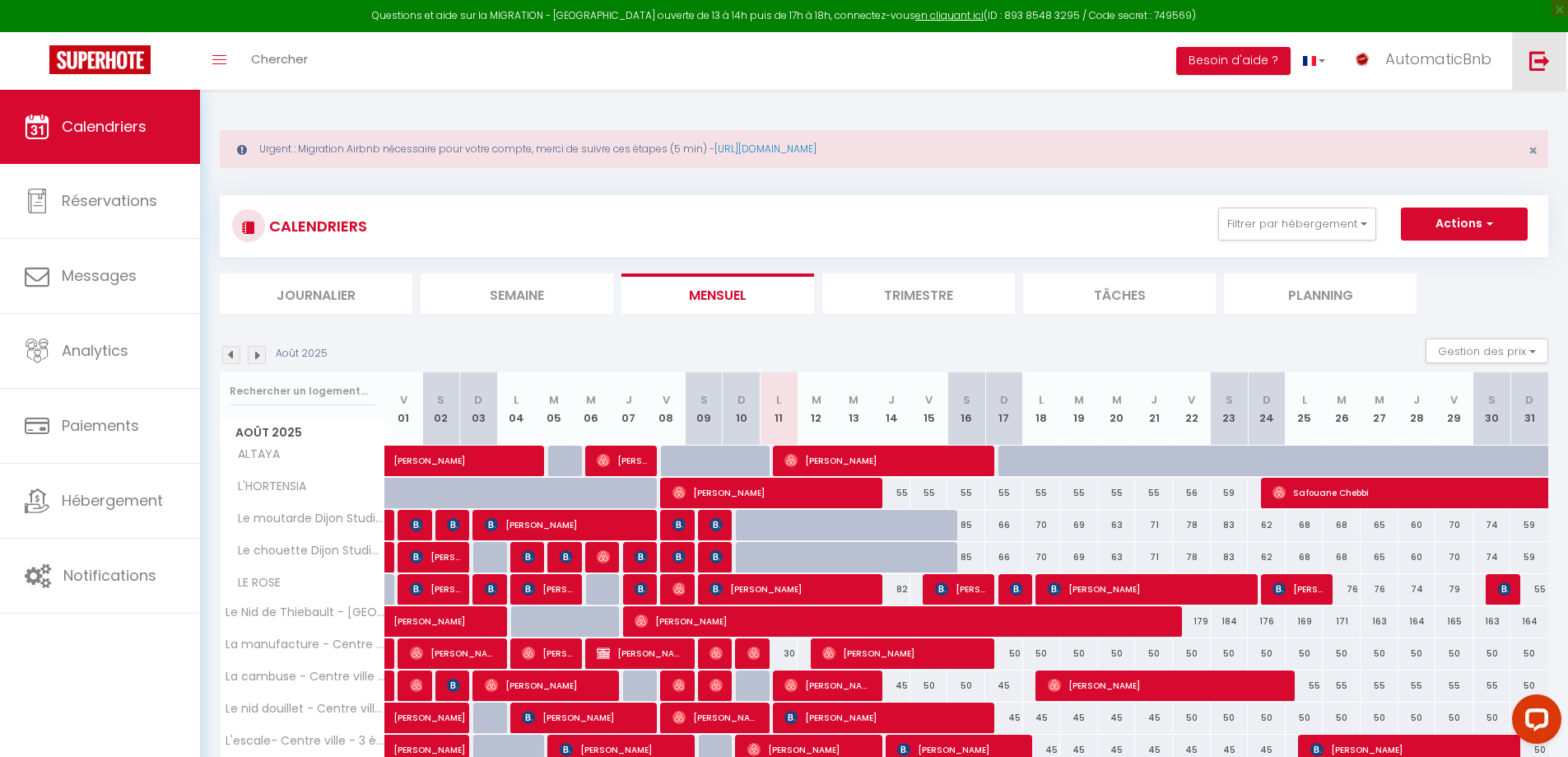
click at [1540, 60] on img at bounding box center [1539, 60] width 21 height 21
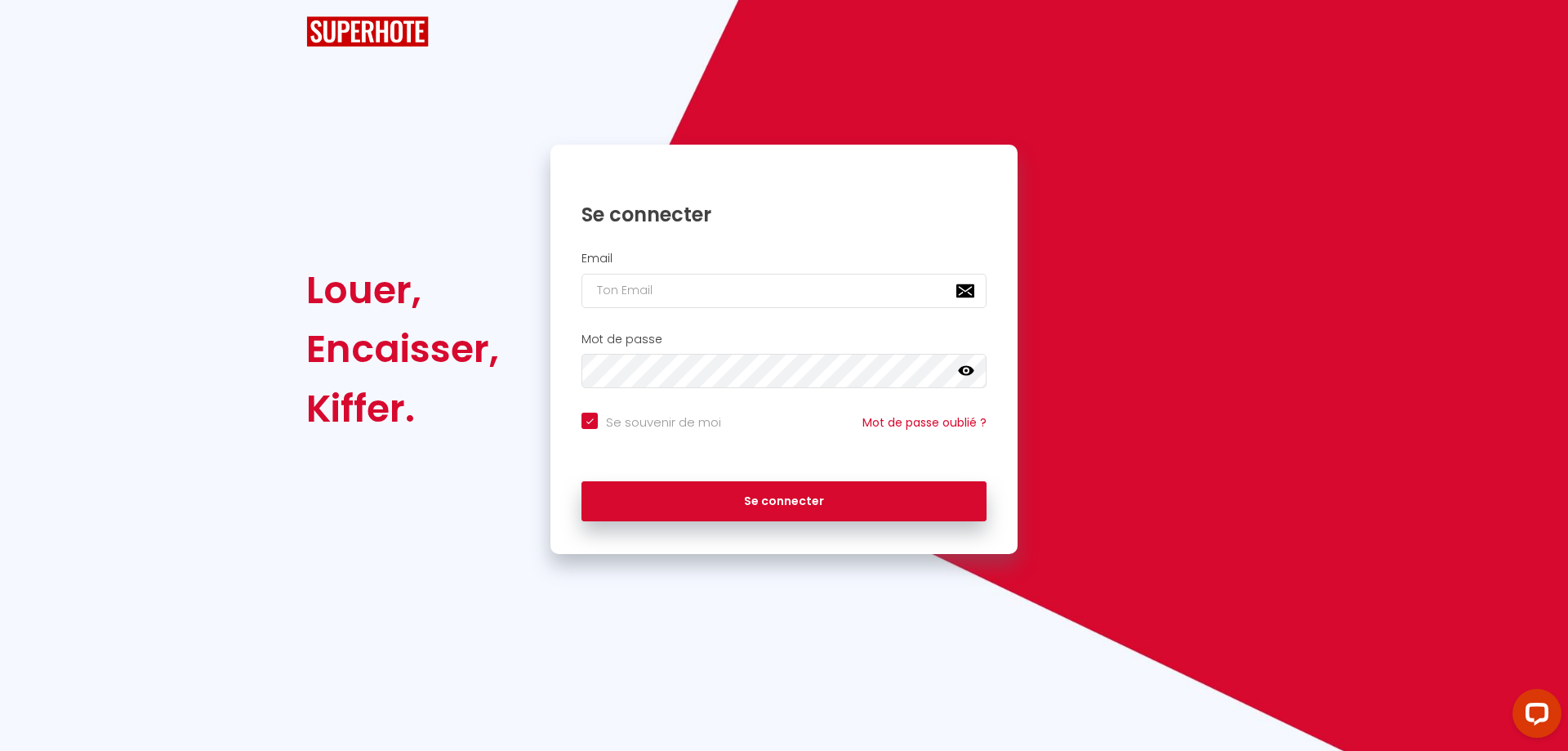
checkbox input "true"
type input "[EMAIL_ADDRESS][DOMAIN_NAME]"
checkbox input "true"
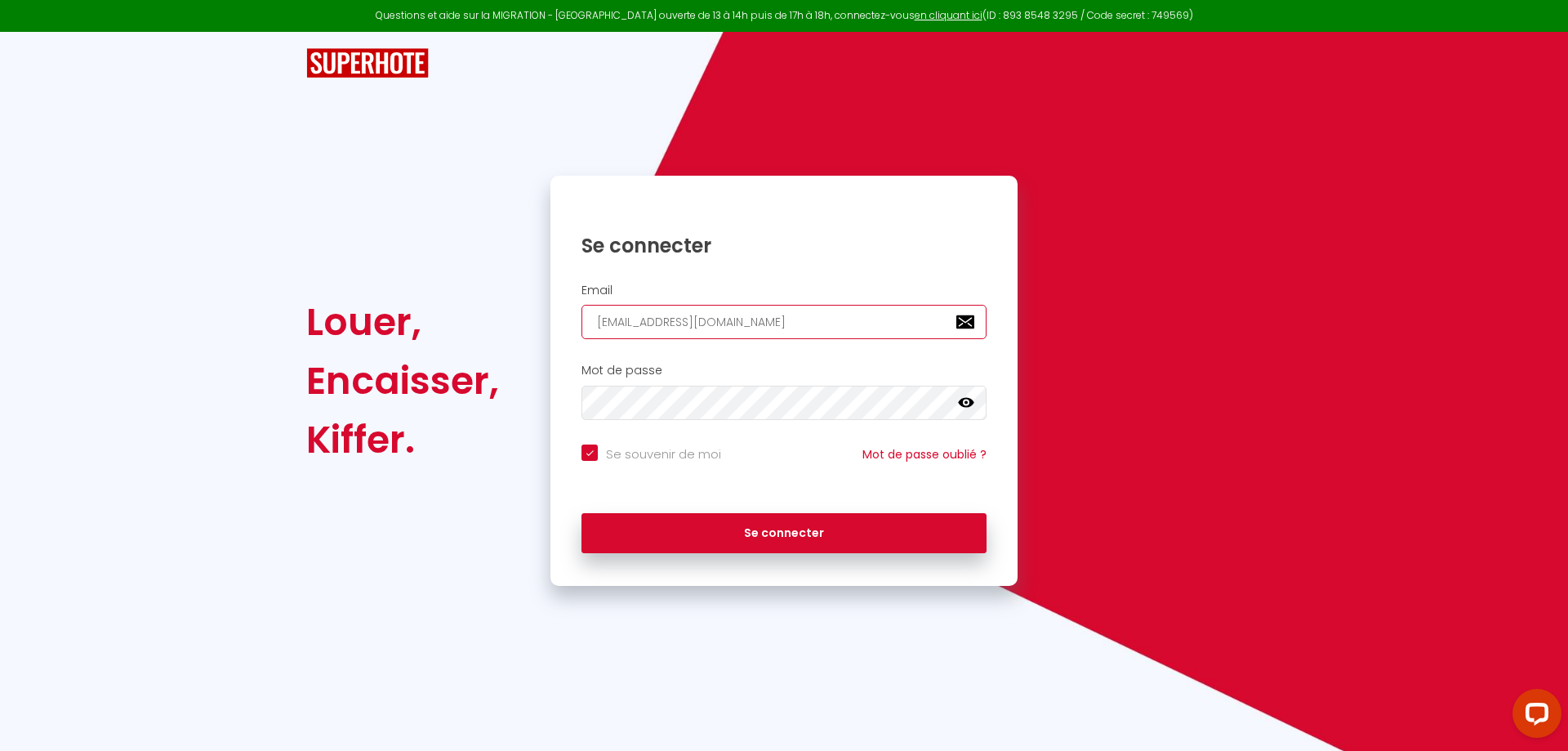
click at [792, 321] on input "[EMAIL_ADDRESS][DOMAIN_NAME]" at bounding box center [784, 321] width 405 height 34
type input "[EMAIL_ADDRESS][DOMAIN_NAME]"
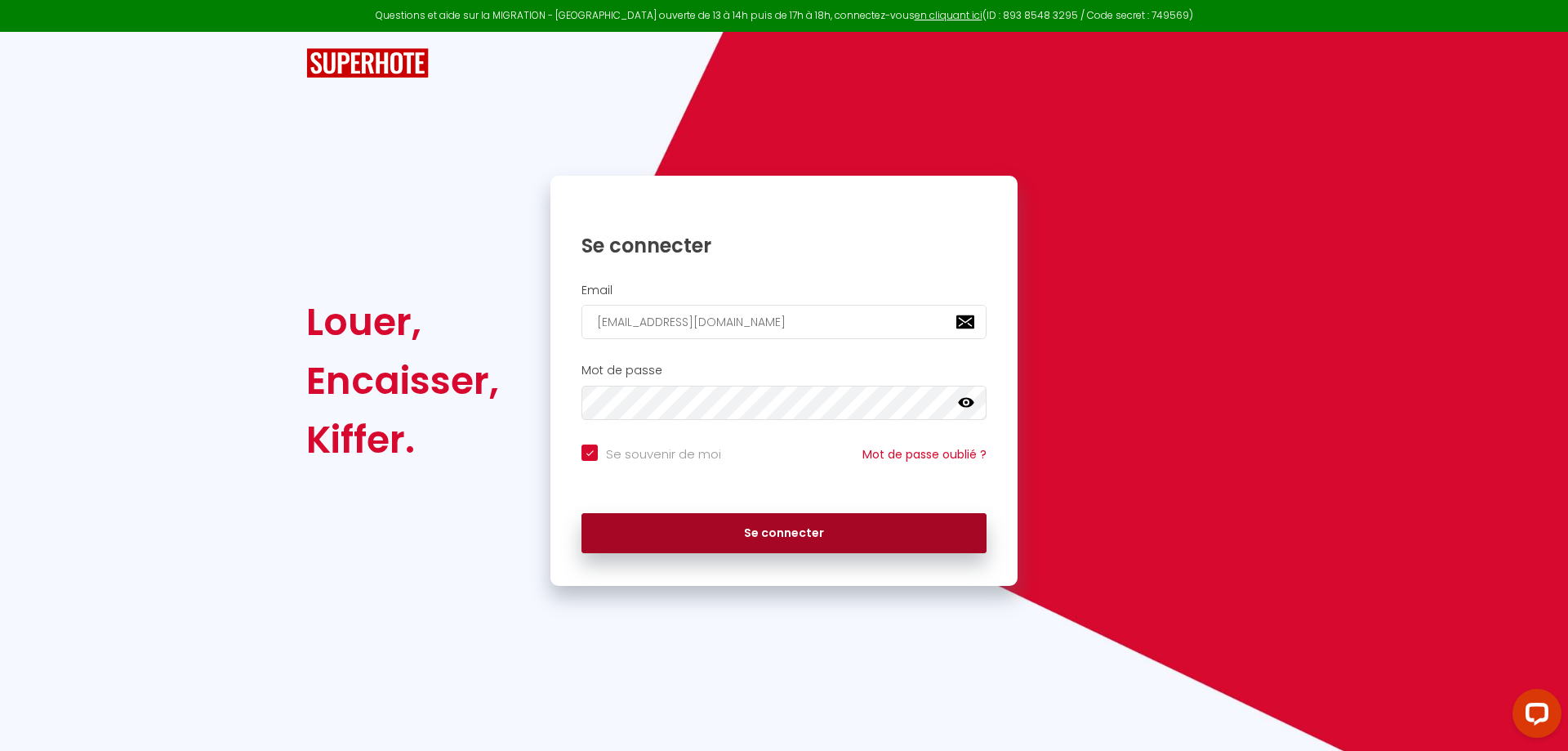
click at [765, 533] on button "Se connecter" at bounding box center [784, 534] width 405 height 41
checkbox input "true"
